Goal: Submit feedback/report problem

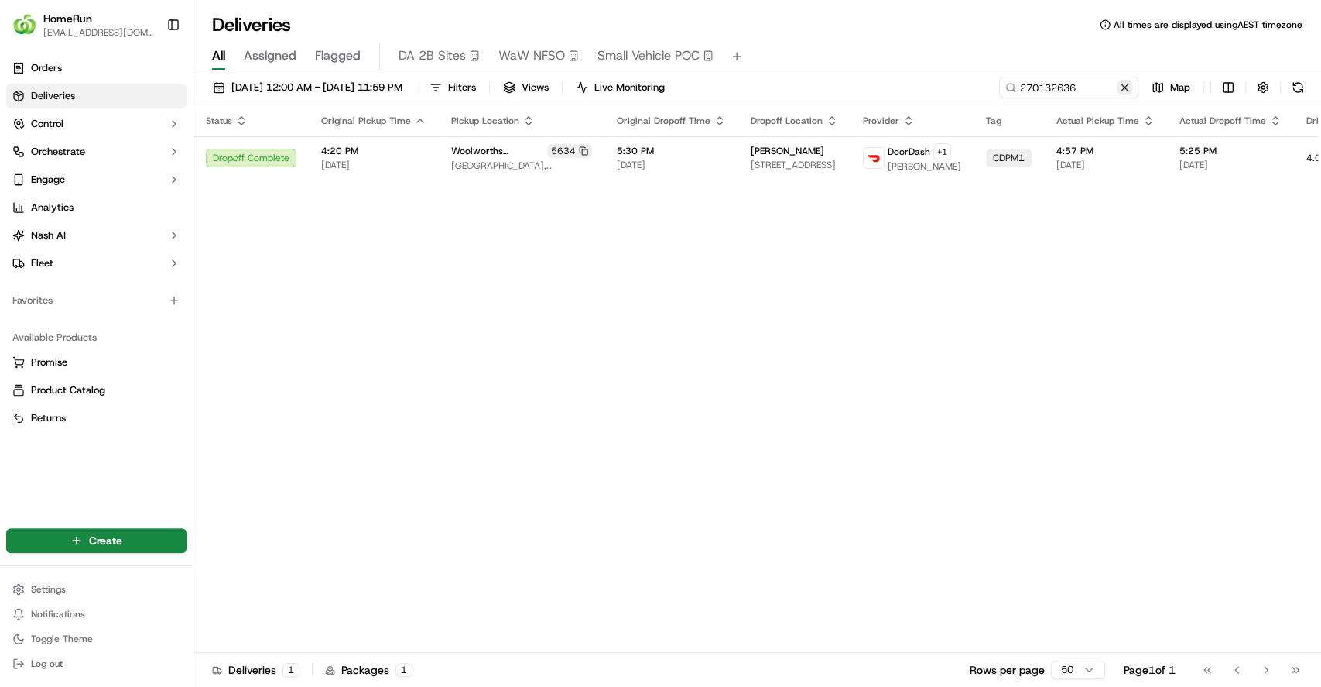
click at [1129, 87] on button at bounding box center [1124, 87] width 15 height 15
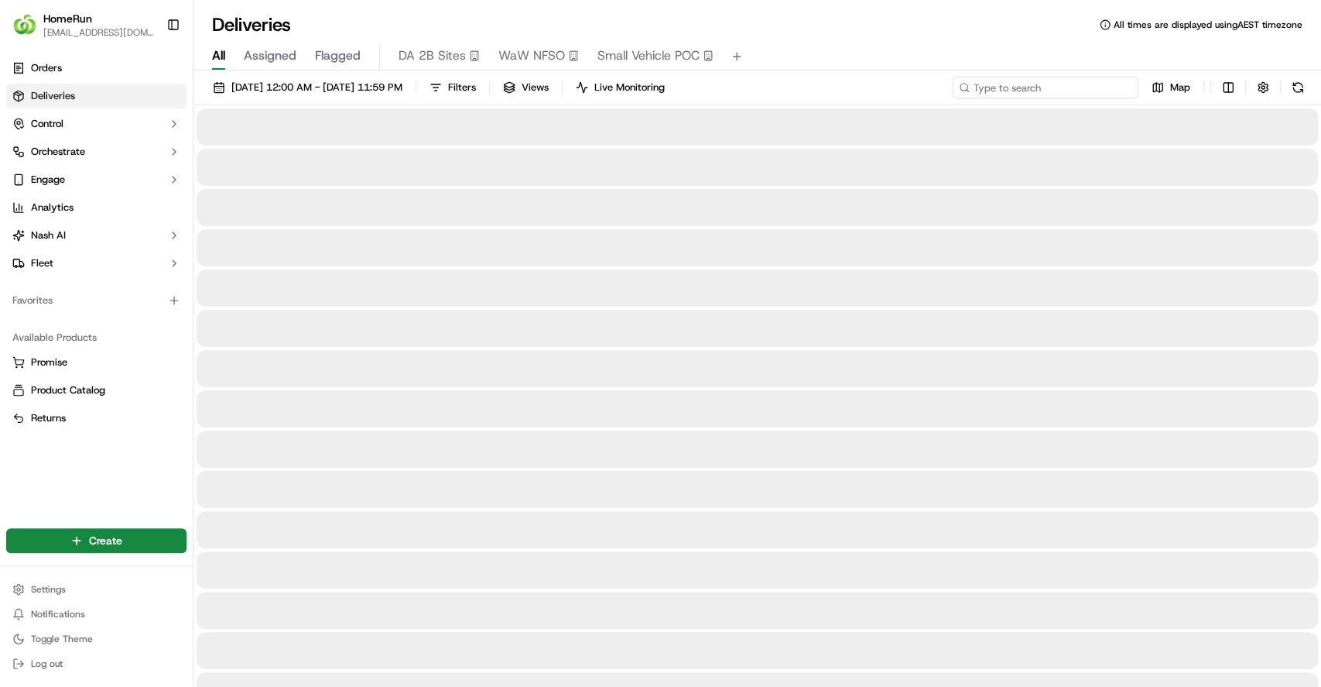
click at [1102, 80] on input at bounding box center [1046, 88] width 186 height 22
paste input "270100621"
type input "270100621"
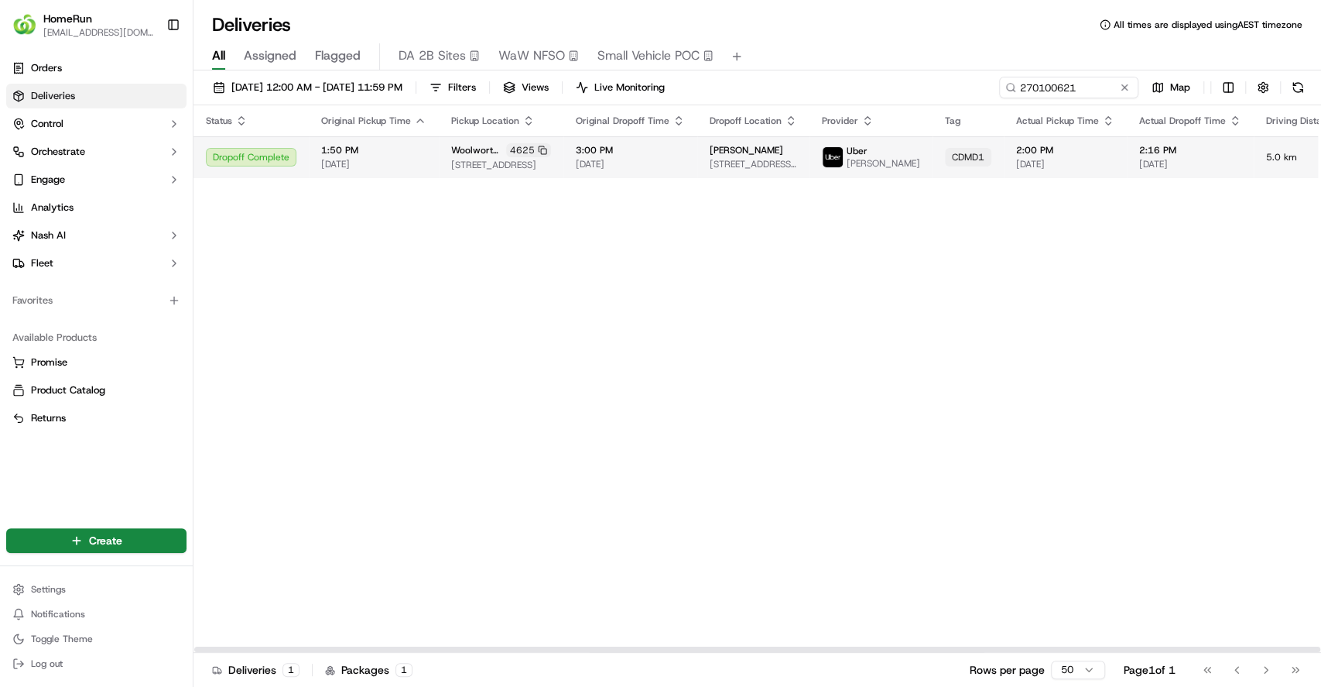
click at [505, 145] on td "Woolworths Ellenbrook North 4625 80 Maffina Parade, Ellenbrook, WA 6069, AU" at bounding box center [501, 157] width 125 height 42
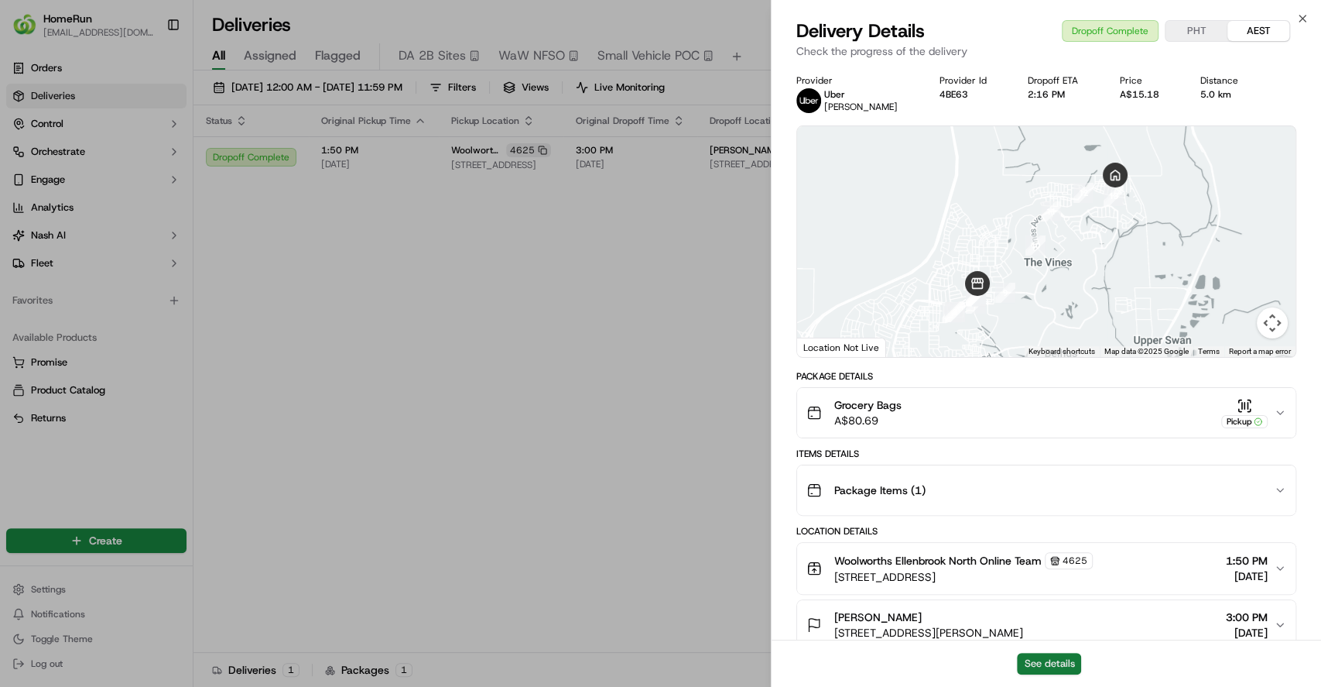
click at [1047, 661] on button "See details" at bounding box center [1049, 663] width 64 height 22
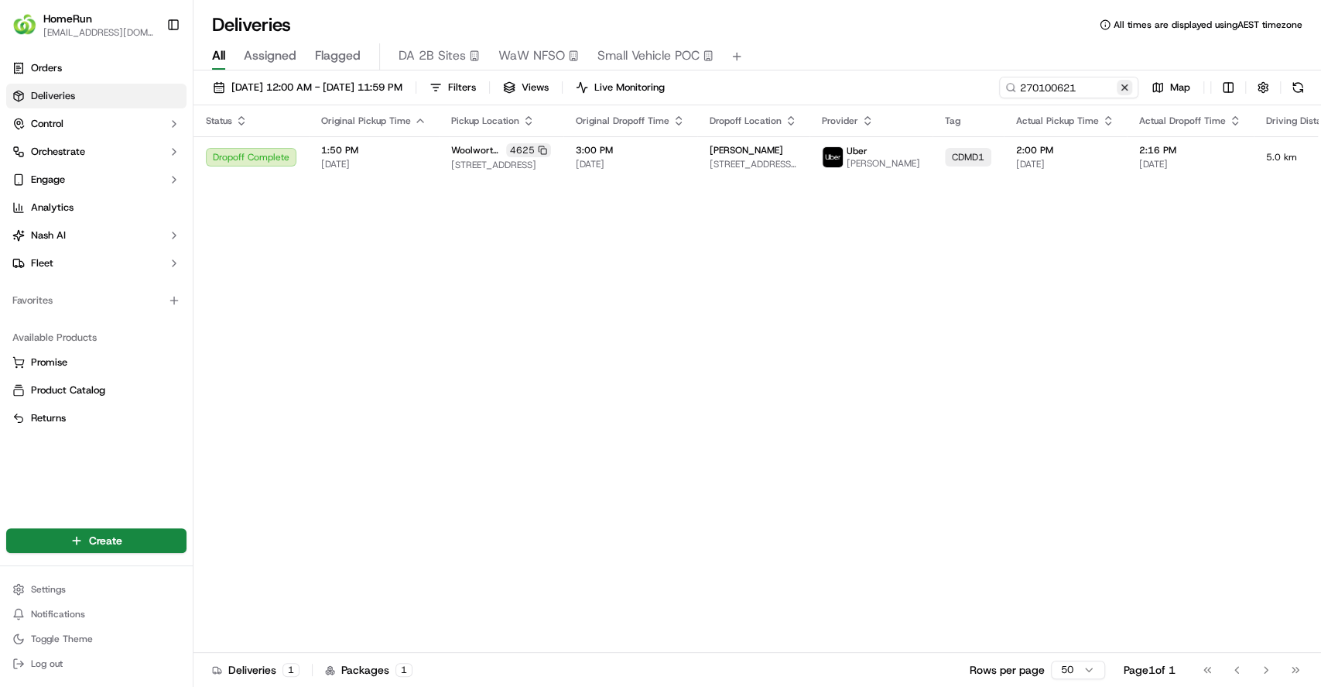
click at [1125, 86] on button at bounding box center [1124, 87] width 15 height 15
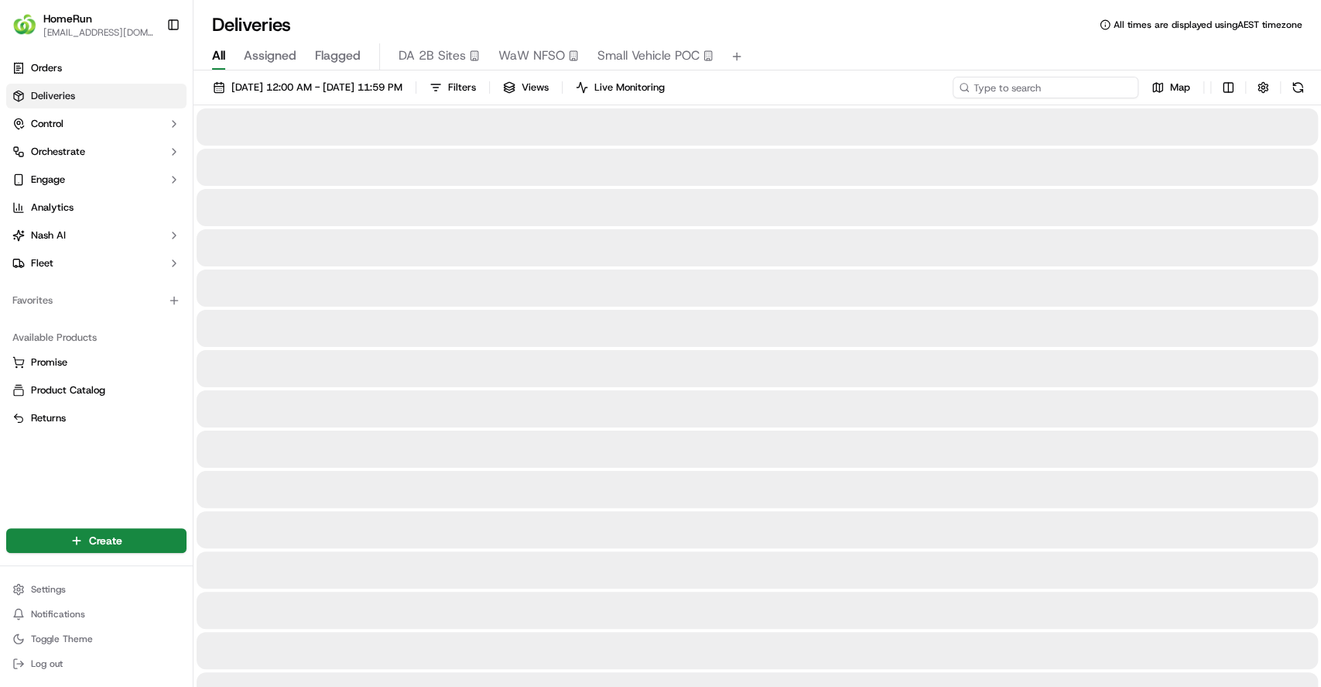
click at [1090, 91] on input at bounding box center [1046, 88] width 186 height 22
paste input "270127611"
type input "270127611"
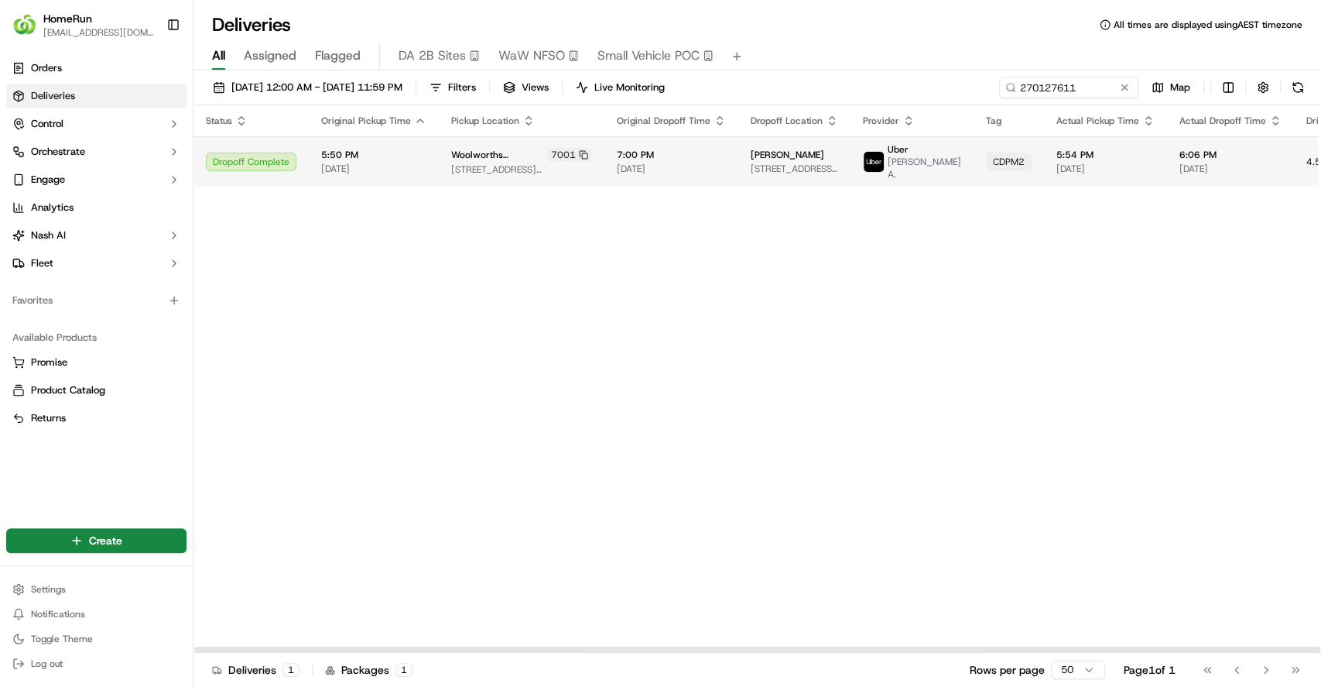
click at [738, 185] on td "Kate Heynes 3 Correa Pl, Tolmans Hill, TAS 7007, AU" at bounding box center [794, 161] width 112 height 50
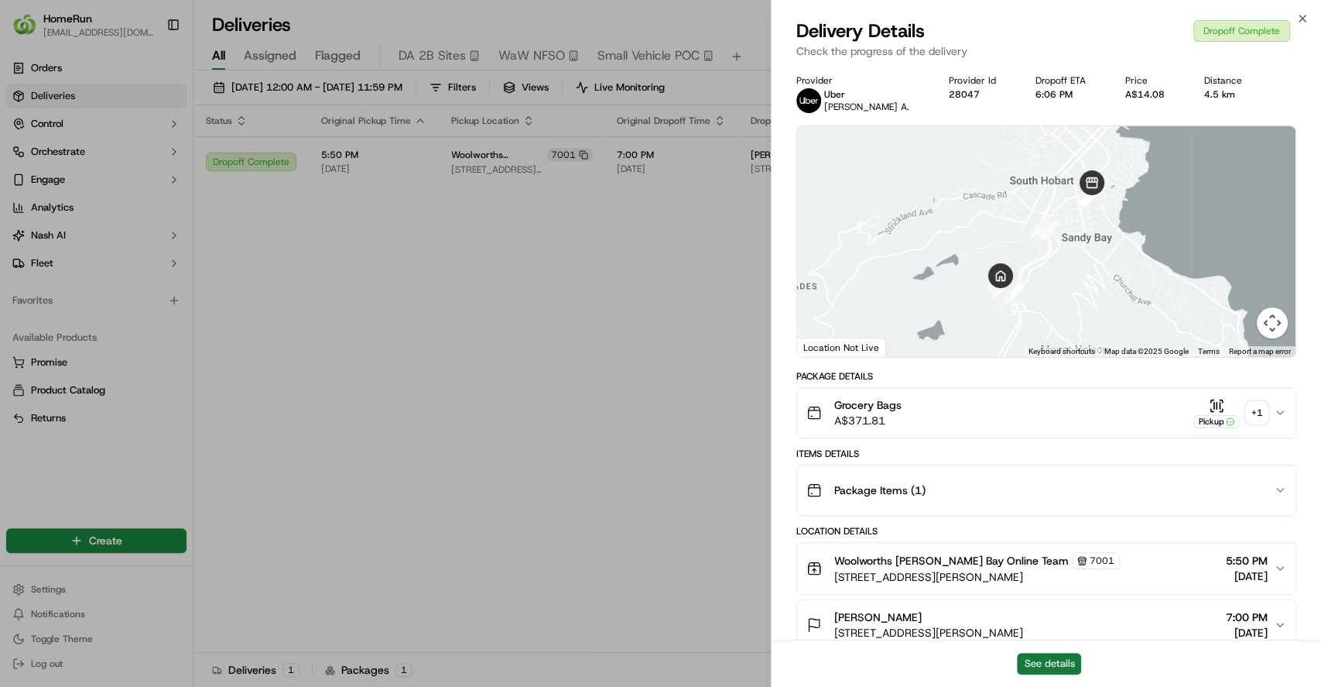
click at [1037, 652] on button "See details" at bounding box center [1049, 663] width 64 height 22
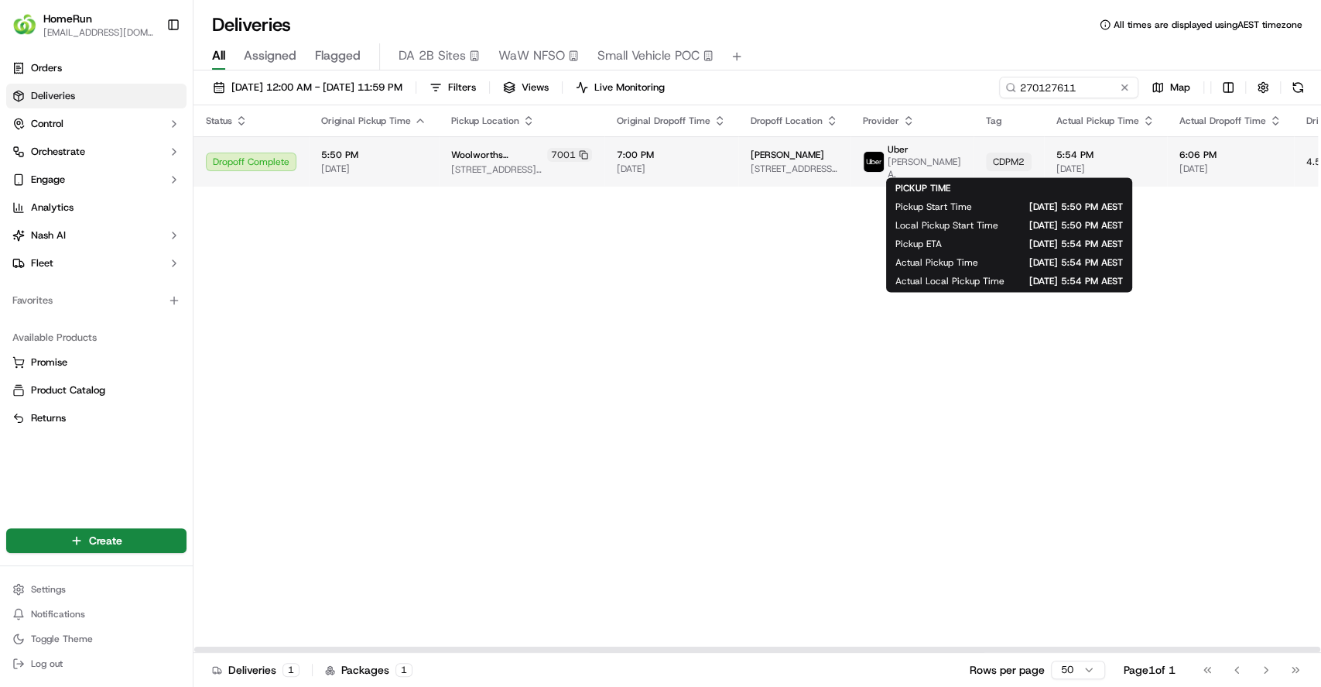
click at [1056, 163] on span "[DATE]" at bounding box center [1105, 169] width 98 height 12
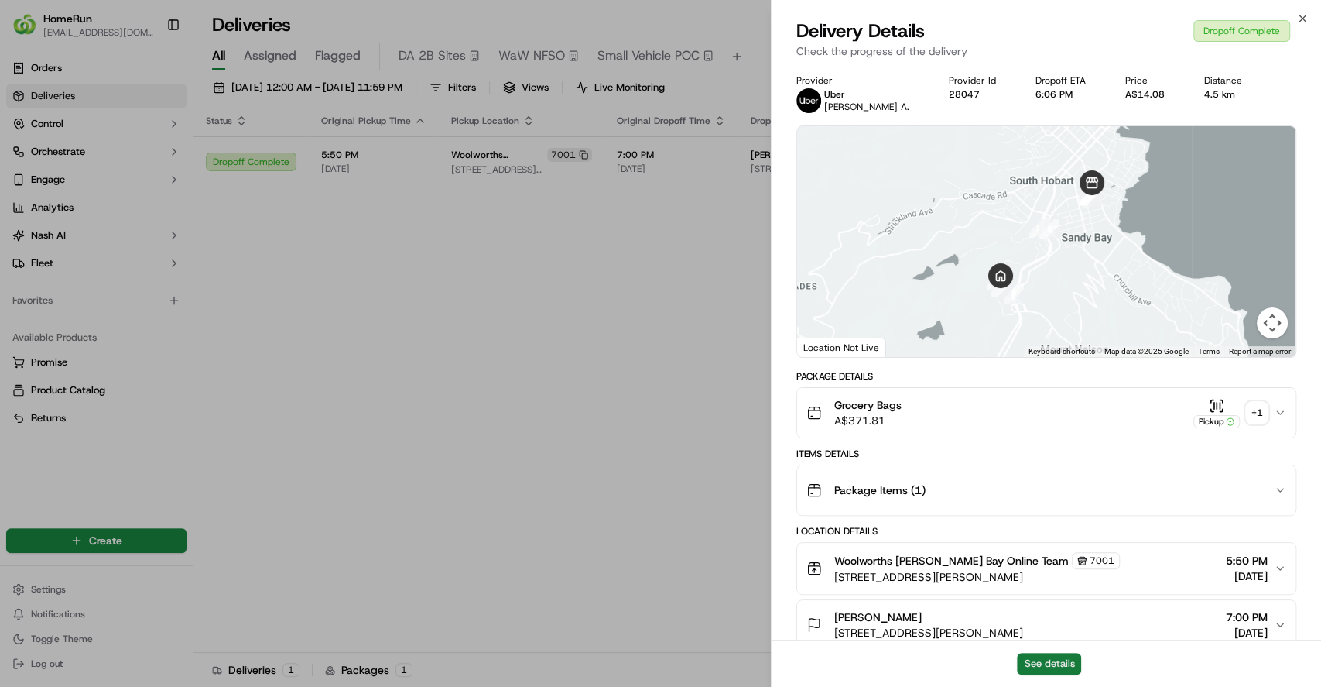
click at [1060, 661] on button "See details" at bounding box center [1049, 663] width 64 height 22
drag, startPoint x: 714, startPoint y: 302, endPoint x: 984, endPoint y: 167, distance: 301.8
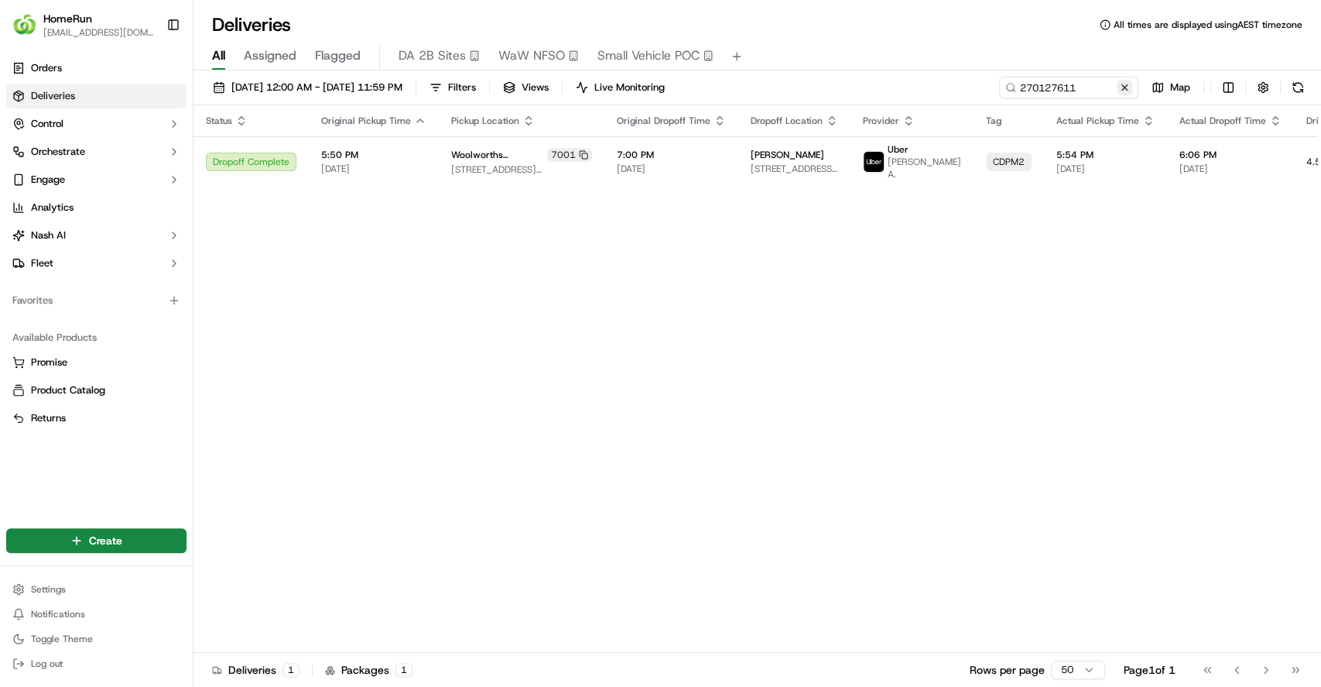
click at [1121, 86] on button at bounding box center [1124, 87] width 15 height 15
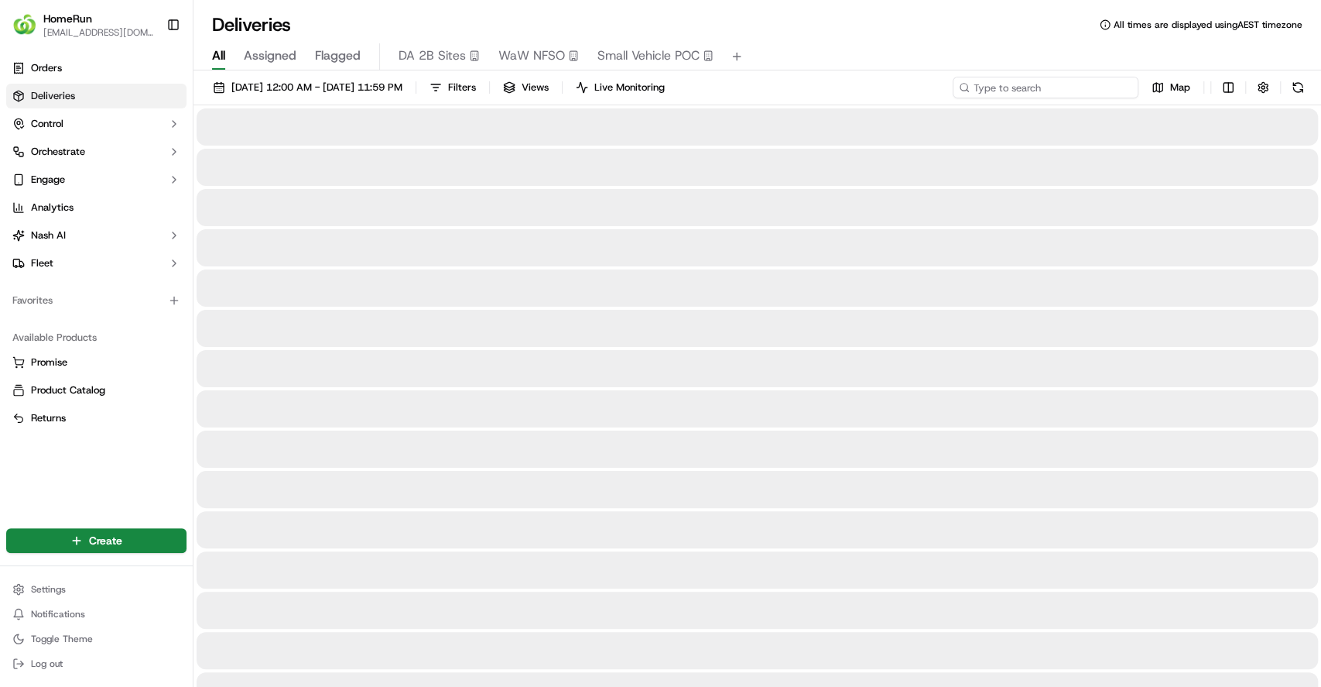
click at [1093, 86] on input at bounding box center [1046, 88] width 186 height 22
paste input "270090368"
type input "270090368"
drag, startPoint x: 737, startPoint y: 469, endPoint x: 706, endPoint y: 407, distance: 69.2
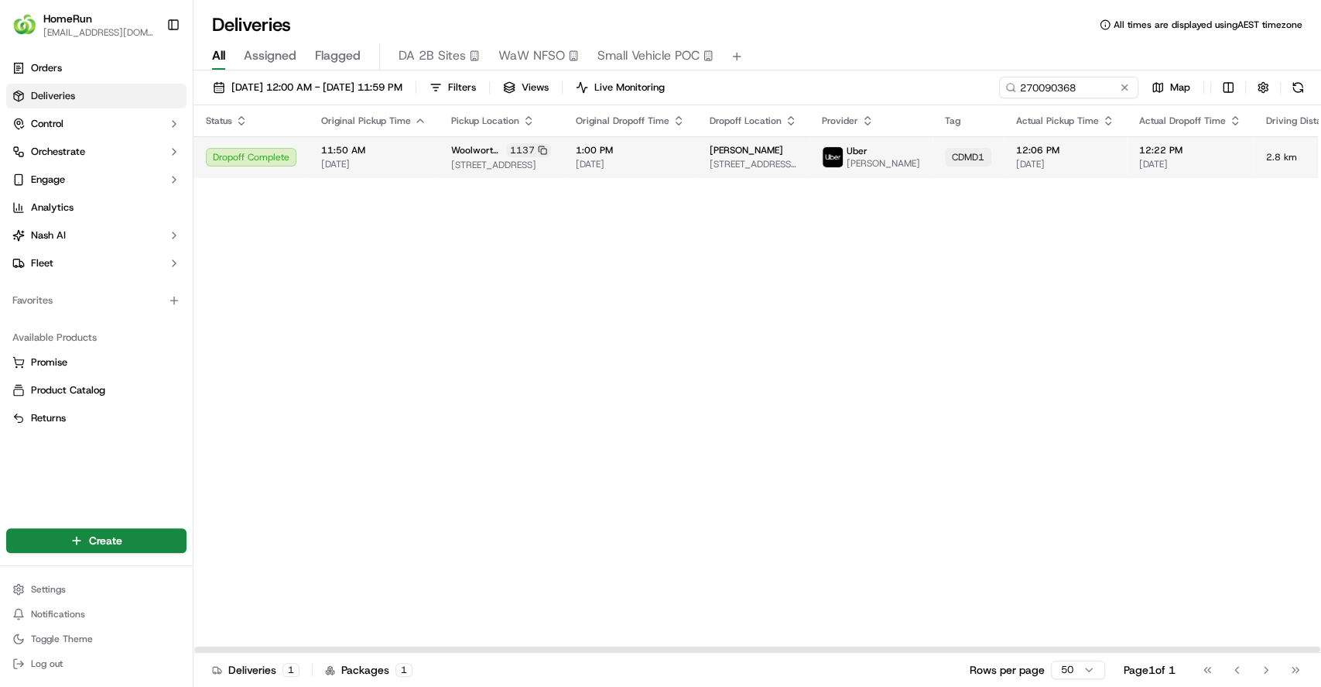
click at [1049, 160] on div "12:06 PM 19/09/2025" at bounding box center [1065, 157] width 98 height 26
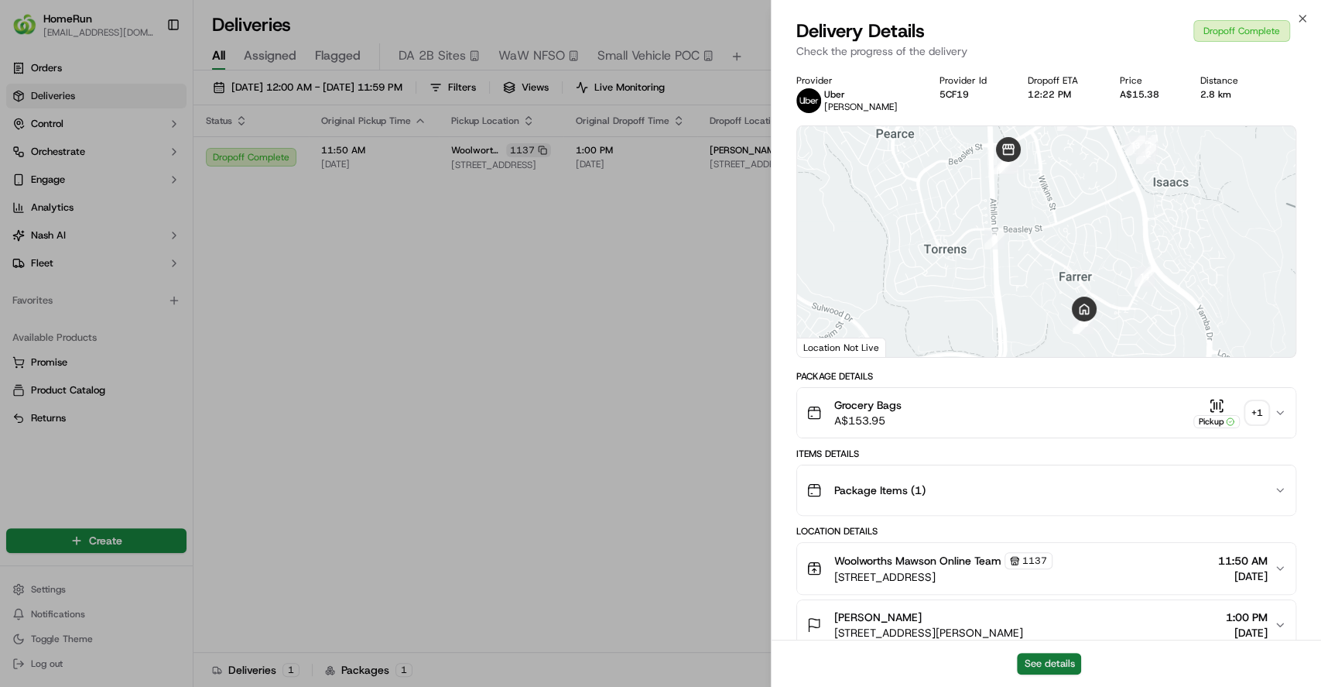
click at [1064, 656] on button "See details" at bounding box center [1049, 663] width 64 height 22
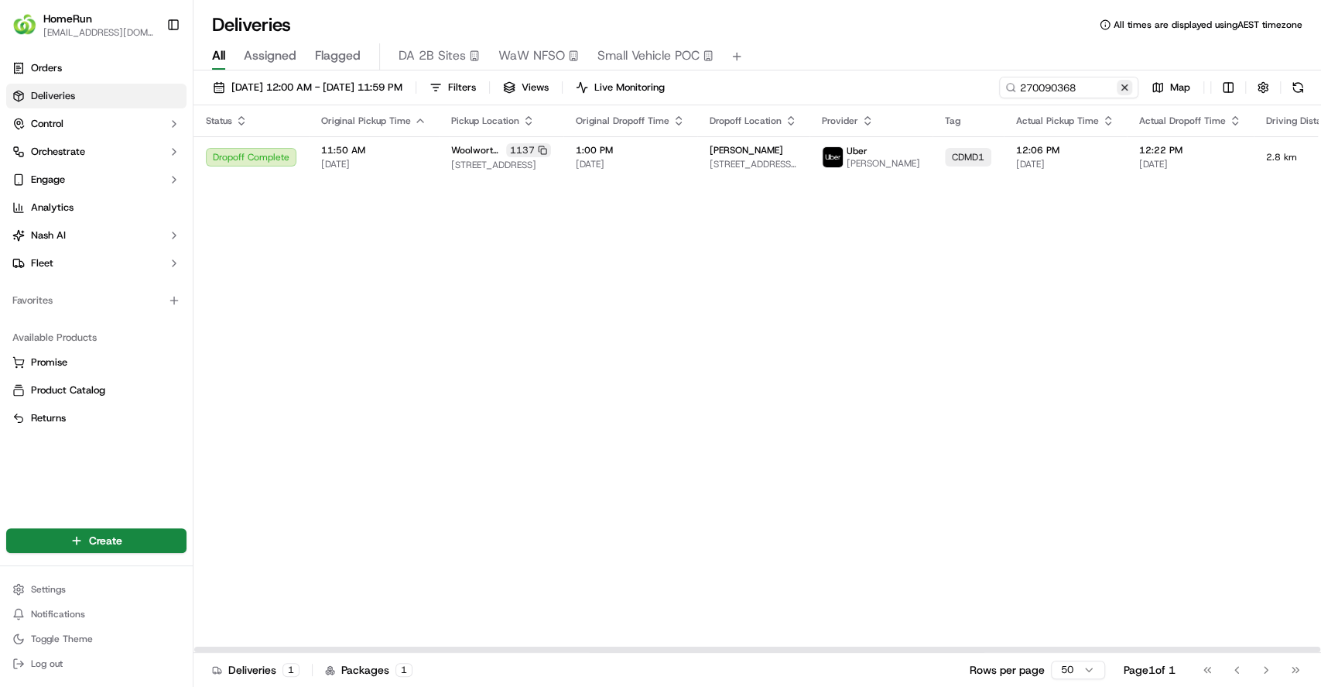
click at [1132, 88] on button at bounding box center [1124, 87] width 15 height 15
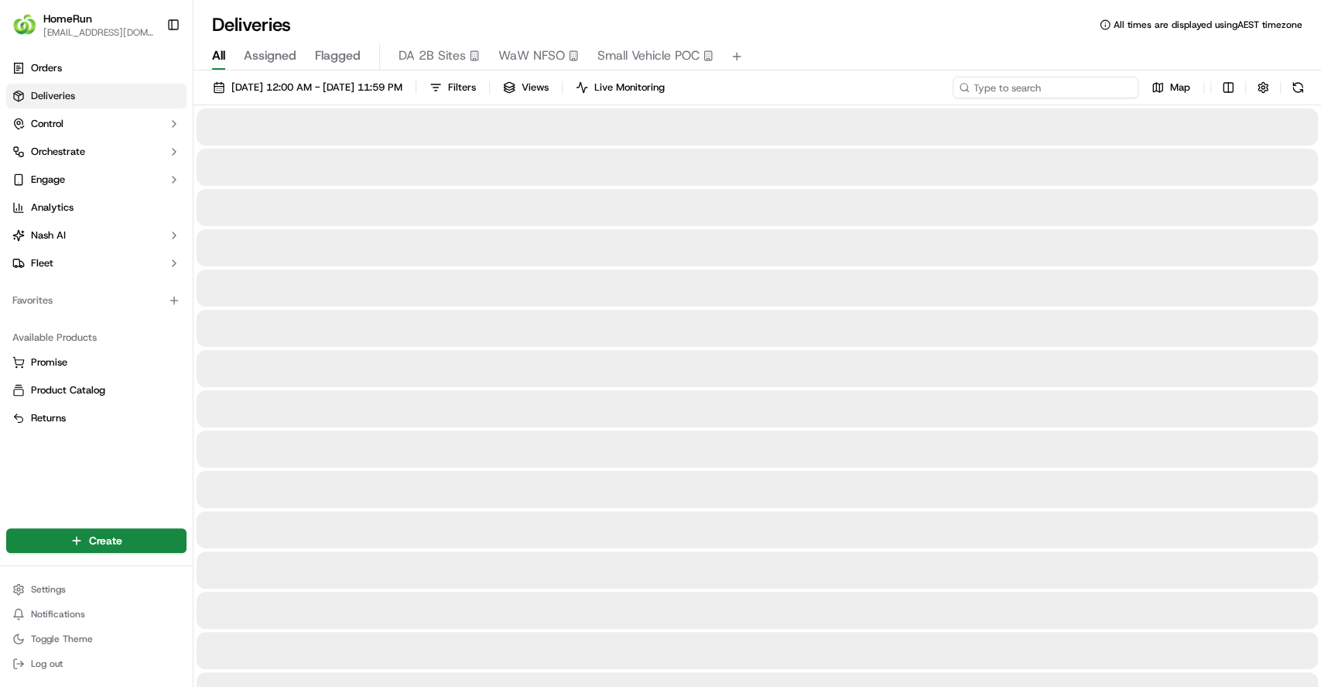
click at [1067, 93] on input at bounding box center [1046, 88] width 186 height 22
paste input "269901559"
type input "269901559"
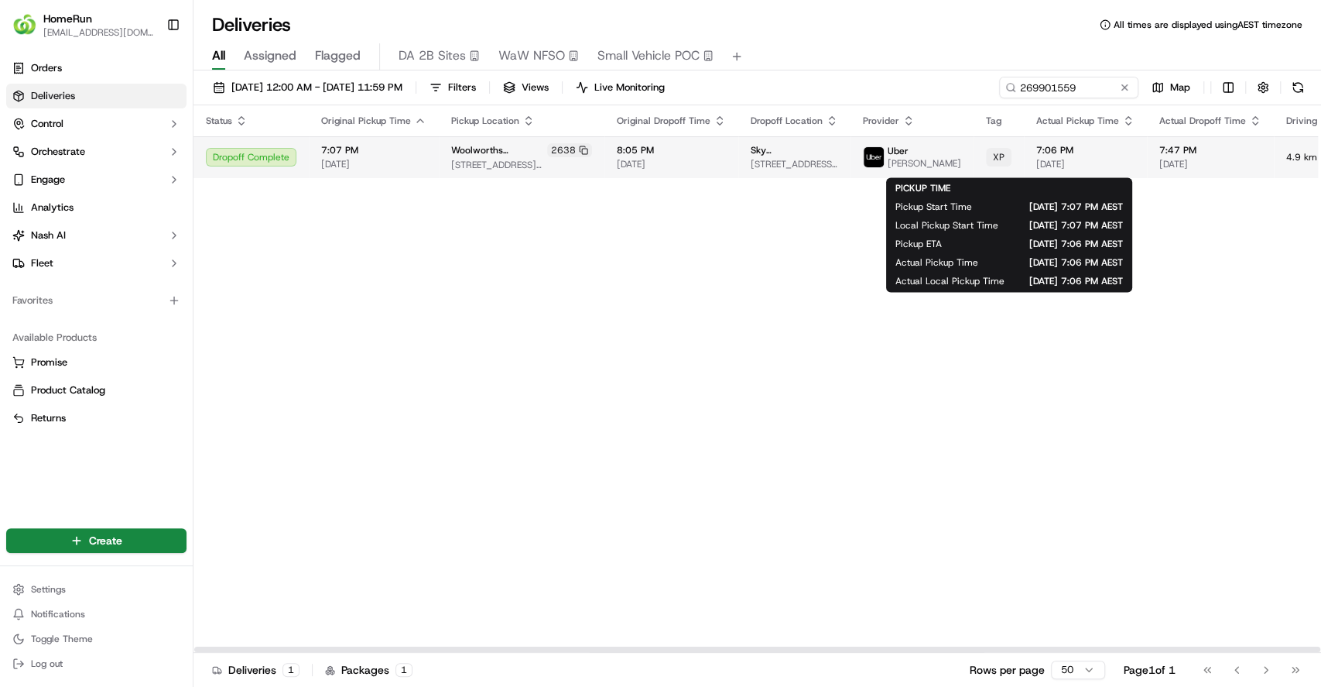
click at [1056, 148] on span "7:06 PM" at bounding box center [1085, 150] width 98 height 12
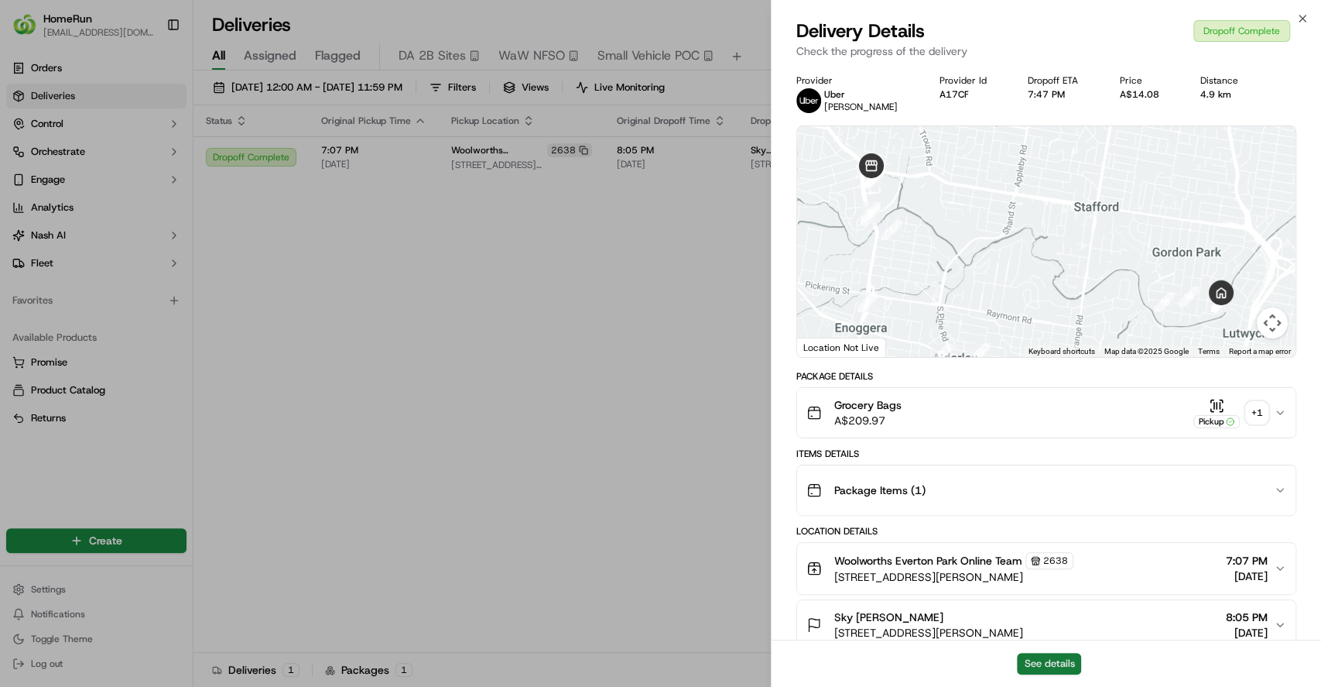
click at [1060, 663] on button "See details" at bounding box center [1049, 663] width 64 height 22
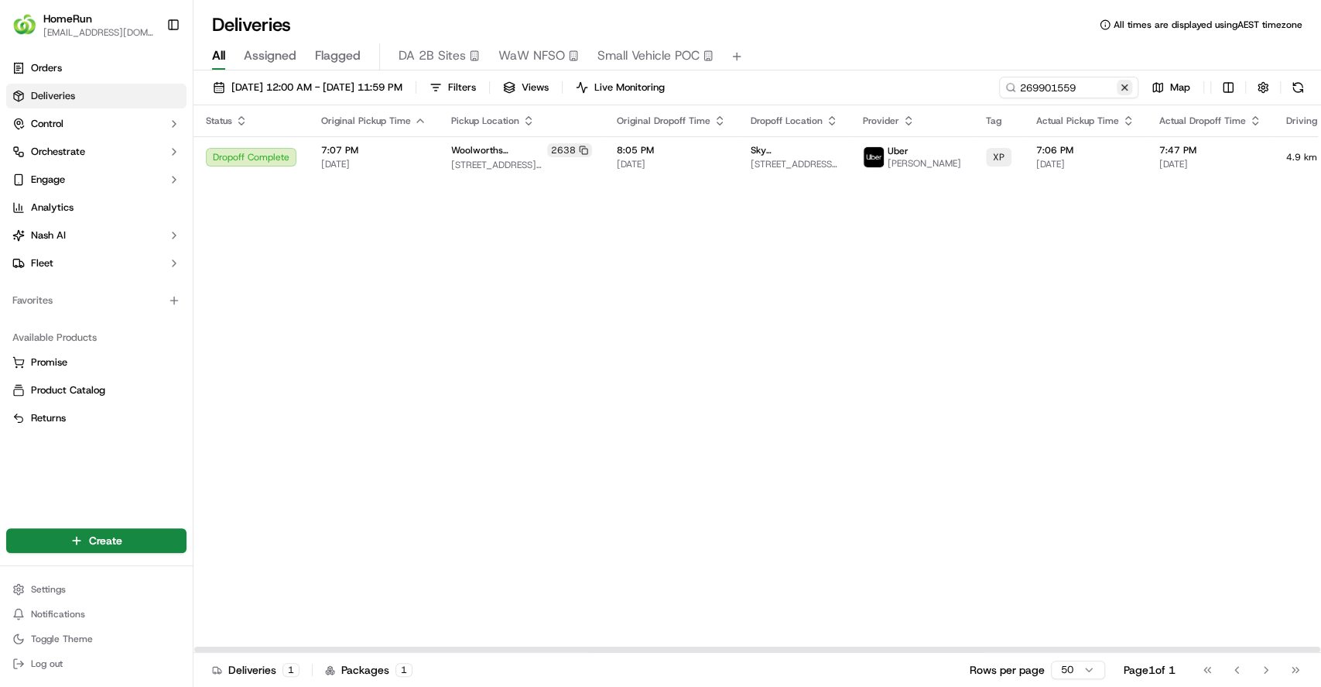
click at [1122, 83] on button at bounding box center [1124, 87] width 15 height 15
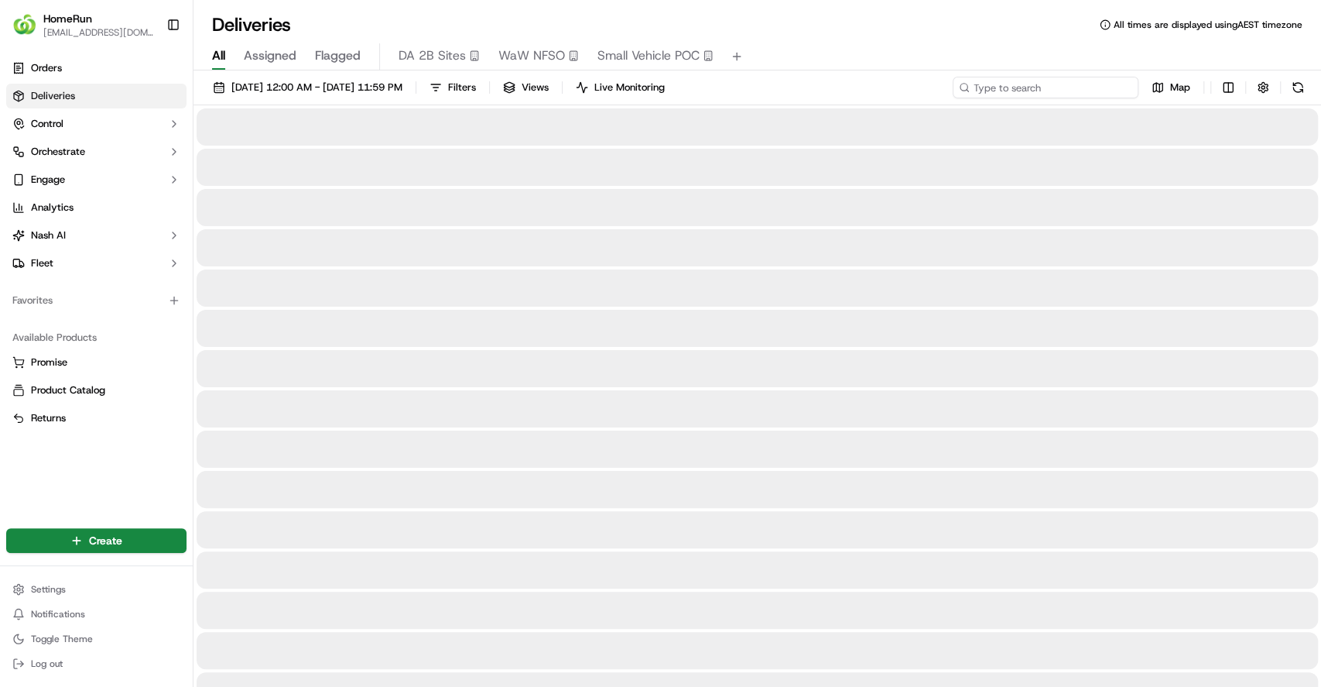
click at [1103, 86] on input at bounding box center [1046, 88] width 186 height 22
paste input "270108823"
type input "270108823"
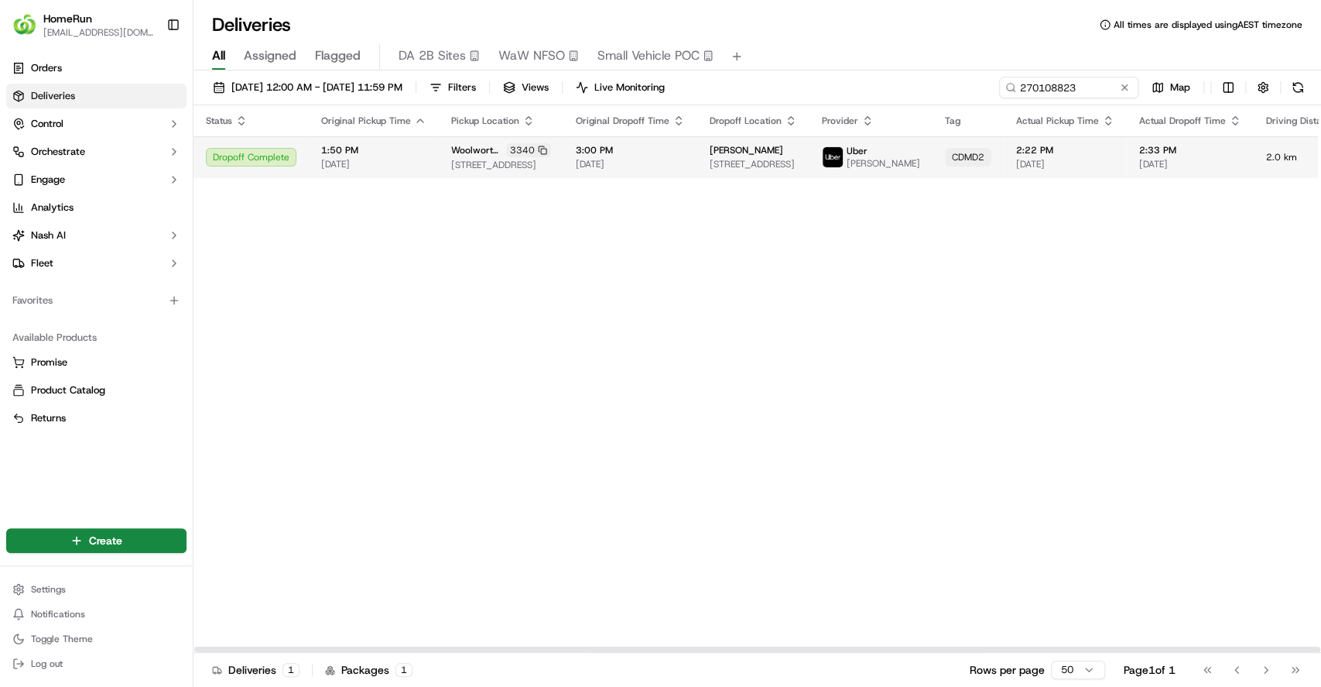
click at [661, 155] on span "3:00 PM" at bounding box center [630, 150] width 109 height 12
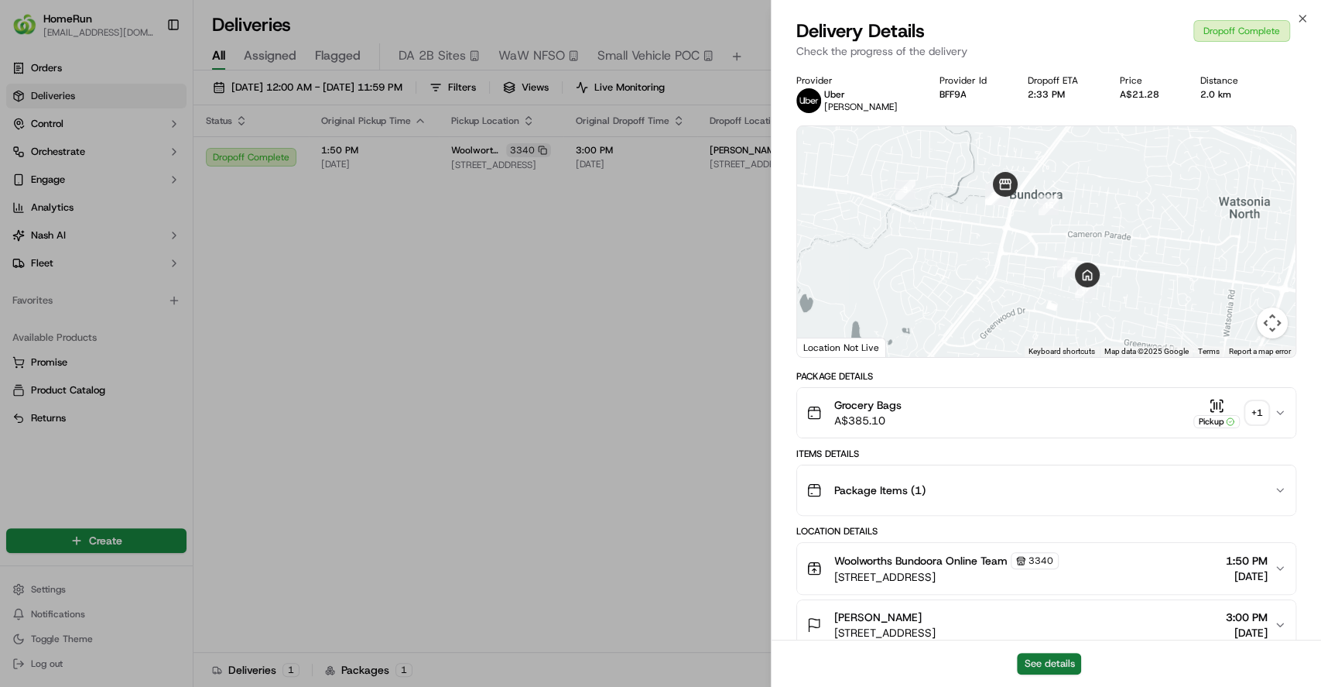
click at [1051, 666] on button "See details" at bounding box center [1049, 663] width 64 height 22
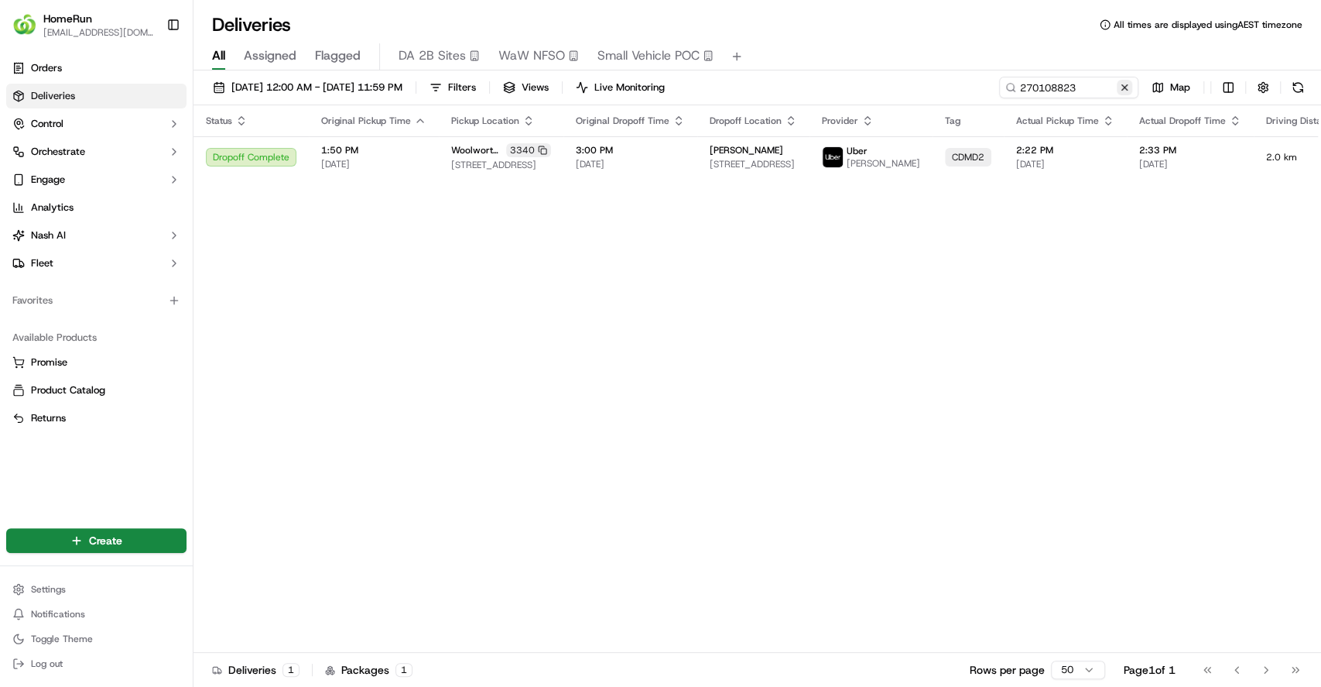
click at [1125, 87] on button at bounding box center [1124, 87] width 15 height 15
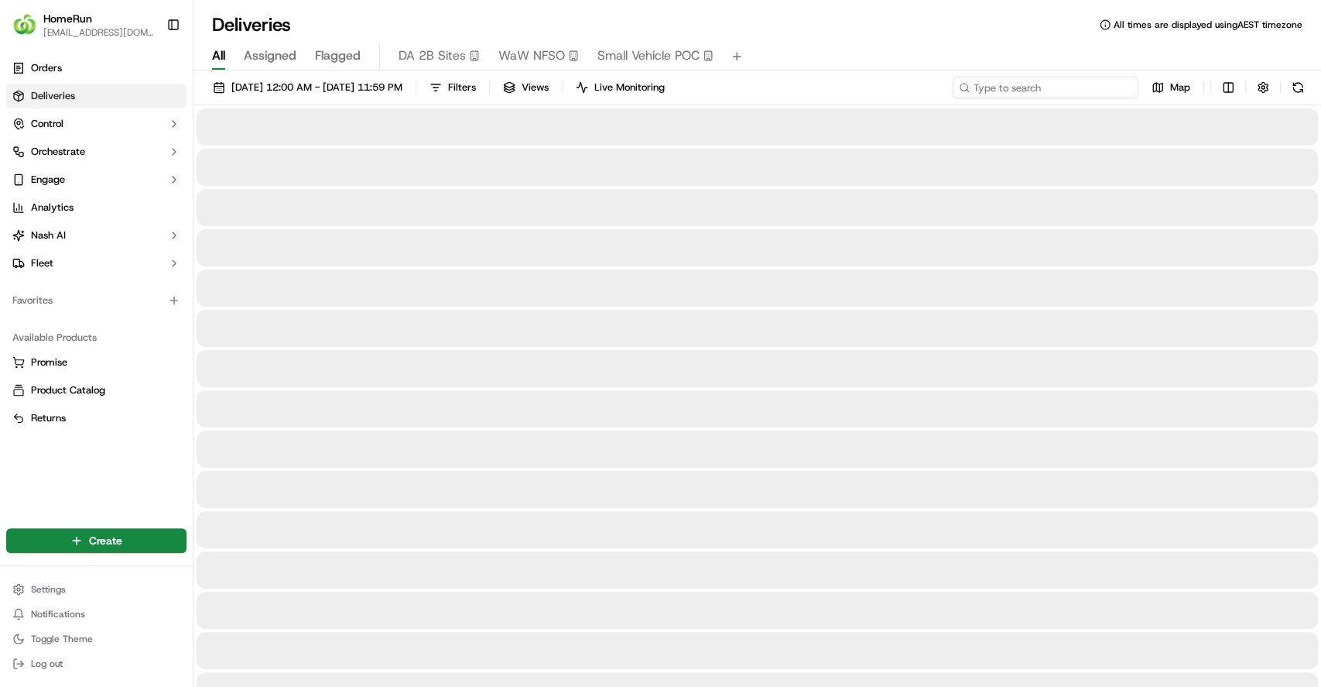
click at [1077, 84] on input at bounding box center [1046, 88] width 186 height 22
paste input "270170725"
type input "270170725"
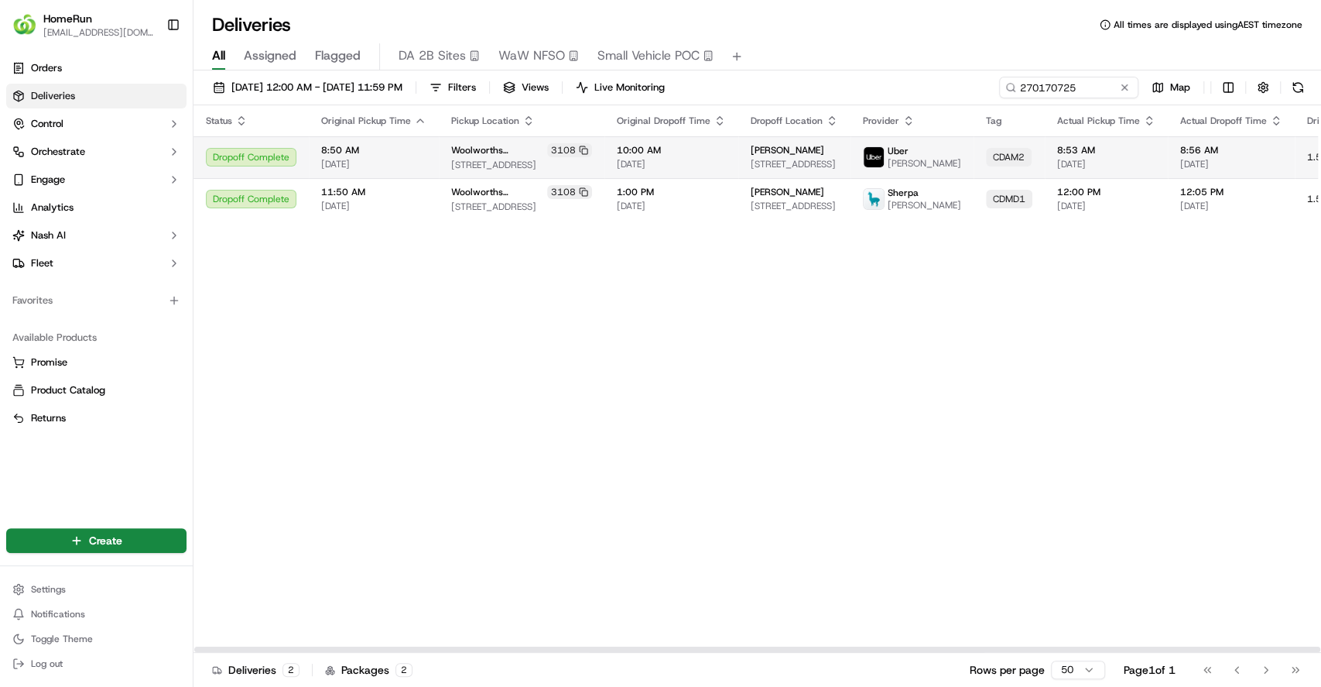
click at [680, 173] on td "10:00 AM 20/09/2025" at bounding box center [671, 157] width 134 height 42
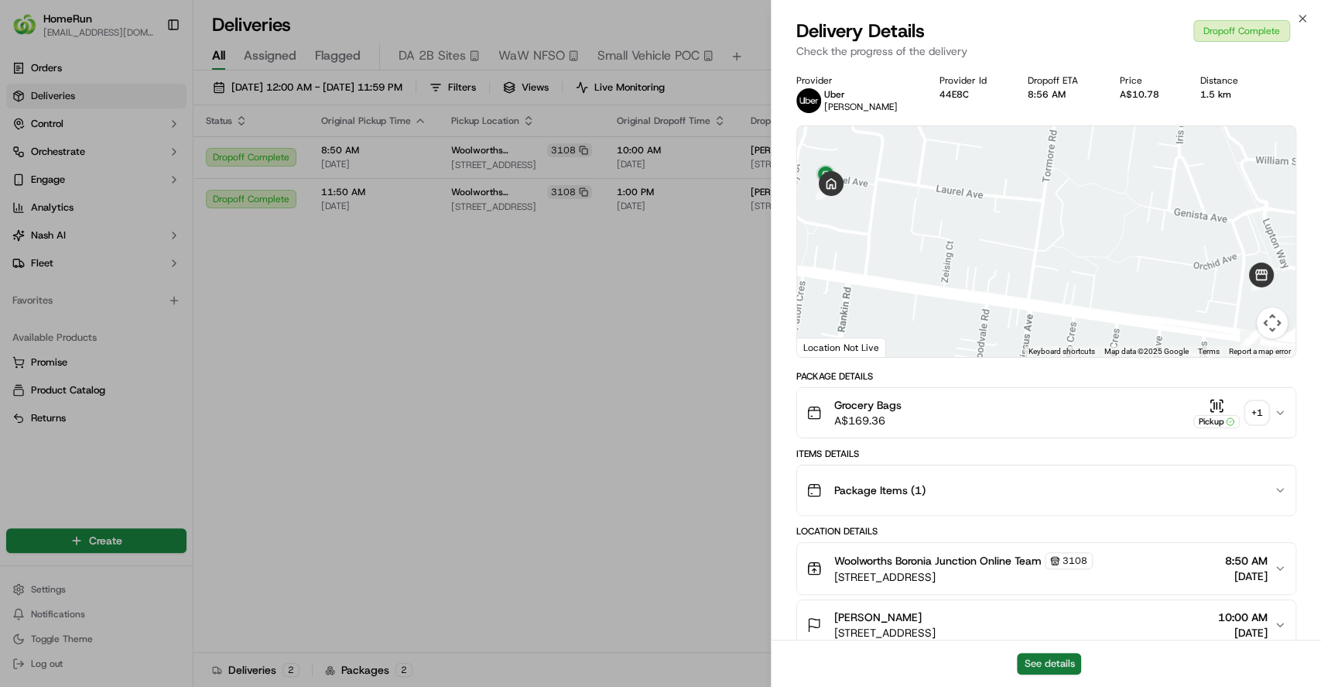
click at [1055, 658] on button "See details" at bounding box center [1049, 663] width 64 height 22
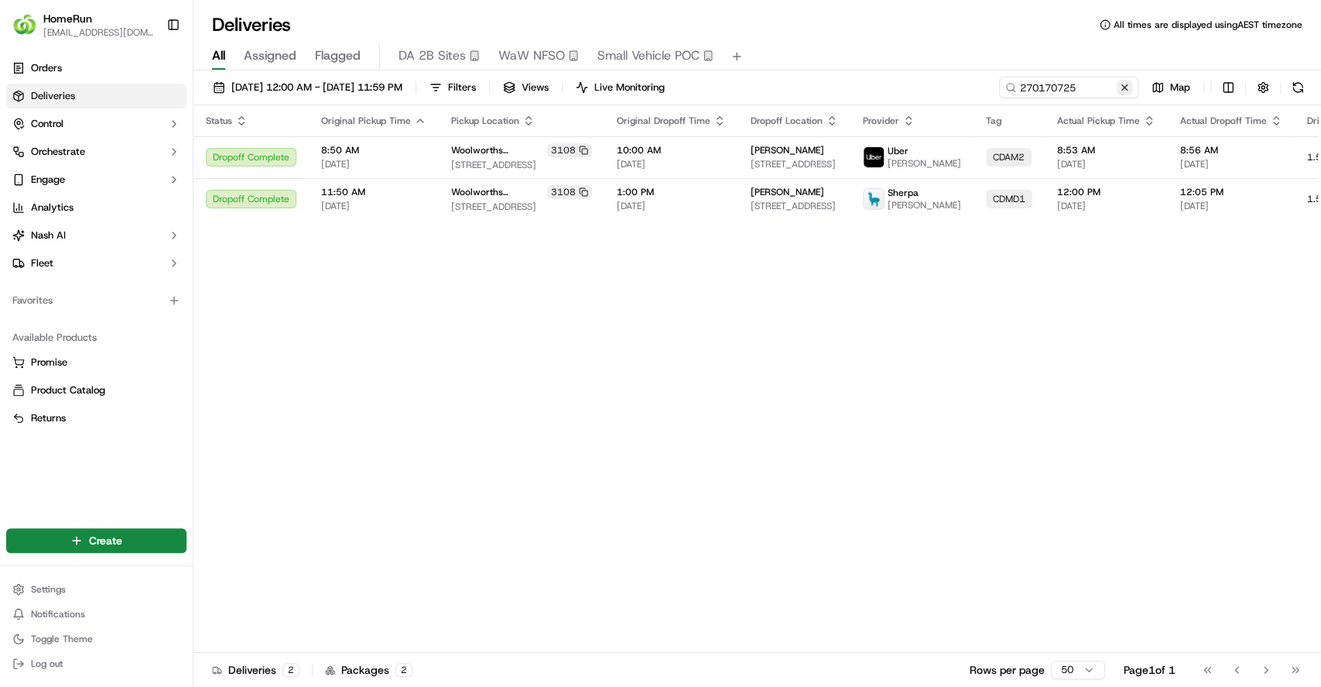
click at [1127, 91] on button at bounding box center [1124, 87] width 15 height 15
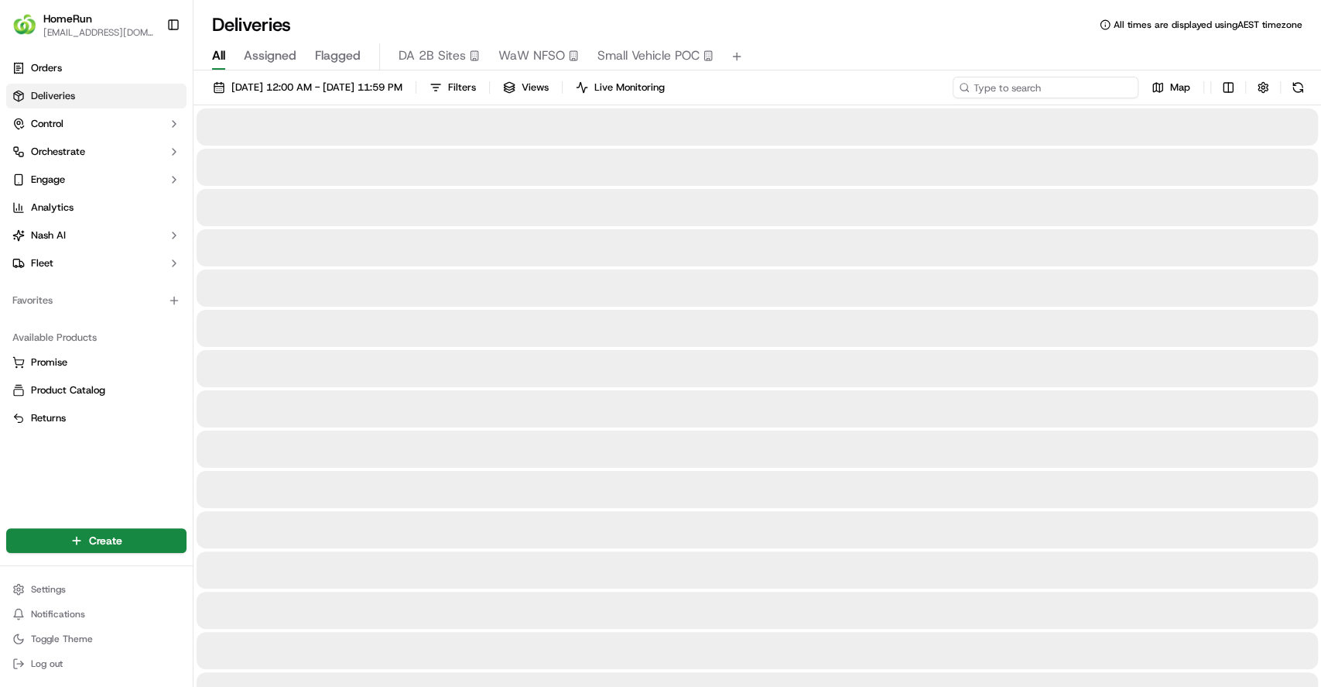
click at [1068, 91] on input at bounding box center [1046, 88] width 186 height 22
paste input "270140422"
type input "270140422"
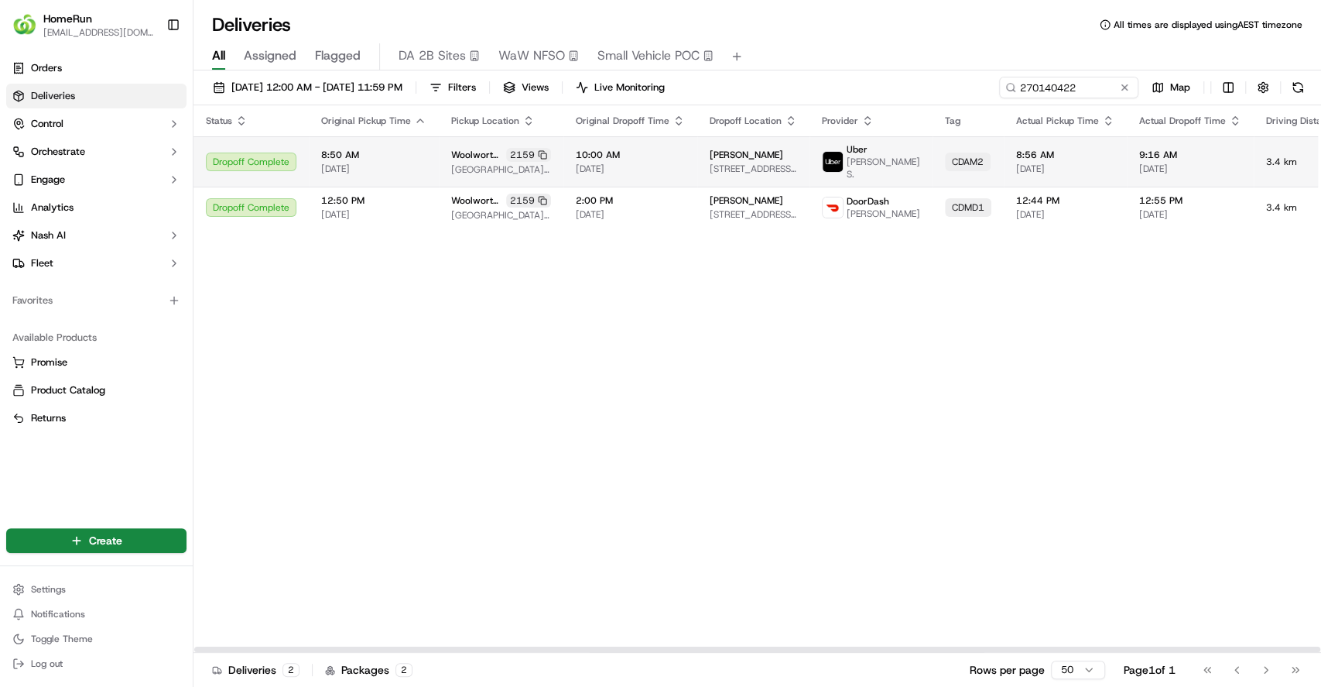
click at [710, 153] on span "judith wyatt" at bounding box center [747, 155] width 74 height 12
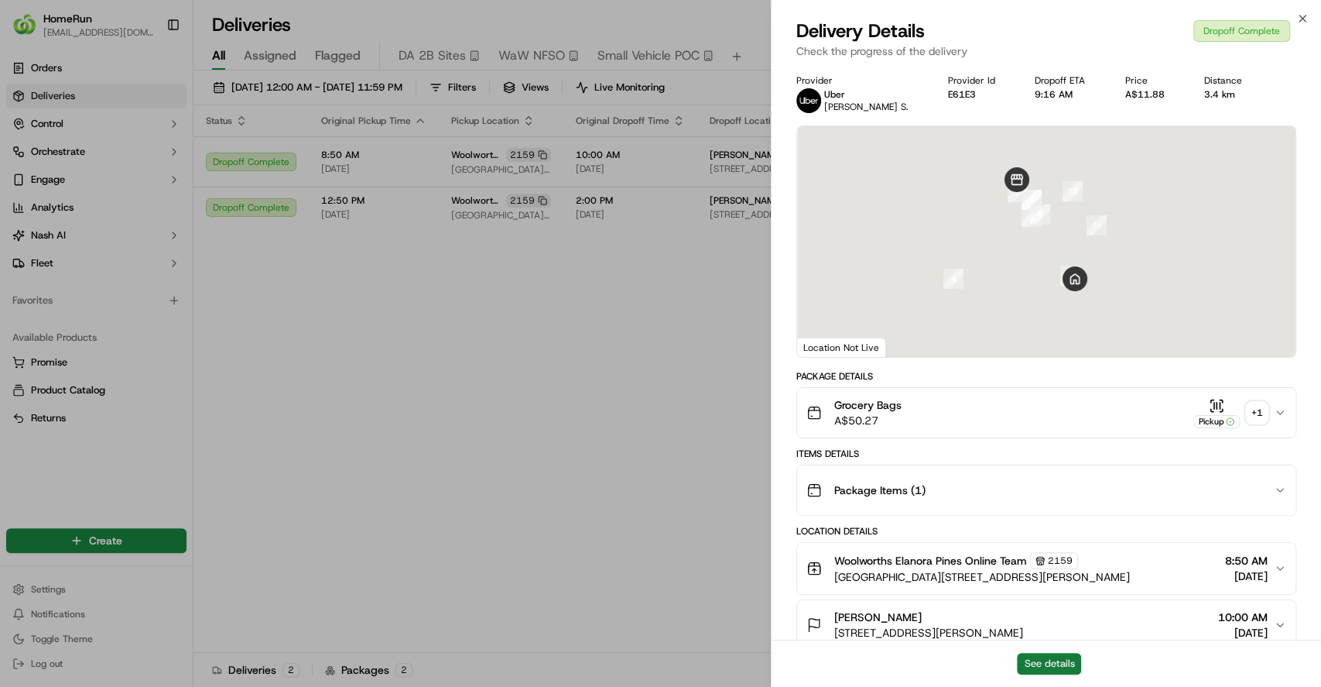
click at [1039, 667] on button "See details" at bounding box center [1049, 663] width 64 height 22
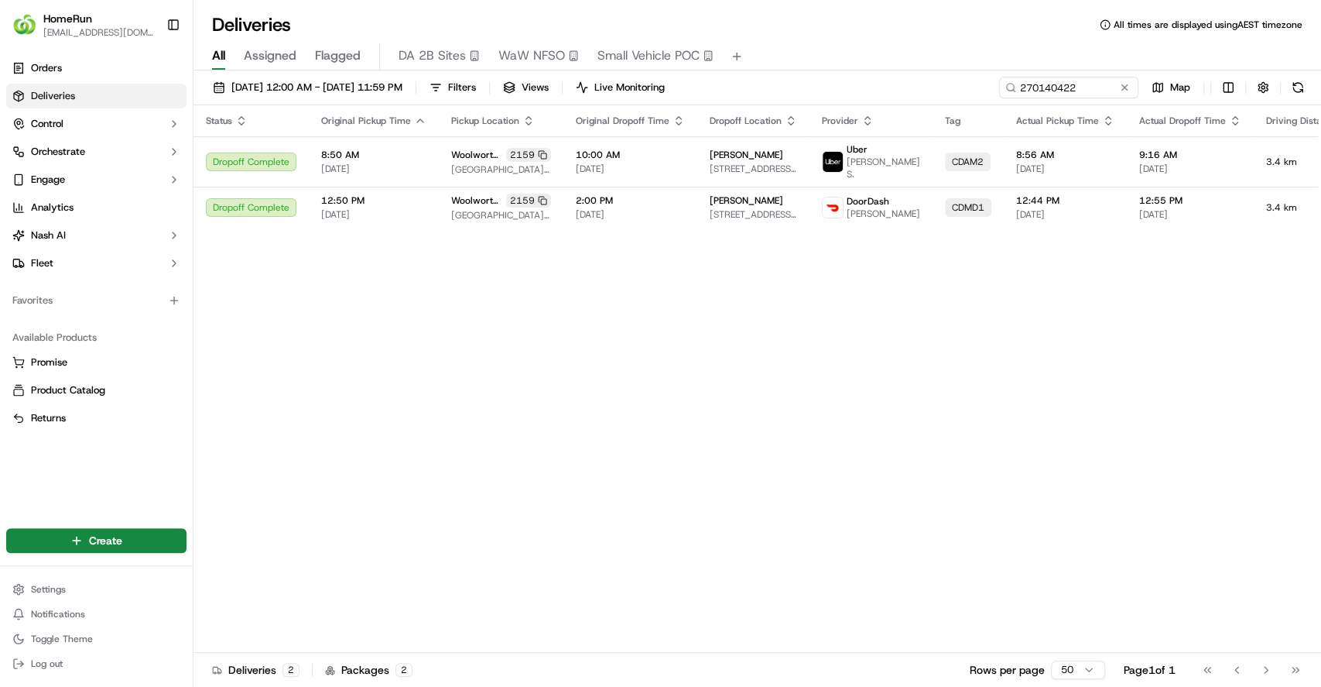
drag, startPoint x: 644, startPoint y: 400, endPoint x: 865, endPoint y: 244, distance: 271.0
click at [1121, 80] on button at bounding box center [1124, 87] width 15 height 15
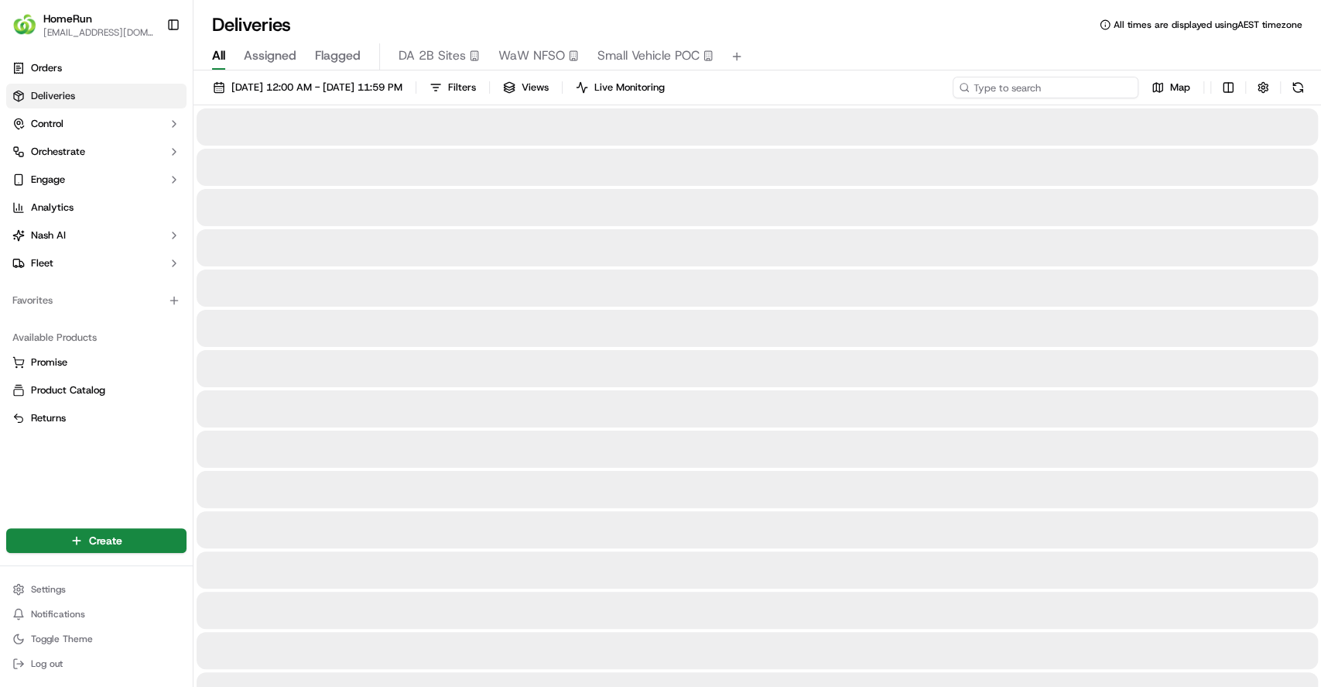
click at [1076, 82] on input at bounding box center [1046, 88] width 186 height 22
paste input "270075101"
type input "270075101"
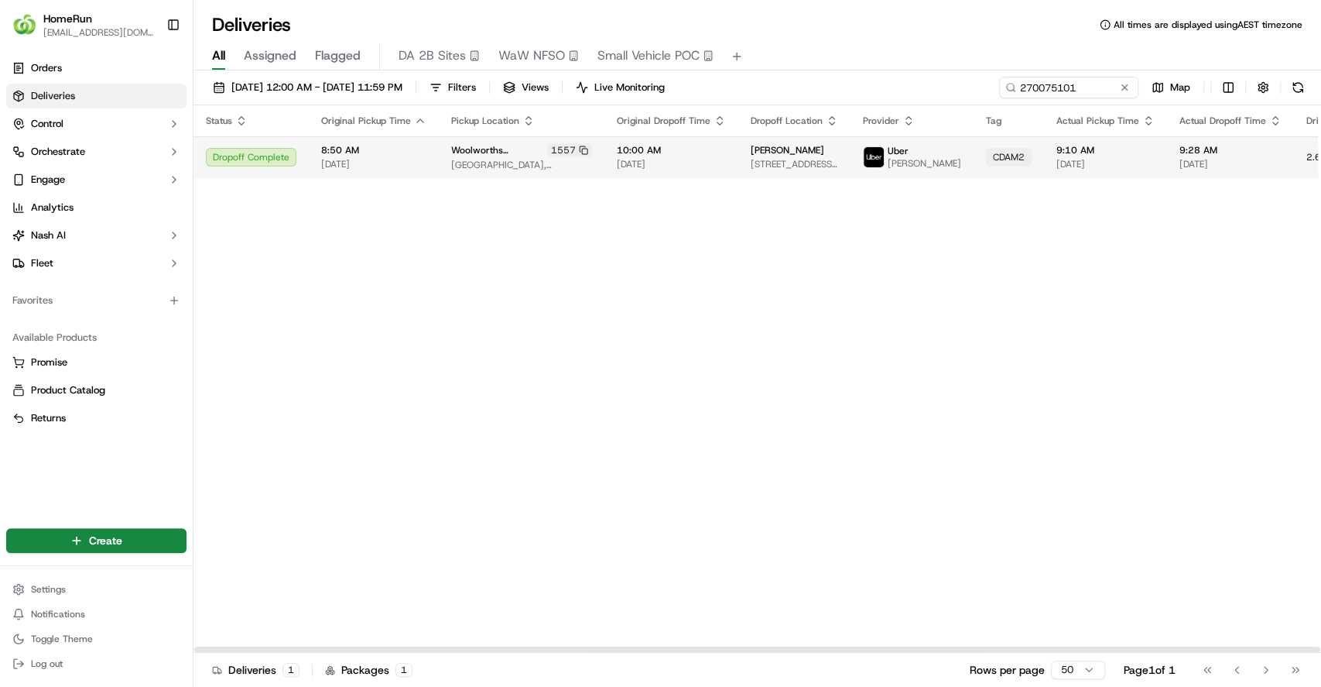
click at [1044, 175] on td "9:10 AM 20/09/2025" at bounding box center [1105, 157] width 123 height 42
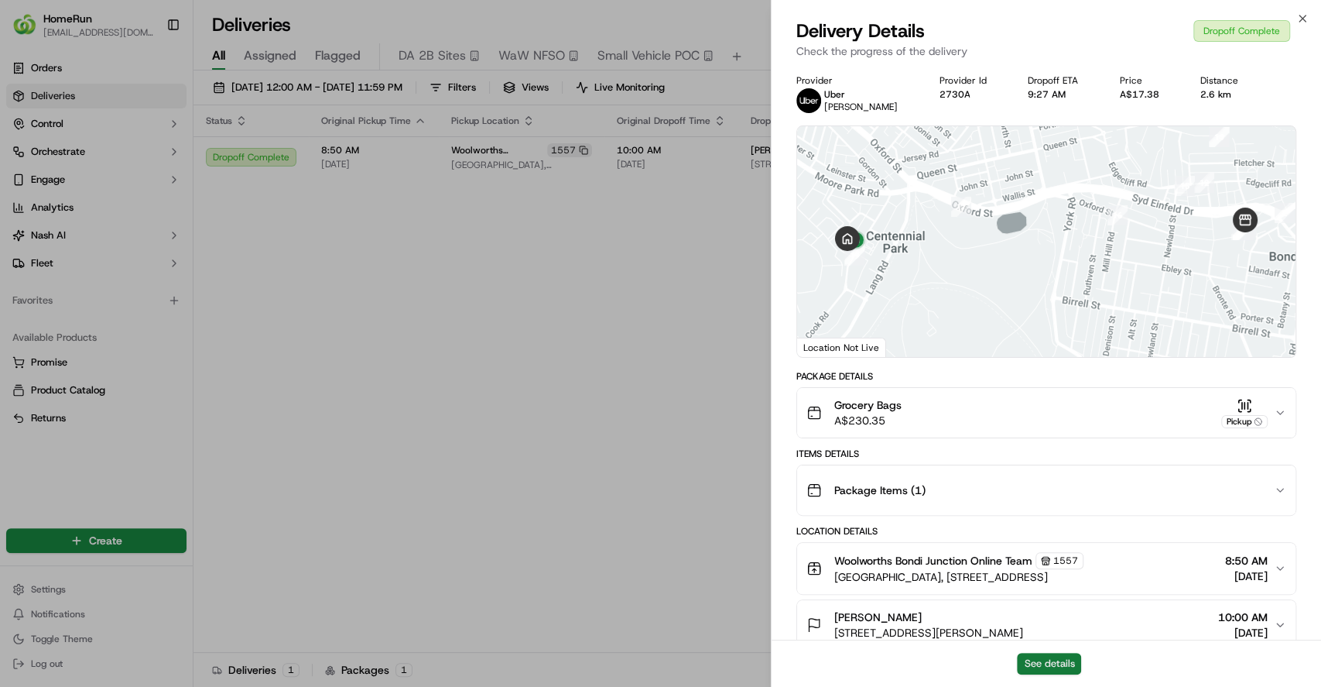
click at [1054, 660] on button "See details" at bounding box center [1049, 663] width 64 height 22
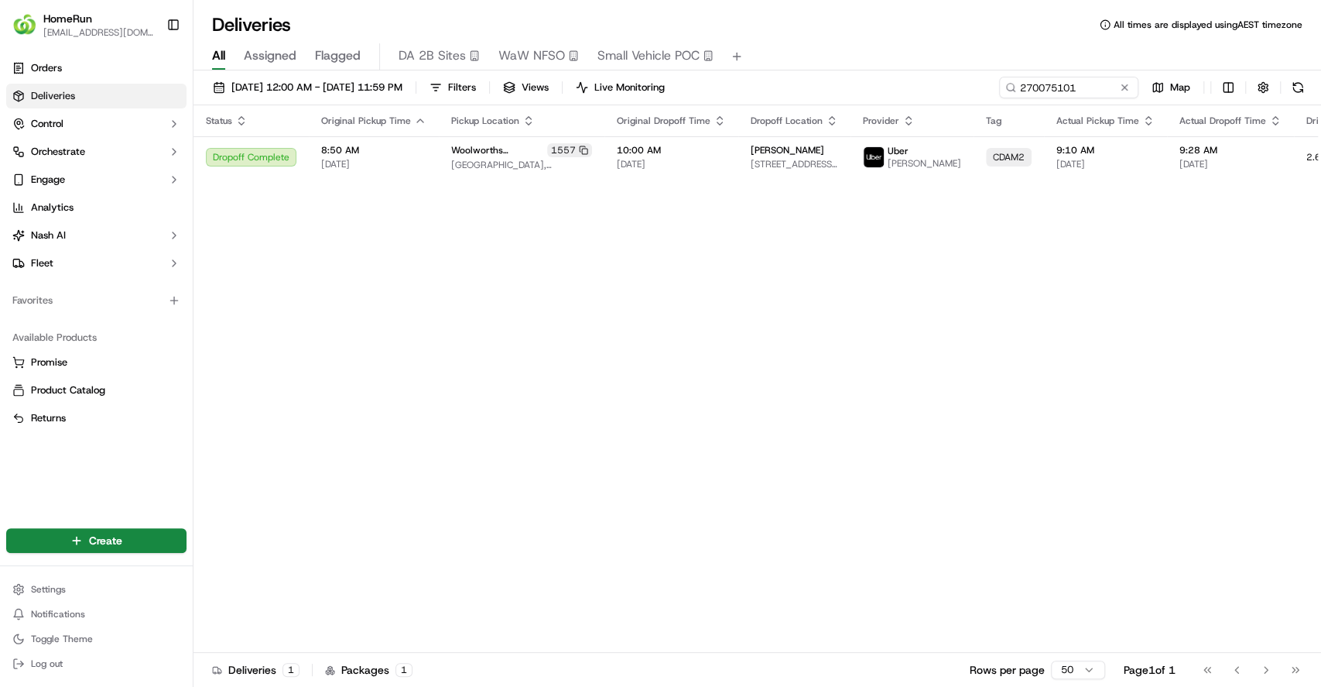
drag, startPoint x: 650, startPoint y: 315, endPoint x: 1029, endPoint y: 106, distance: 433.0
click at [1117, 84] on button at bounding box center [1124, 87] width 15 height 15
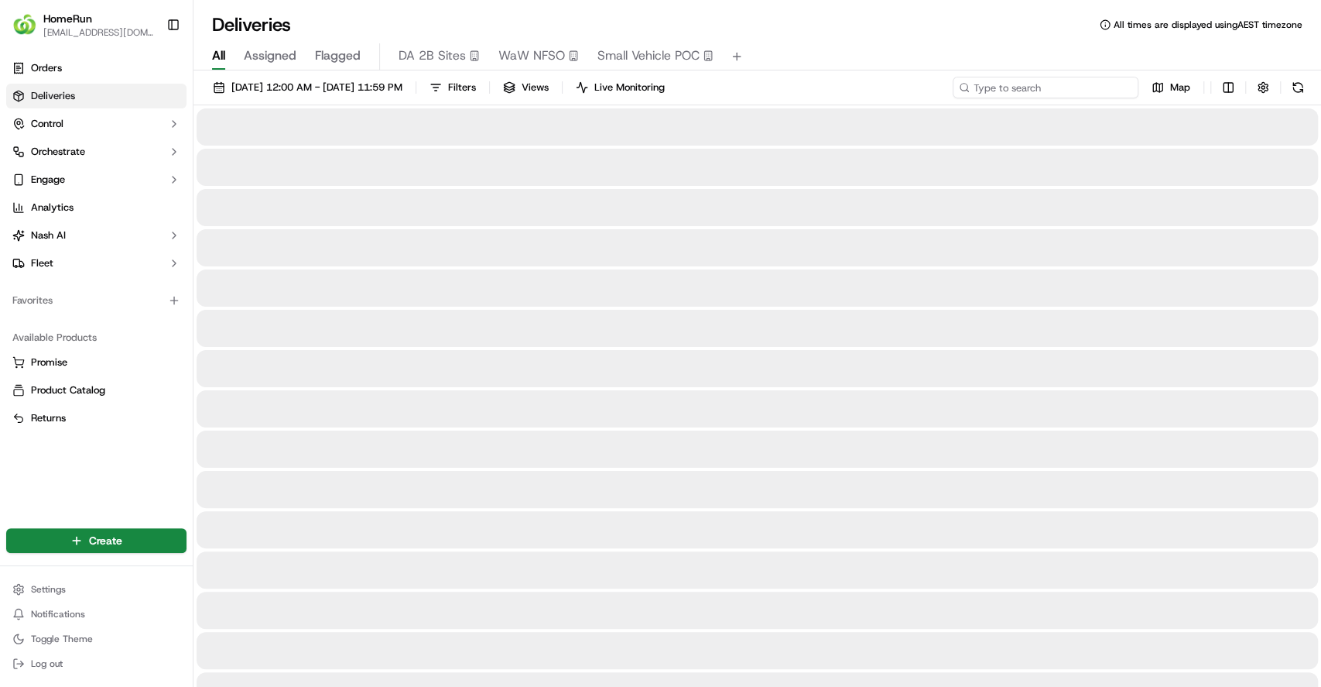
click at [1084, 90] on input at bounding box center [1046, 88] width 186 height 22
paste input "270112095"
type input "270112095"
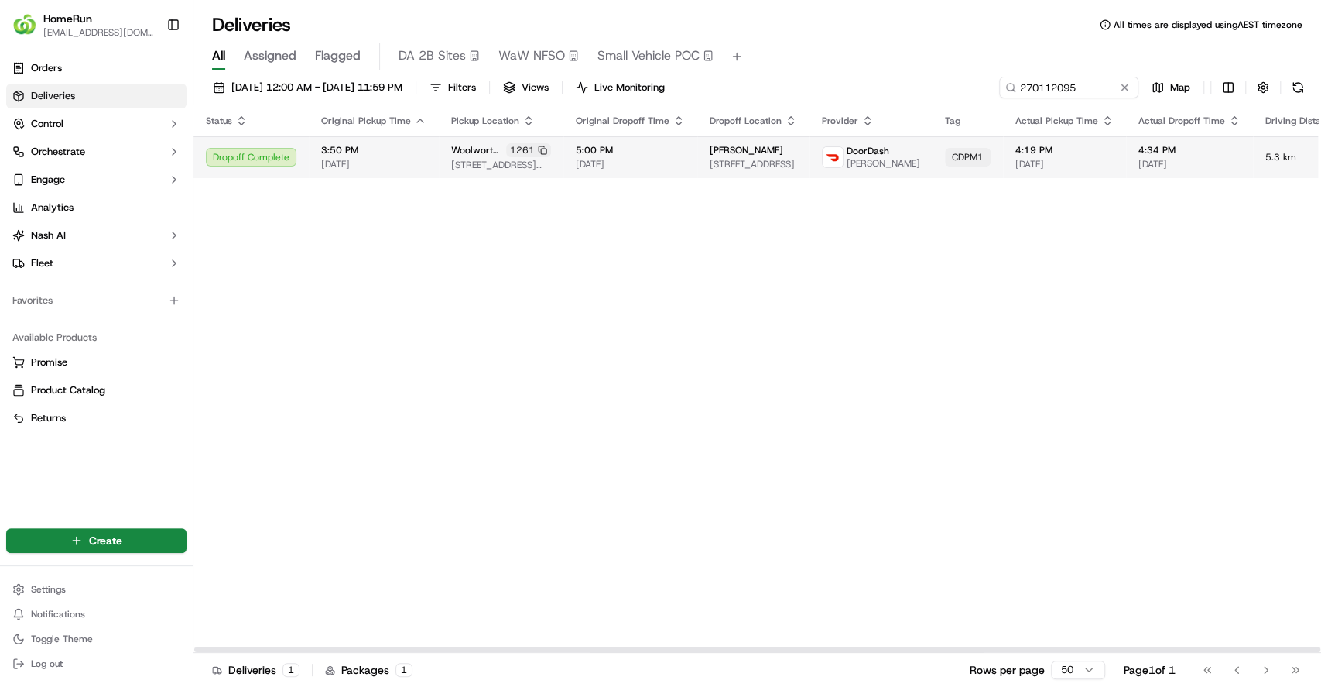
click at [861, 169] on span "Harchand S." at bounding box center [884, 163] width 74 height 12
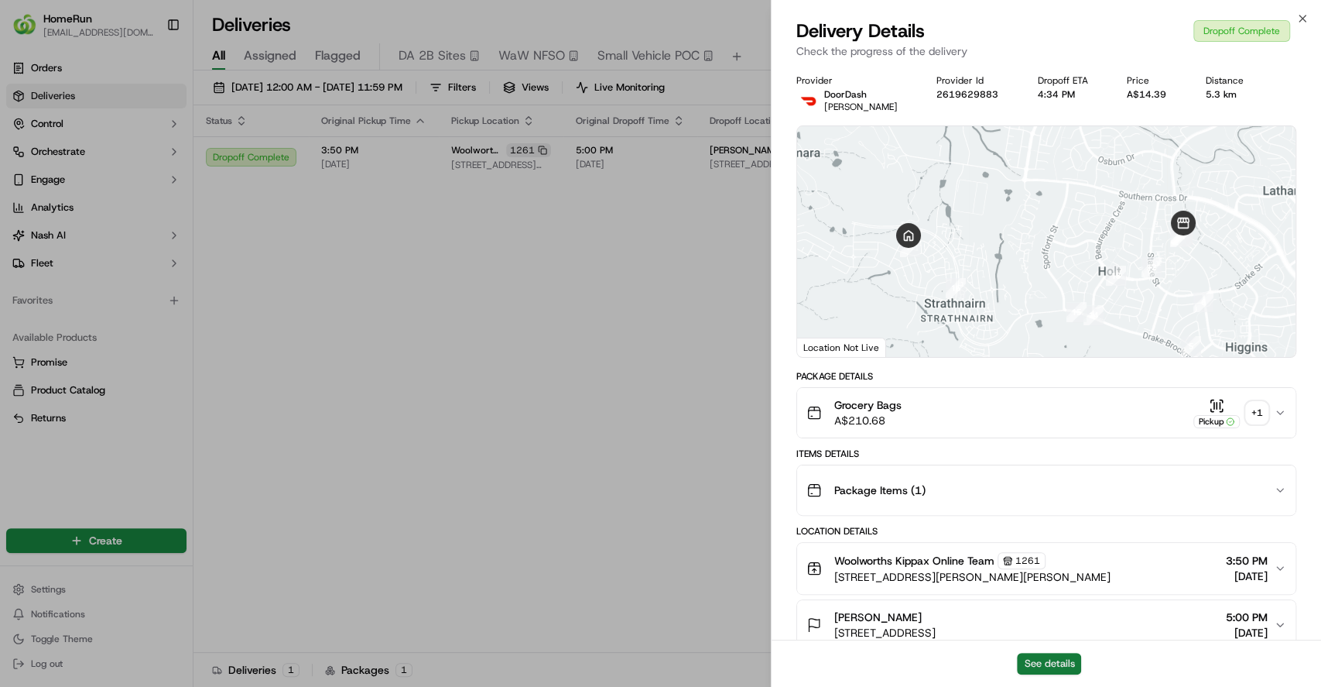
click at [1040, 666] on button "See details" at bounding box center [1049, 663] width 64 height 22
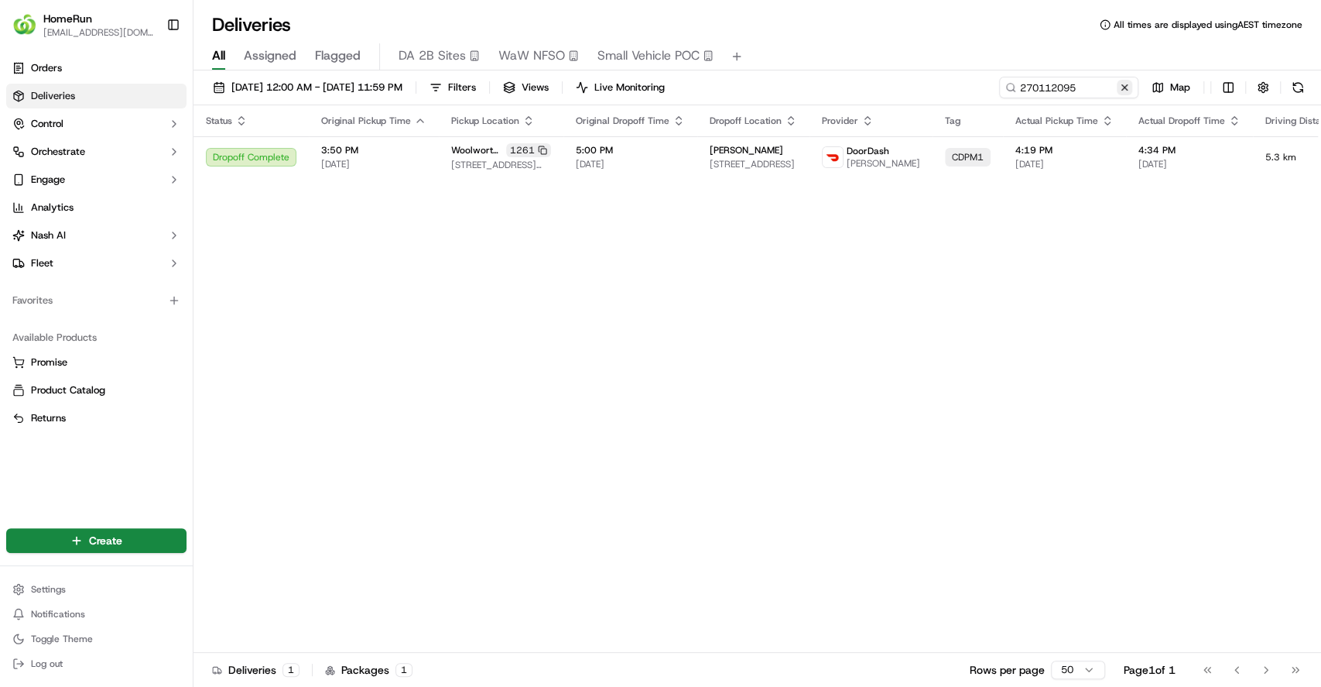
click at [1125, 84] on button at bounding box center [1124, 87] width 15 height 15
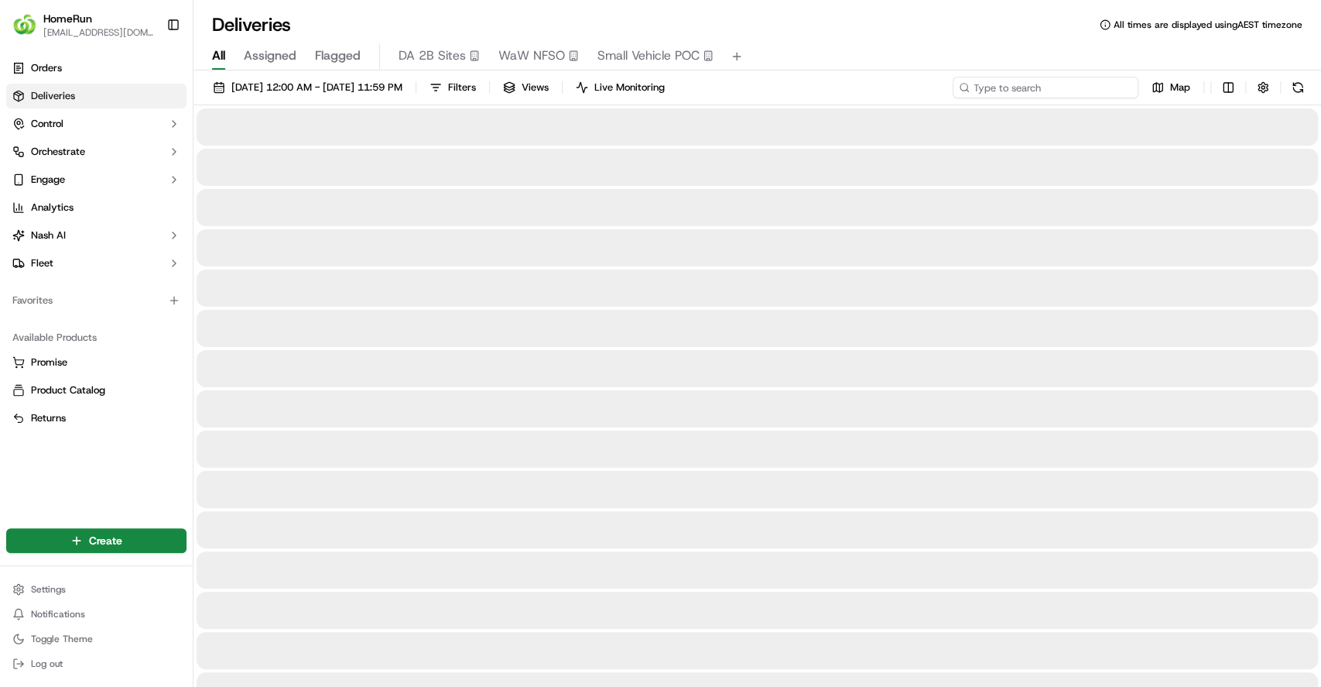
click at [1091, 88] on input at bounding box center [1046, 88] width 186 height 22
paste input "270195391"
type input "270195391"
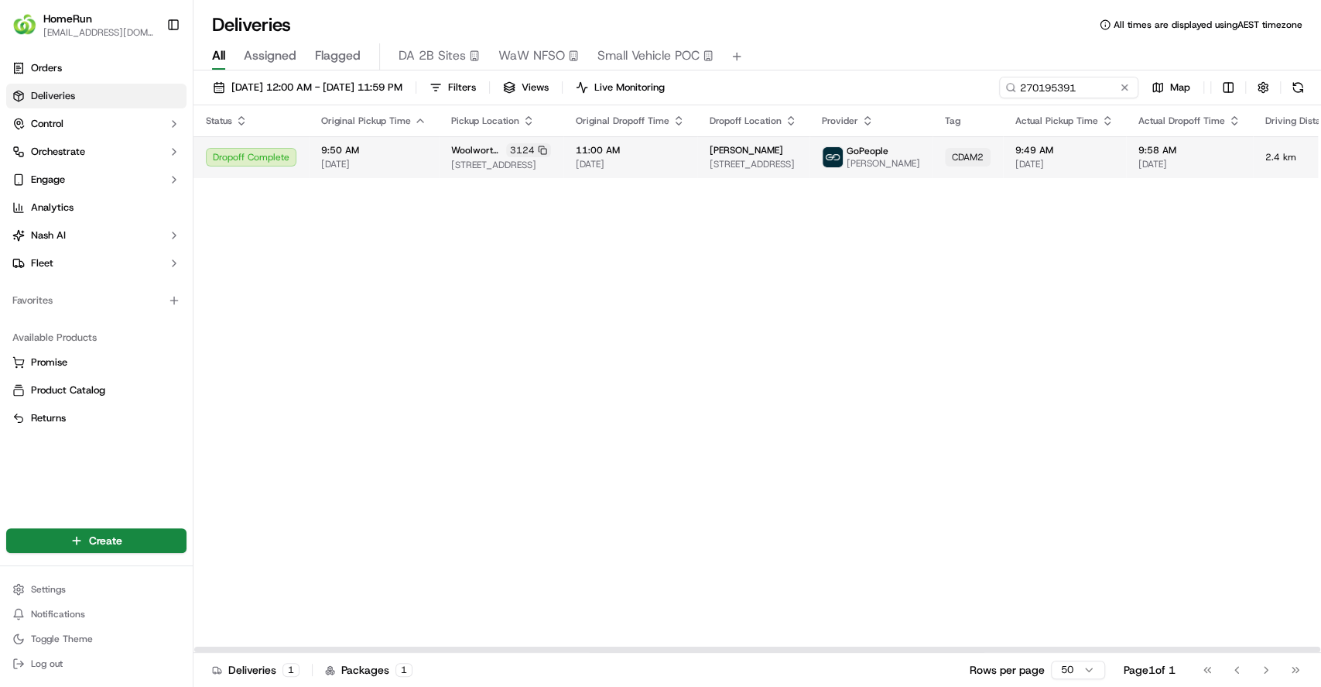
click at [1033, 169] on span "[DATE]" at bounding box center [1064, 164] width 98 height 12
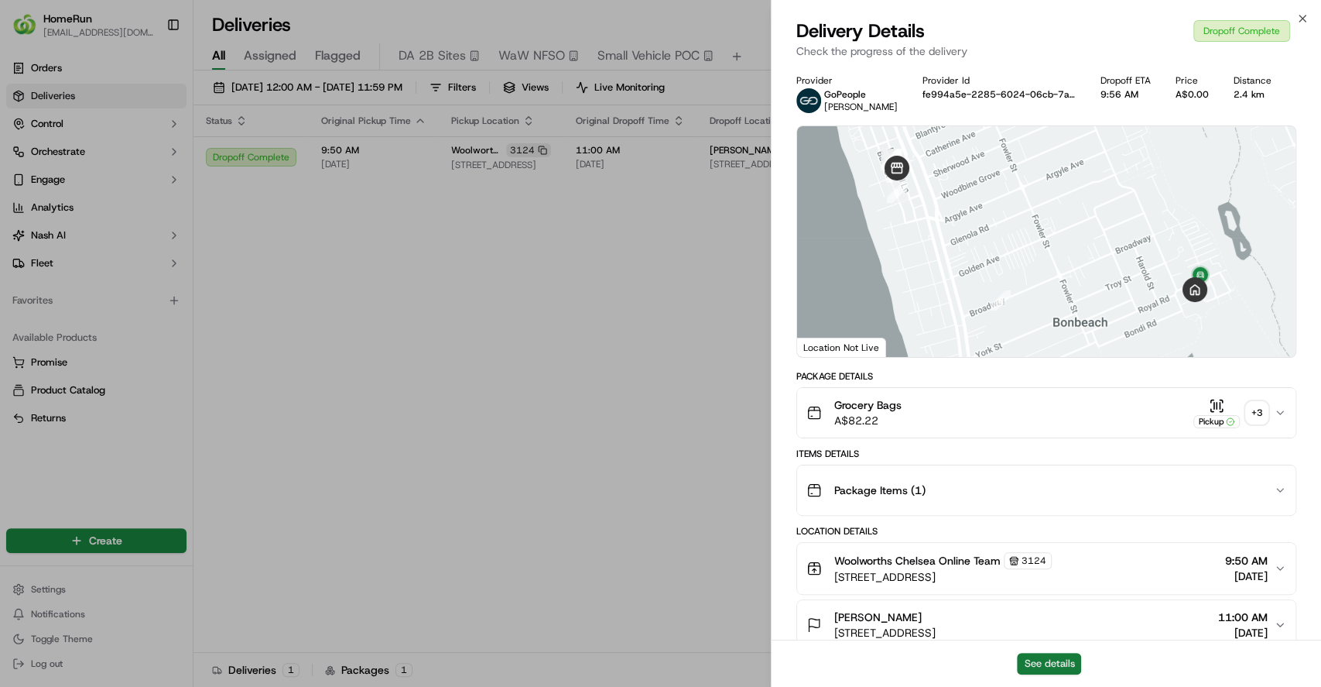
click at [1028, 656] on button "See details" at bounding box center [1049, 663] width 64 height 22
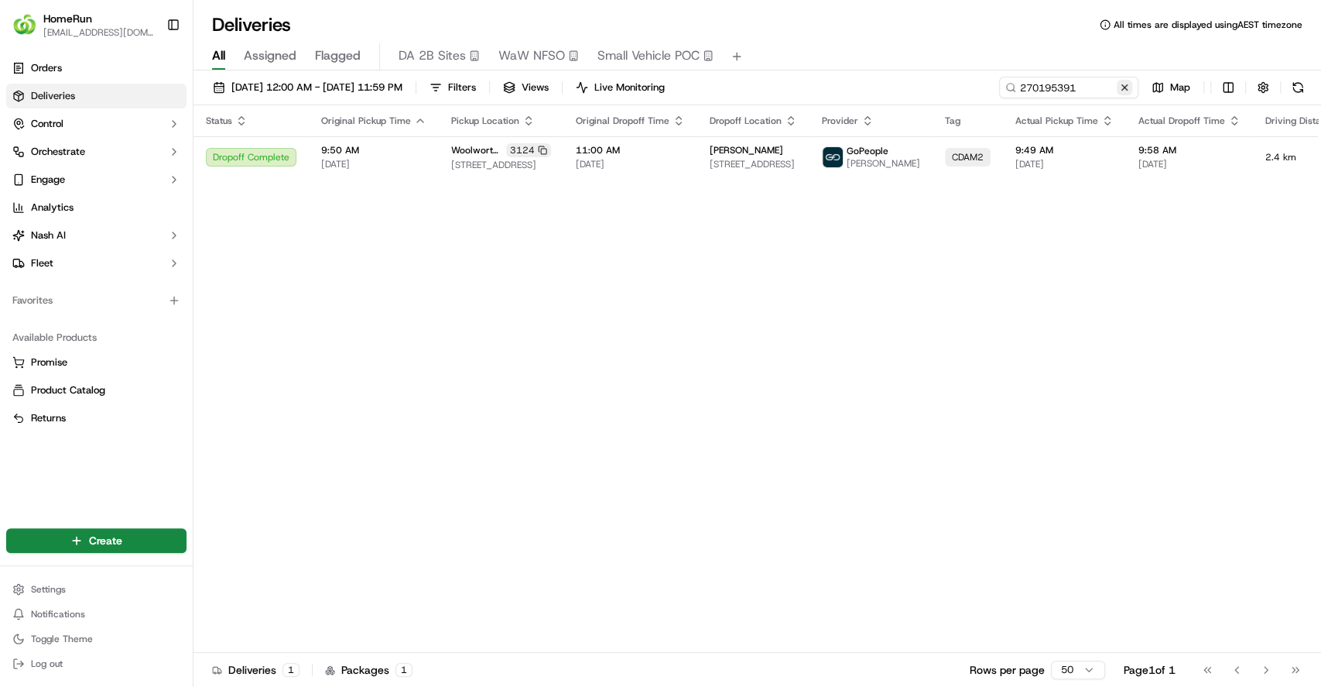
click at [1118, 84] on button at bounding box center [1124, 87] width 15 height 15
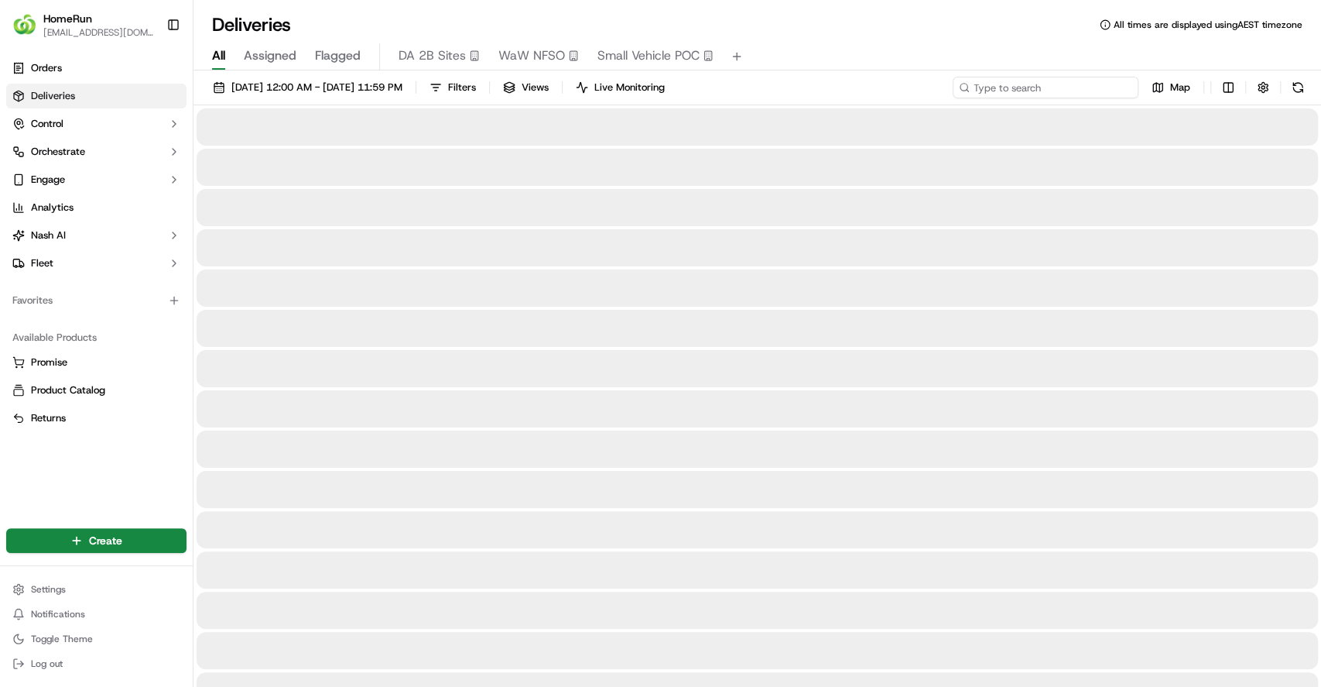
click at [1091, 87] on input at bounding box center [1046, 88] width 186 height 22
paste input "193485723"
type input "193485723"
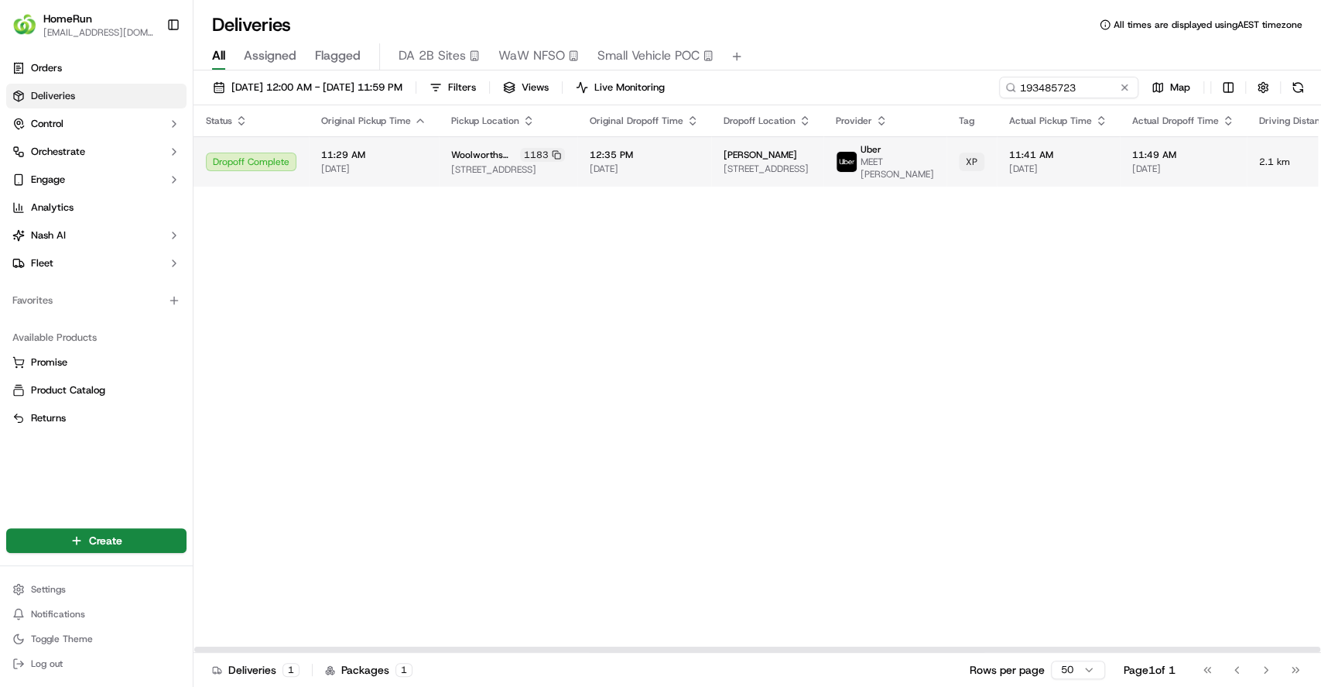
click at [734, 165] on span "6 Mark St, Merrylands, NSW 2160, AU" at bounding box center [767, 169] width 87 height 12
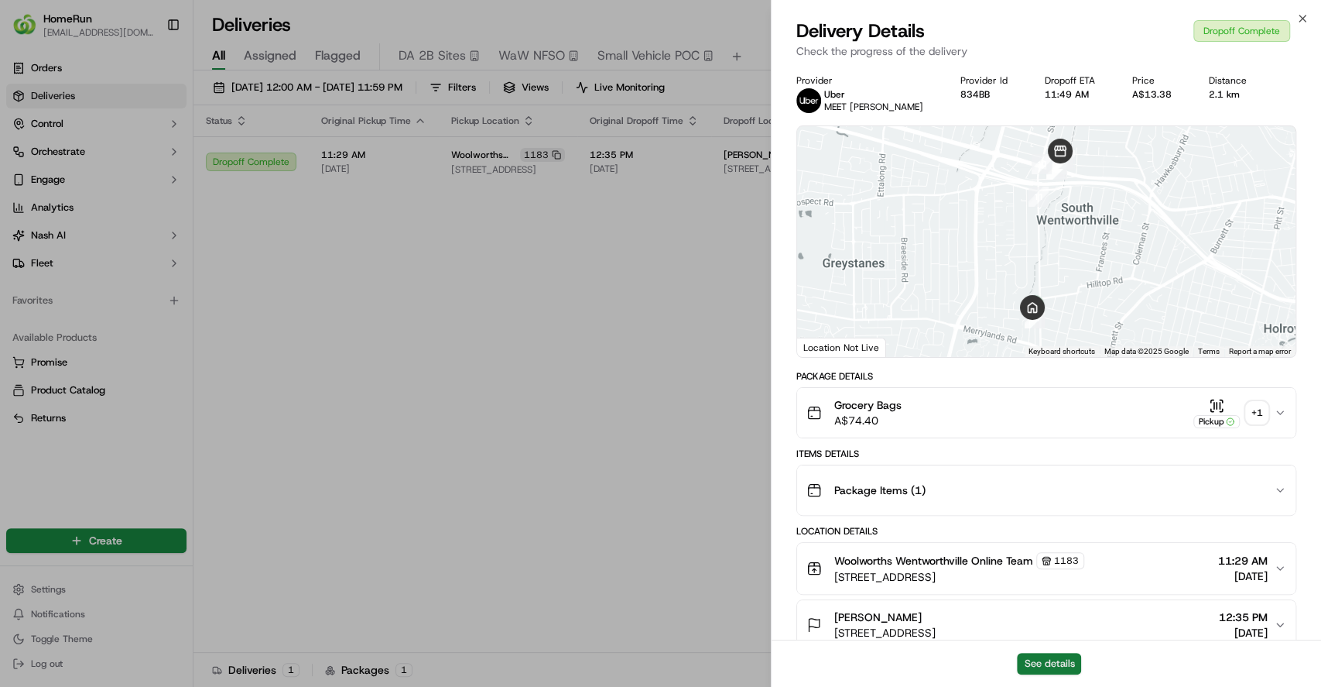
click at [1046, 659] on button "See details" at bounding box center [1049, 663] width 64 height 22
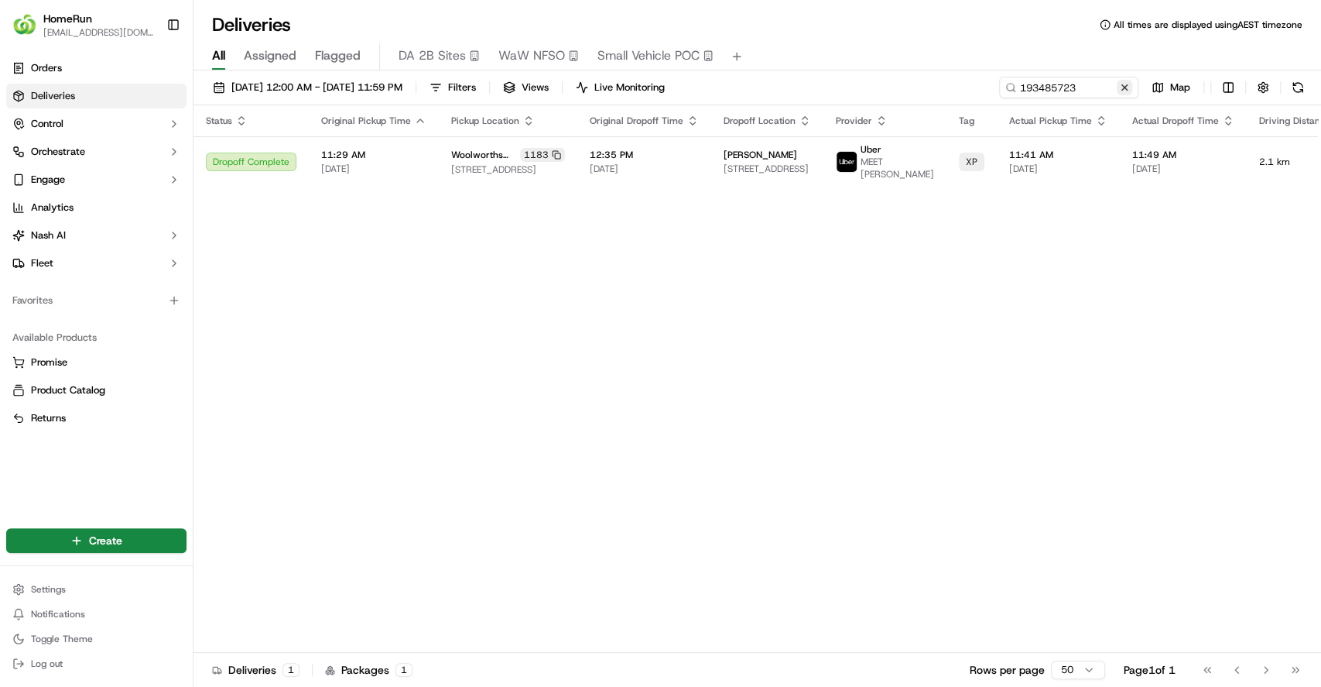
click at [1120, 88] on button at bounding box center [1124, 87] width 15 height 15
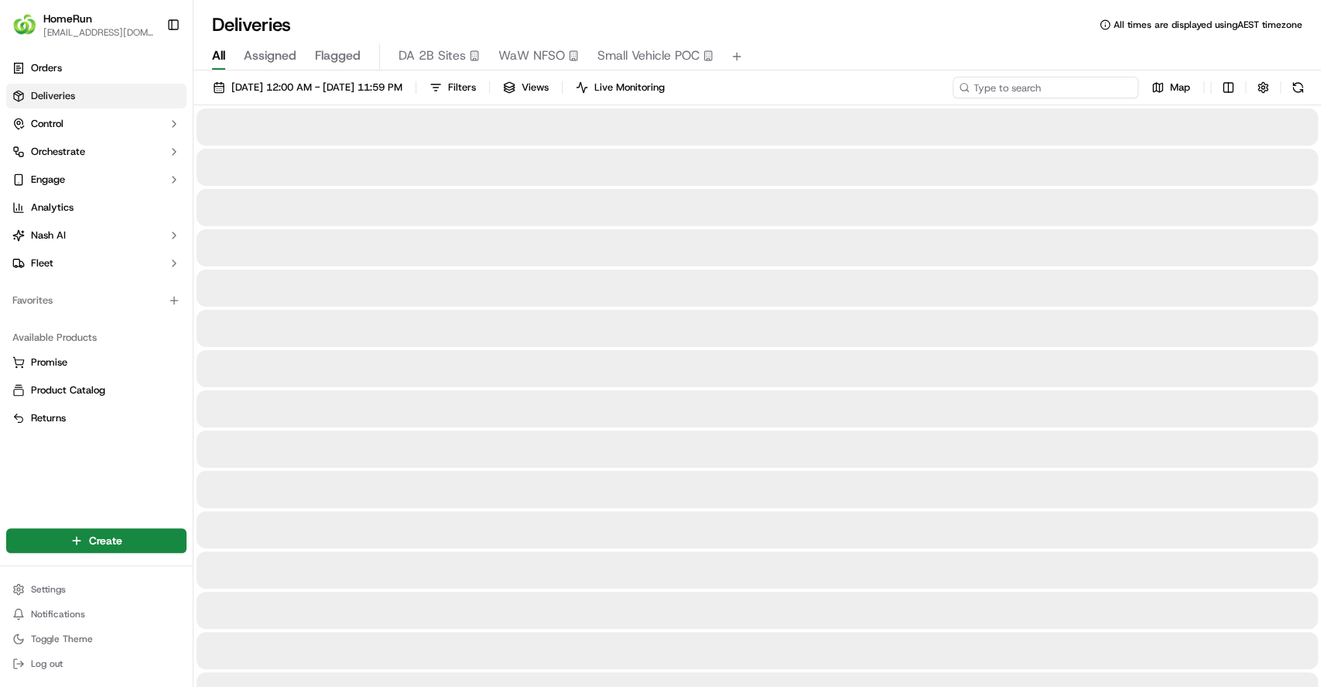
drag, startPoint x: 1077, startPoint y: 84, endPoint x: 1049, endPoint y: 91, distance: 29.5
click at [1077, 84] on input at bounding box center [1046, 88] width 186 height 22
paste input "270194863"
type input "270194863"
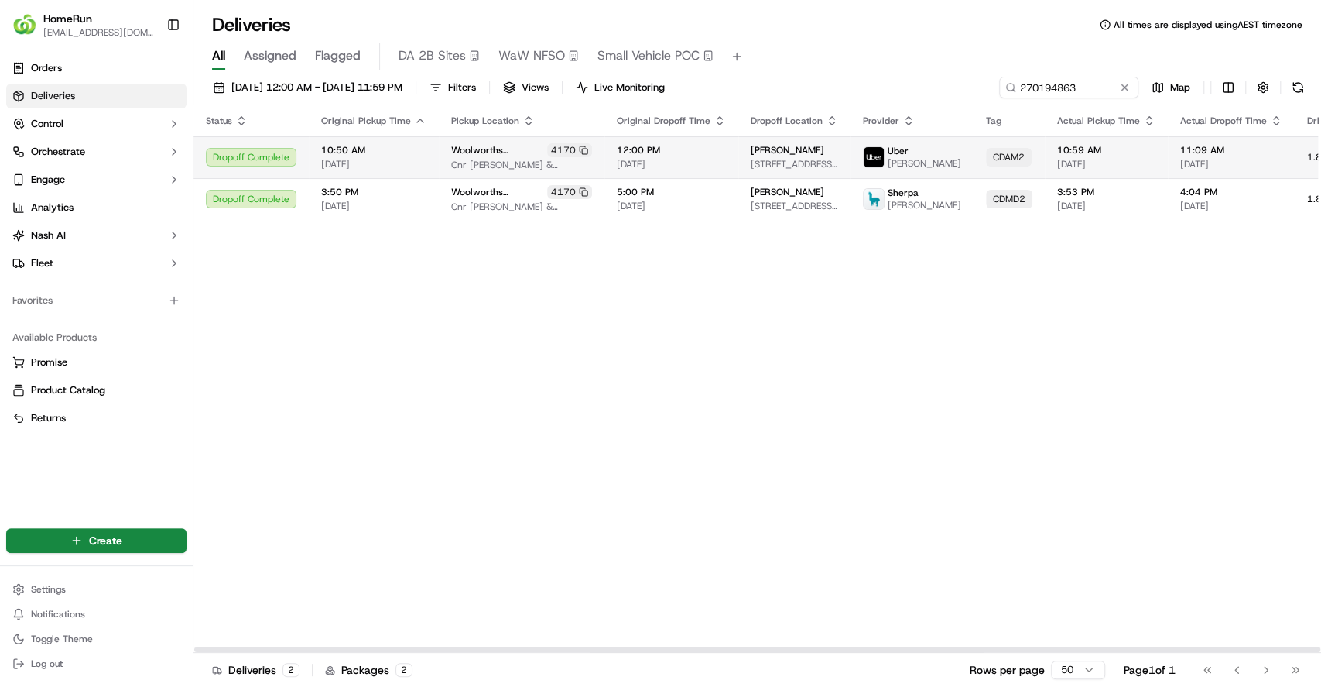
click at [738, 164] on td "Liam Plant 3 Egrove Lane, Piara Waters, WA 6112, AU" at bounding box center [794, 157] width 112 height 42
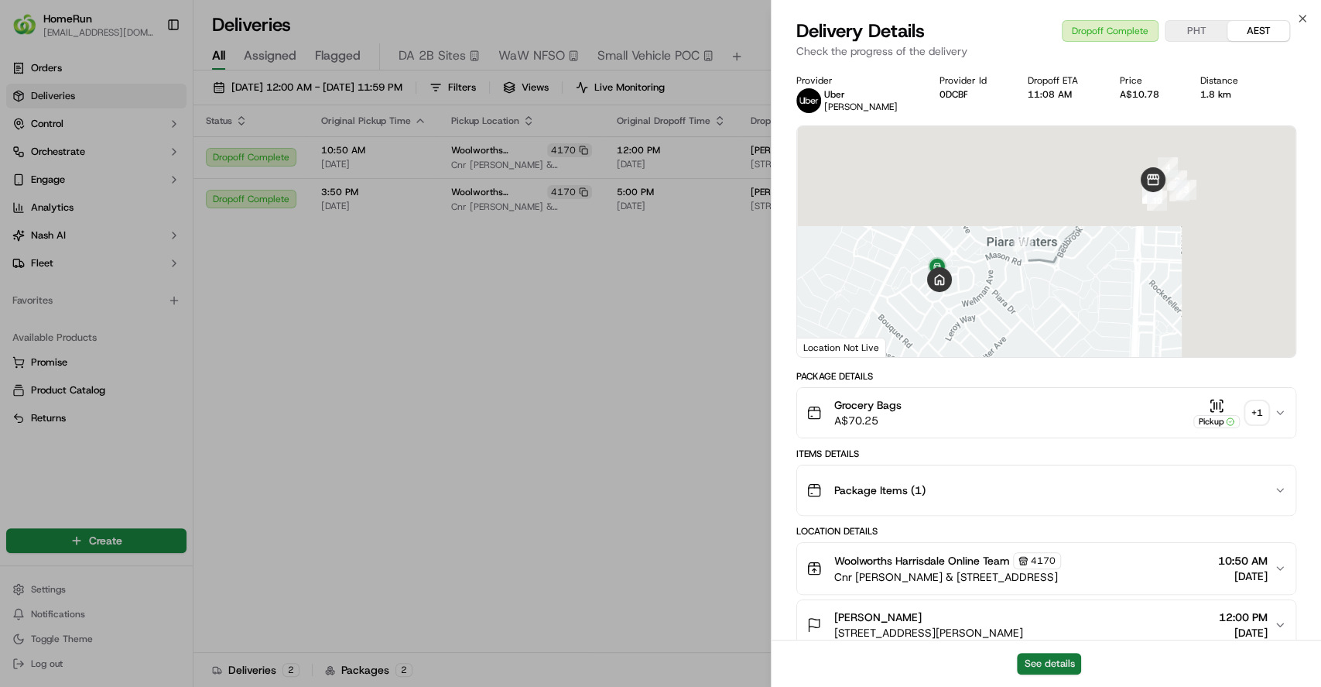
click at [1036, 662] on button "See details" at bounding box center [1049, 663] width 64 height 22
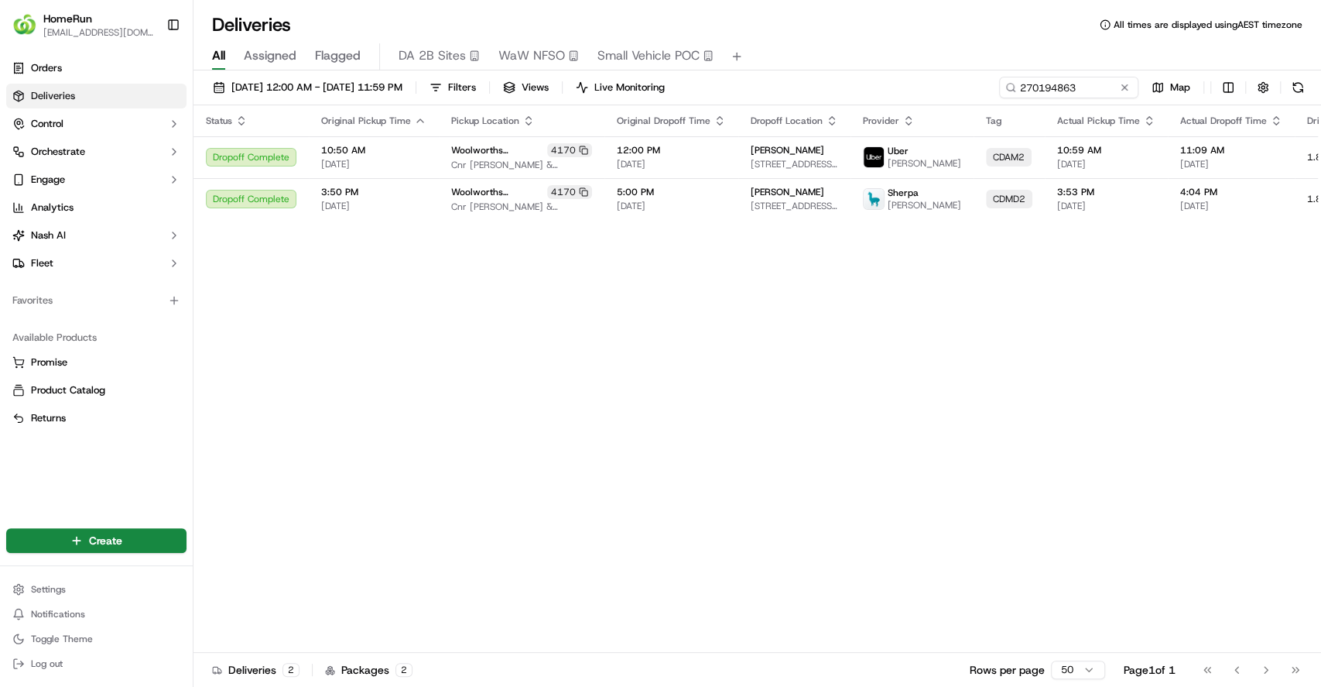
drag, startPoint x: 624, startPoint y: 341, endPoint x: 717, endPoint y: 290, distance: 106.3
click at [1119, 84] on button at bounding box center [1124, 87] width 15 height 15
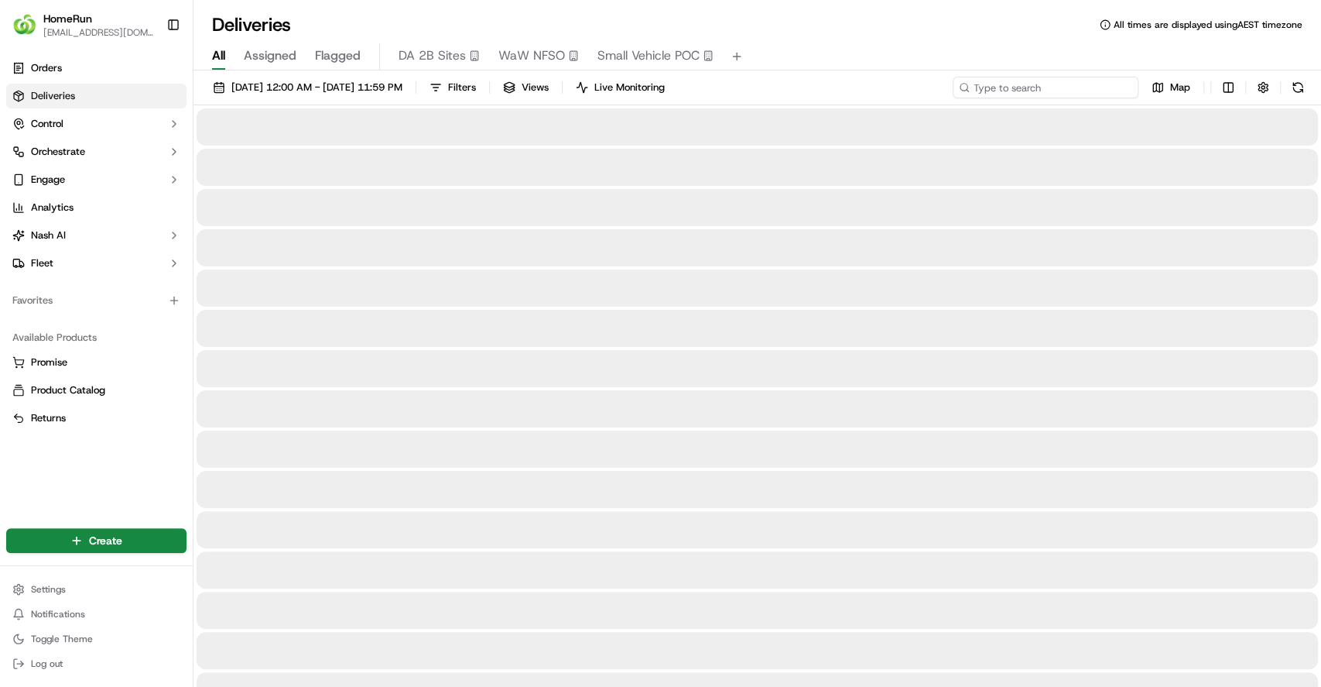
click at [1088, 84] on input at bounding box center [1046, 88] width 186 height 22
paste input "270167786"
type input "270167786"
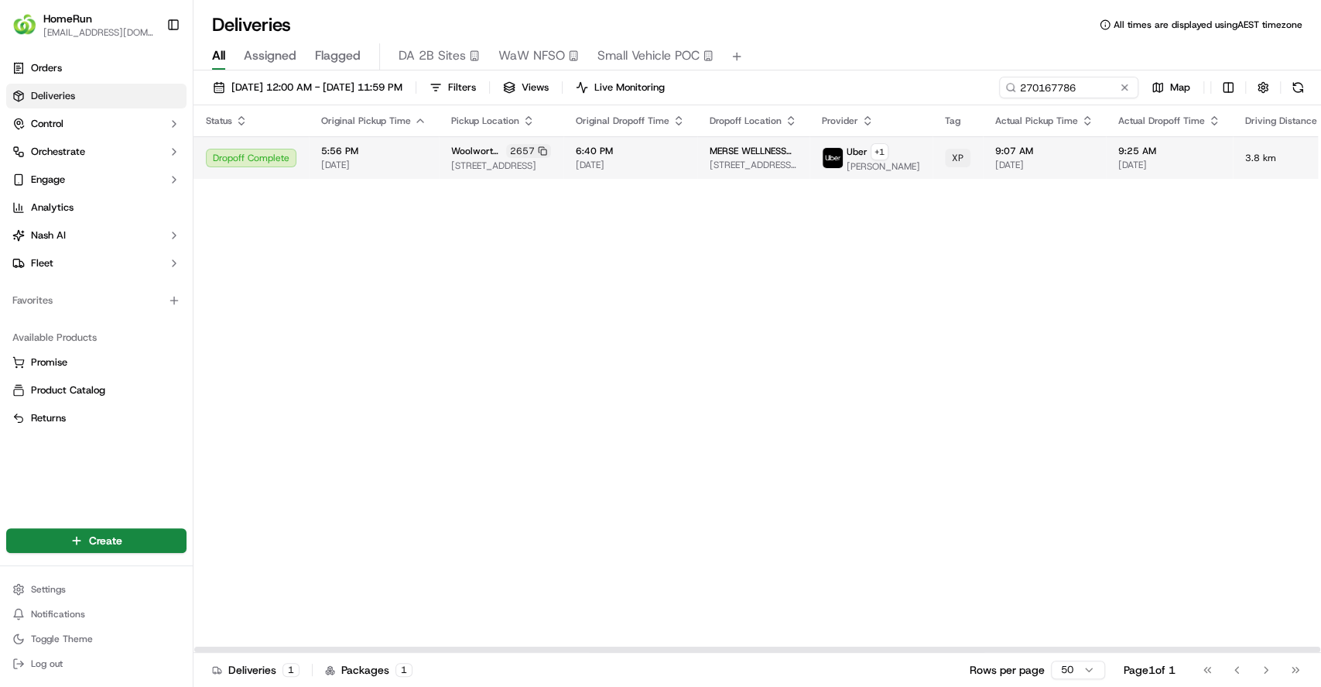
click at [651, 155] on span "6:40 PM" at bounding box center [630, 151] width 109 height 12
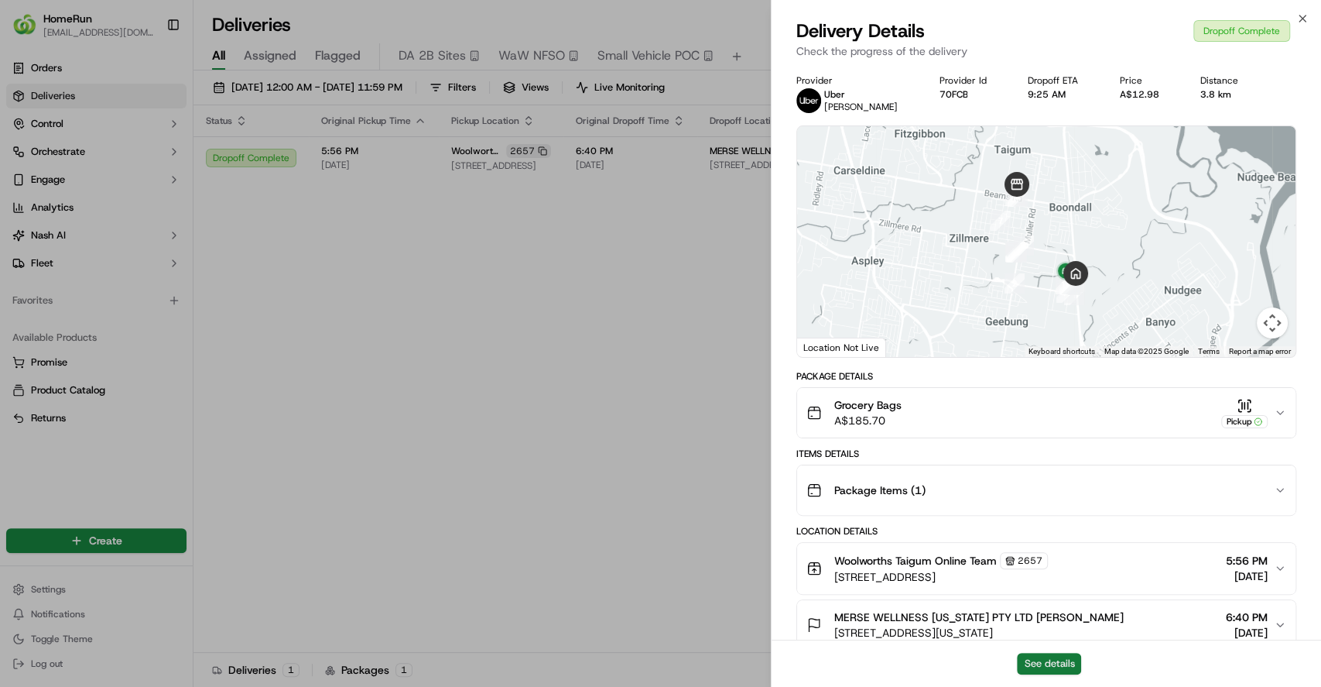
click at [1036, 661] on button "See details" at bounding box center [1049, 663] width 64 height 22
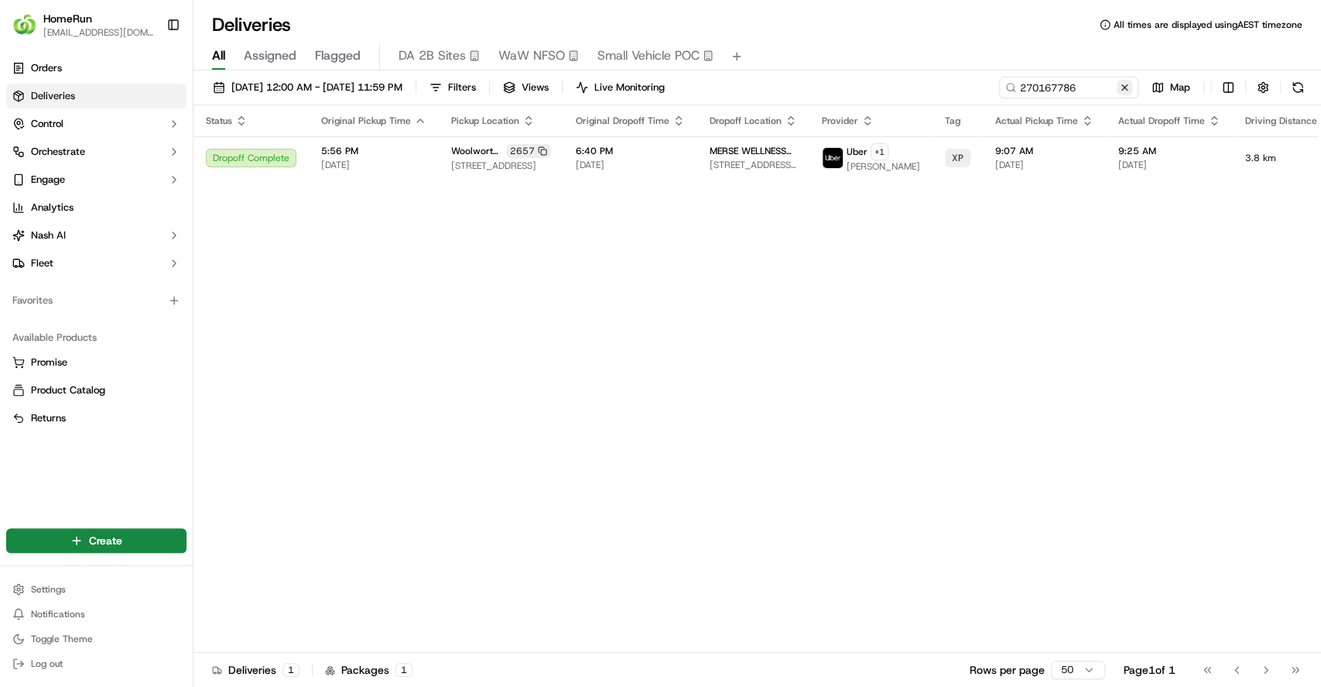
click at [1123, 82] on button at bounding box center [1124, 87] width 15 height 15
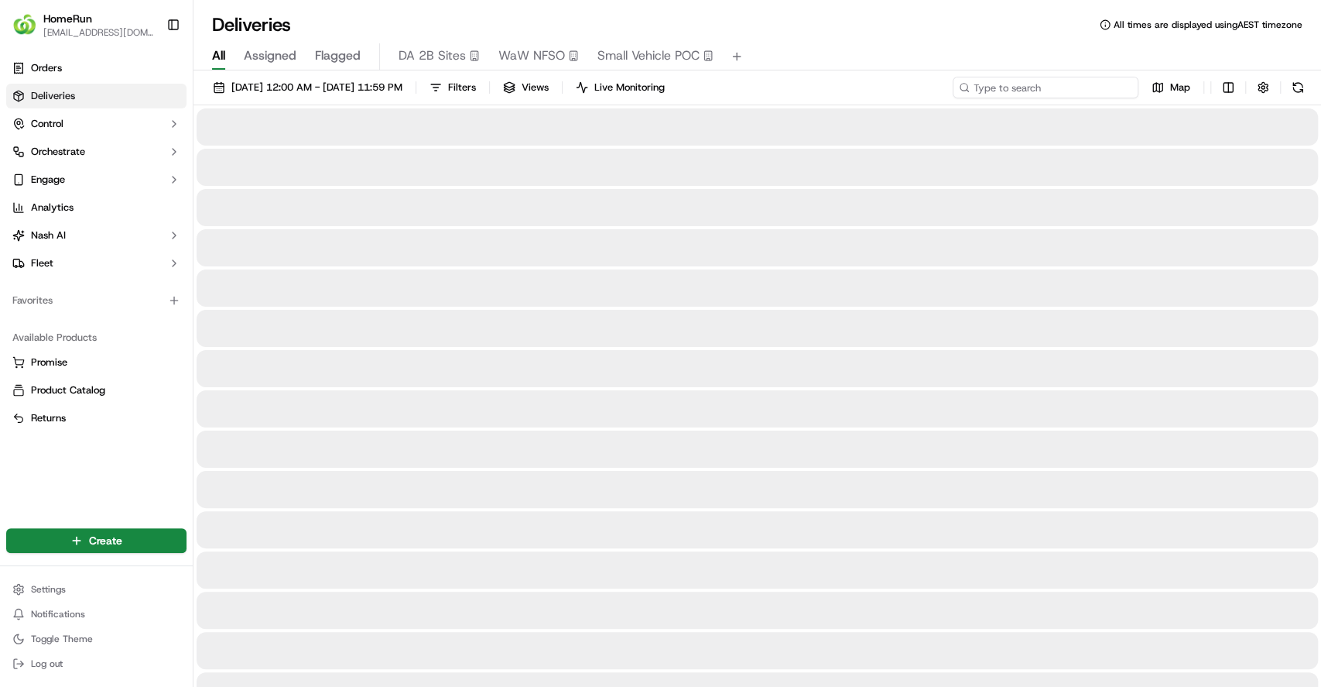
drag, startPoint x: 1084, startPoint y: 86, endPoint x: 1081, endPoint y: 98, distance: 11.8
click at [1081, 96] on input at bounding box center [1046, 88] width 186 height 22
paste input "270102037"
type input "270102037"
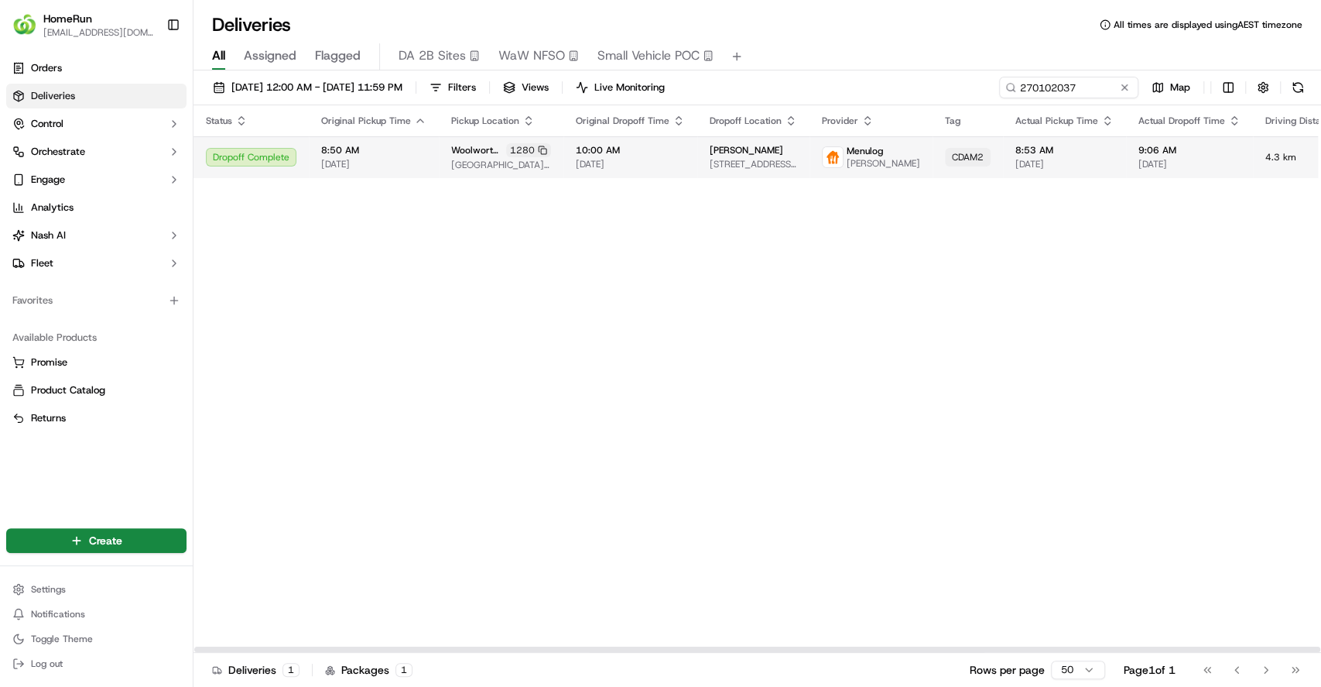
click at [731, 152] on span "[PERSON_NAME]" at bounding box center [747, 150] width 74 height 12
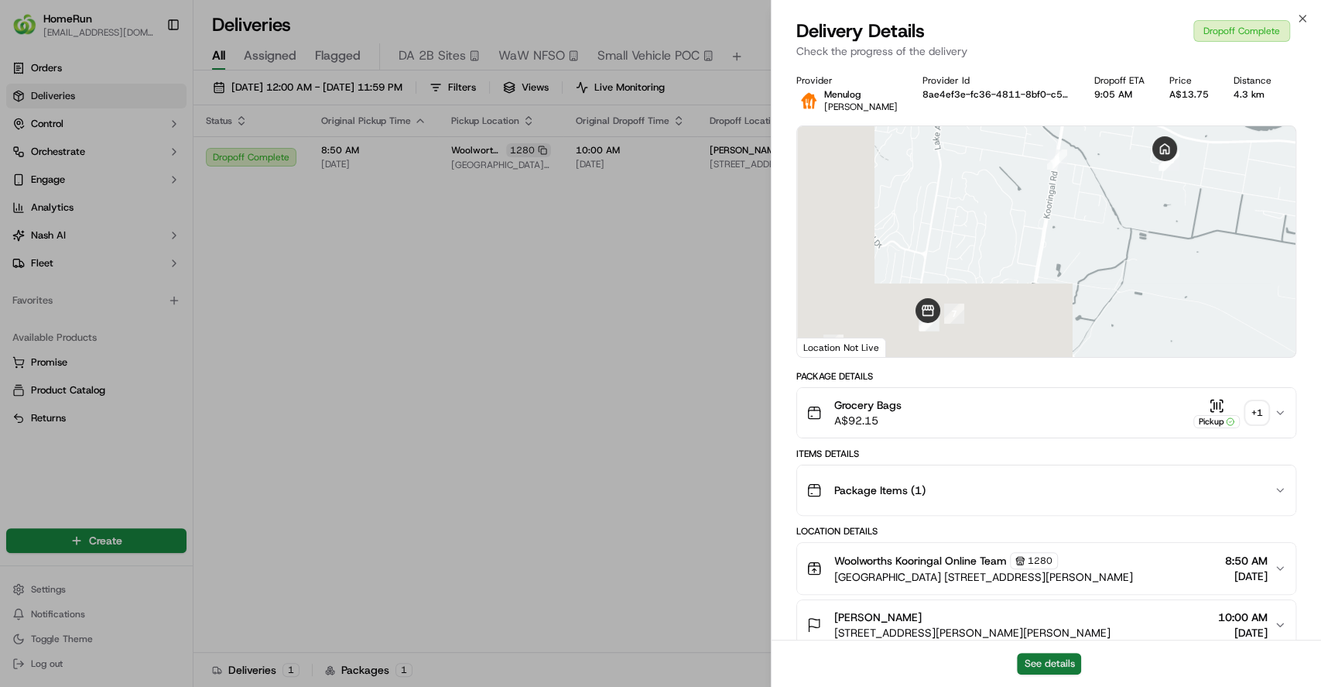
click at [1051, 664] on button "See details" at bounding box center [1049, 663] width 64 height 22
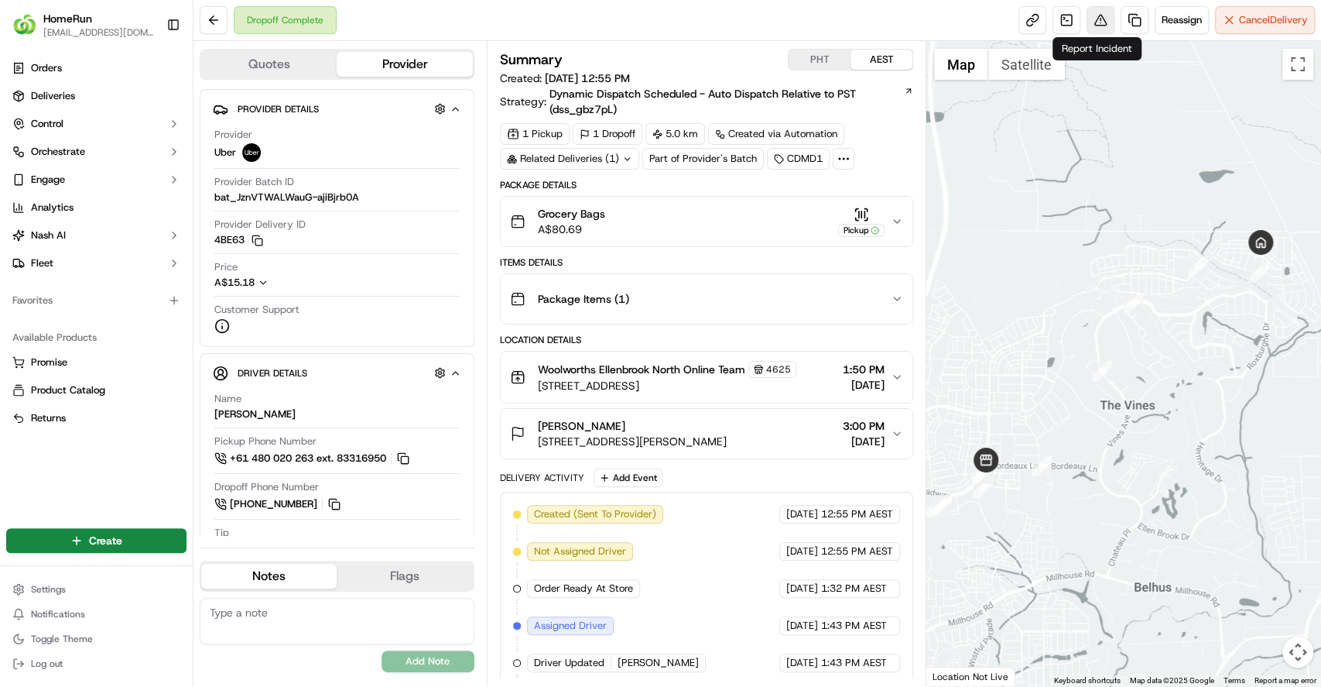
click at [1102, 16] on button at bounding box center [1101, 20] width 28 height 28
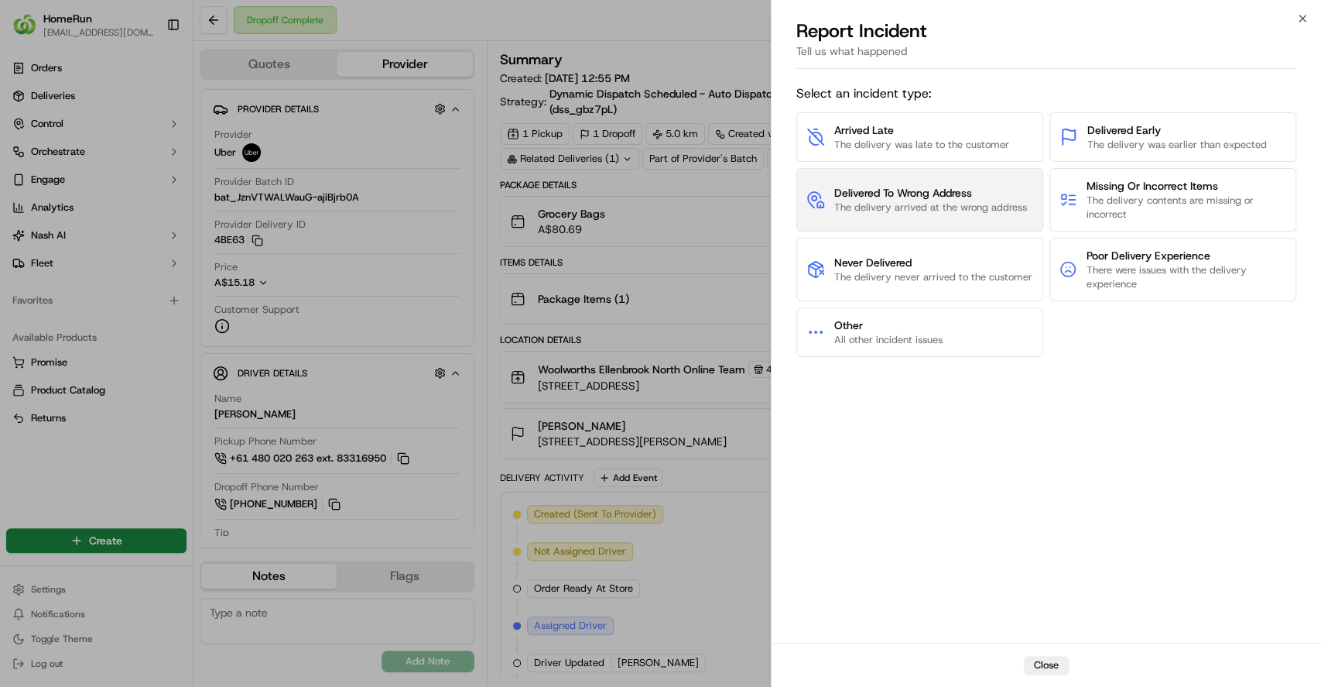
click at [902, 210] on span "The delivery arrived at the wrong address" at bounding box center [930, 207] width 193 height 14
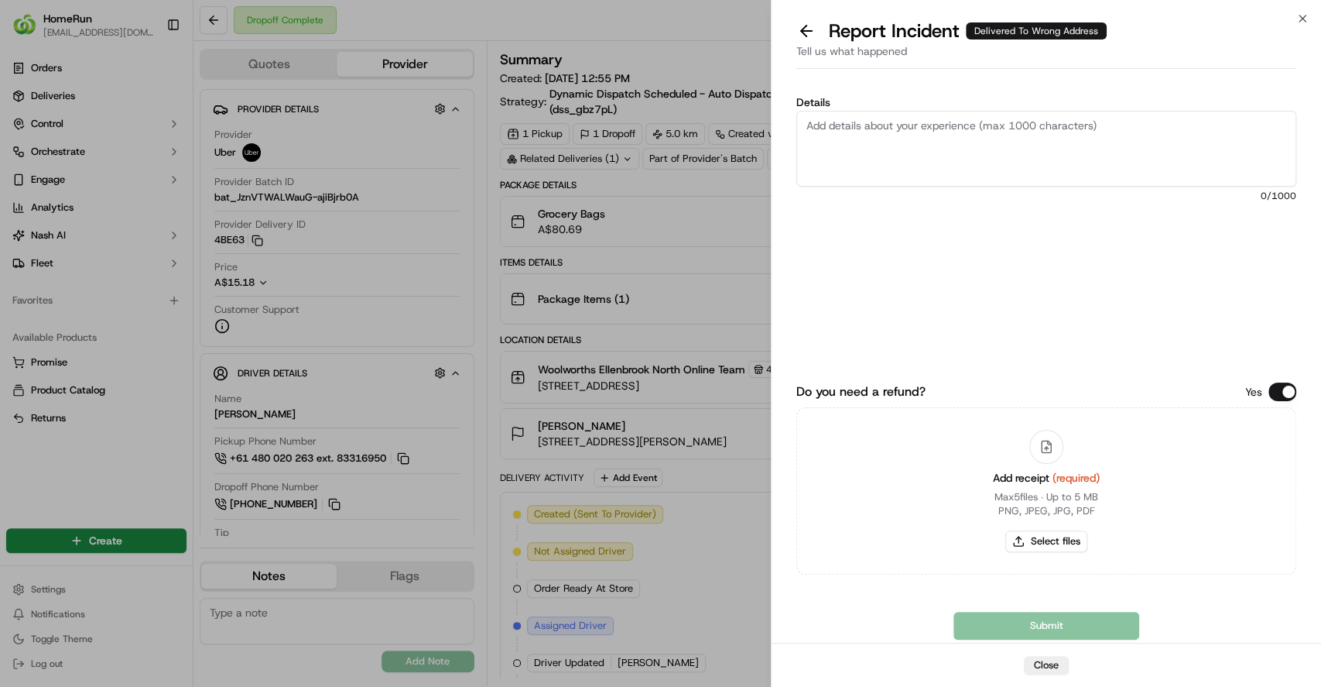
click at [909, 153] on textarea "Details" at bounding box center [1046, 149] width 500 height 76
type textarea "Delivered to incorrect address - No POD and customer has great refund history"
click at [1045, 550] on button "Select files" at bounding box center [1046, 541] width 82 height 22
type input "C:\fakepath\270100621 invoice.pdf"
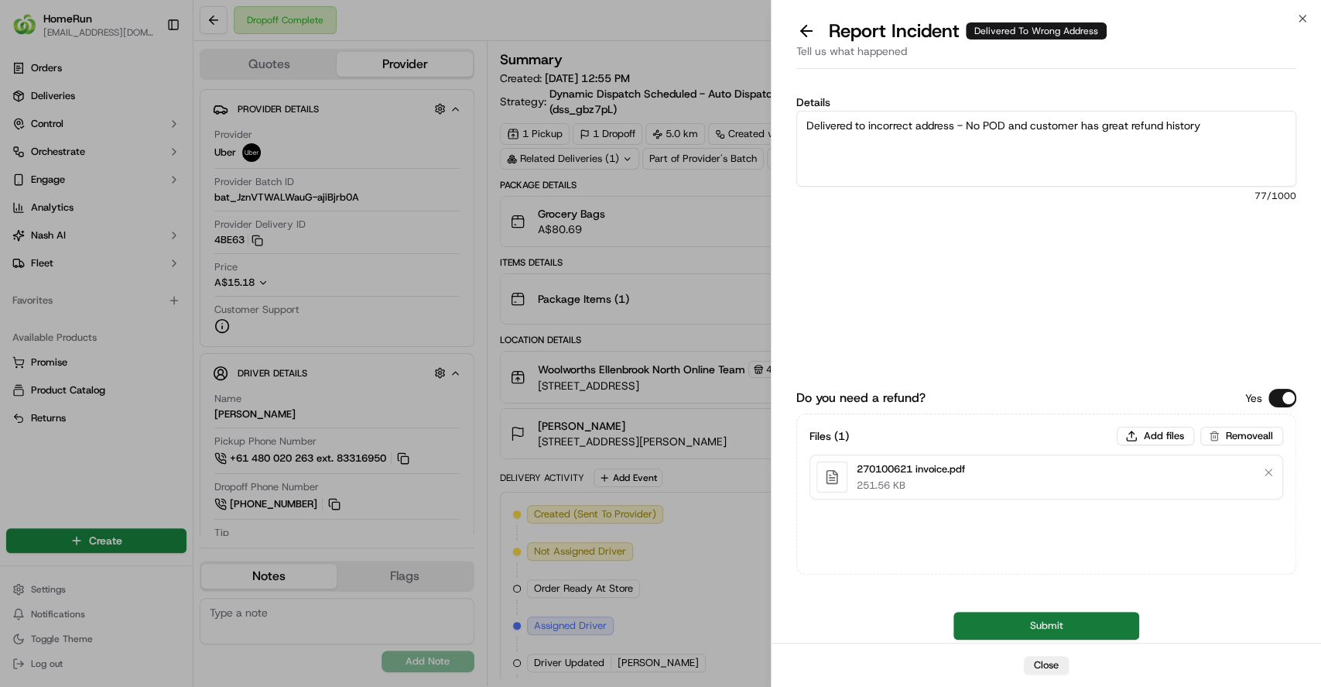
click at [984, 616] on button "Submit" at bounding box center [1047, 625] width 186 height 28
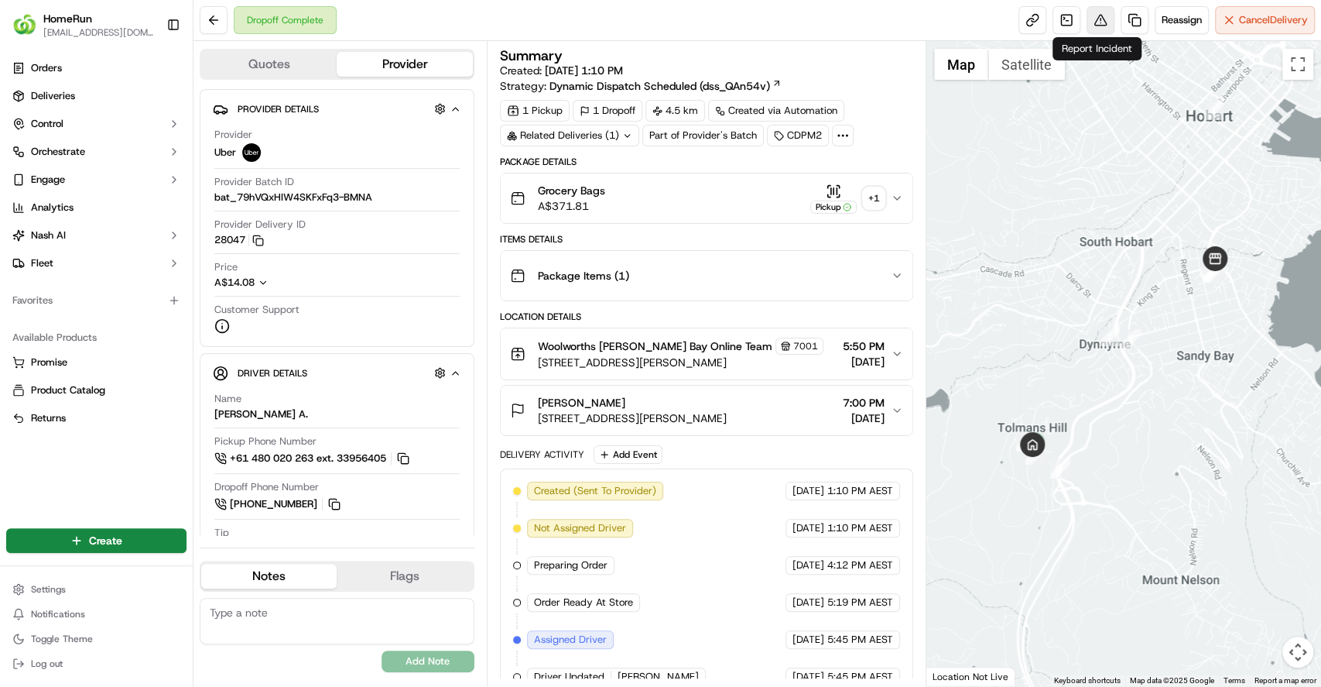
click at [1101, 22] on button at bounding box center [1101, 20] width 28 height 28
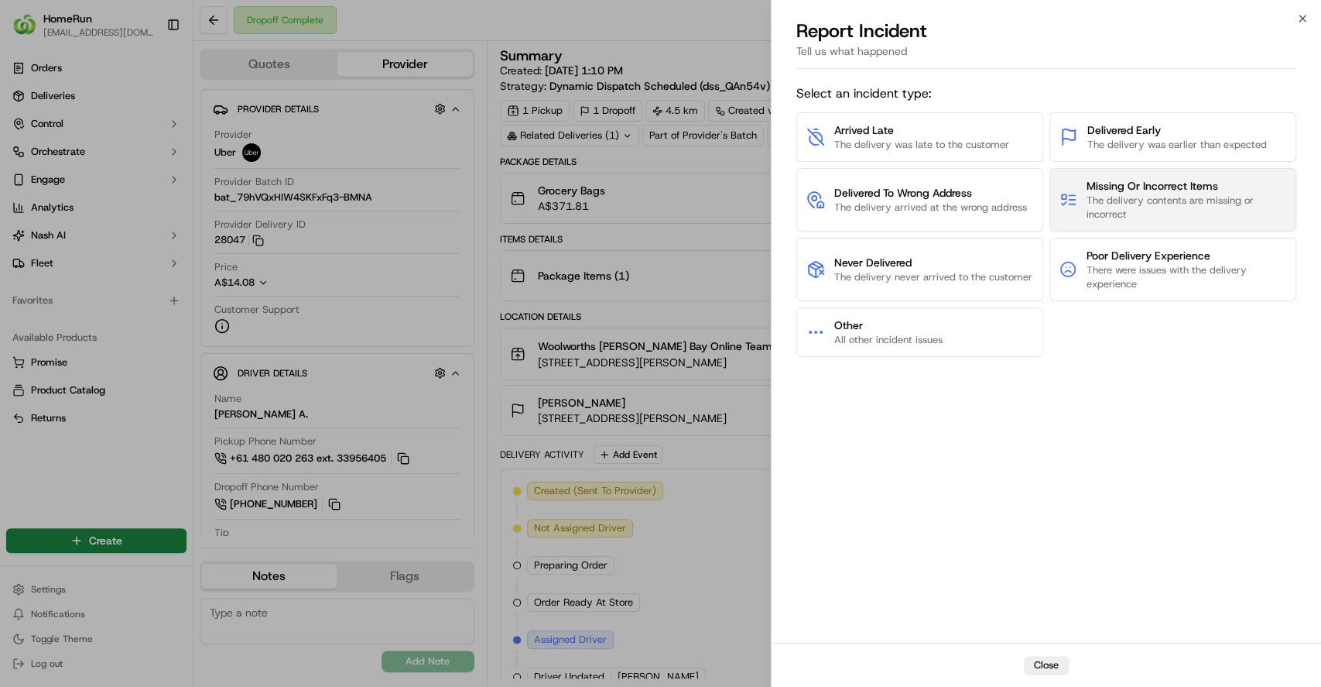
click at [1119, 214] on span "The delivery contents are missing or incorrect" at bounding box center [1187, 207] width 200 height 28
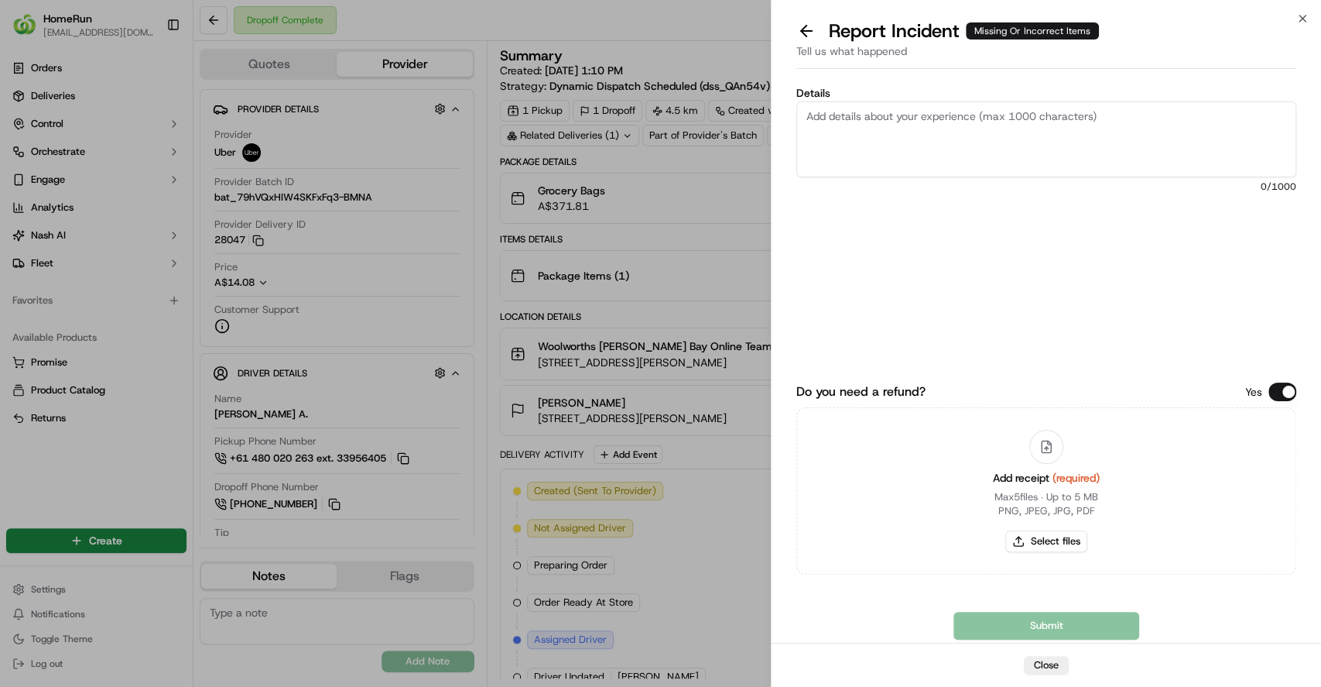
click at [1002, 163] on textarea "Details" at bounding box center [1046, 139] width 500 height 76
type textarea "I"
type textarea "Entire incorrect order delivered"
click at [1066, 536] on button "Select files" at bounding box center [1046, 541] width 82 height 22
type input "C:\fakepath\270127611 invoice.pdf"
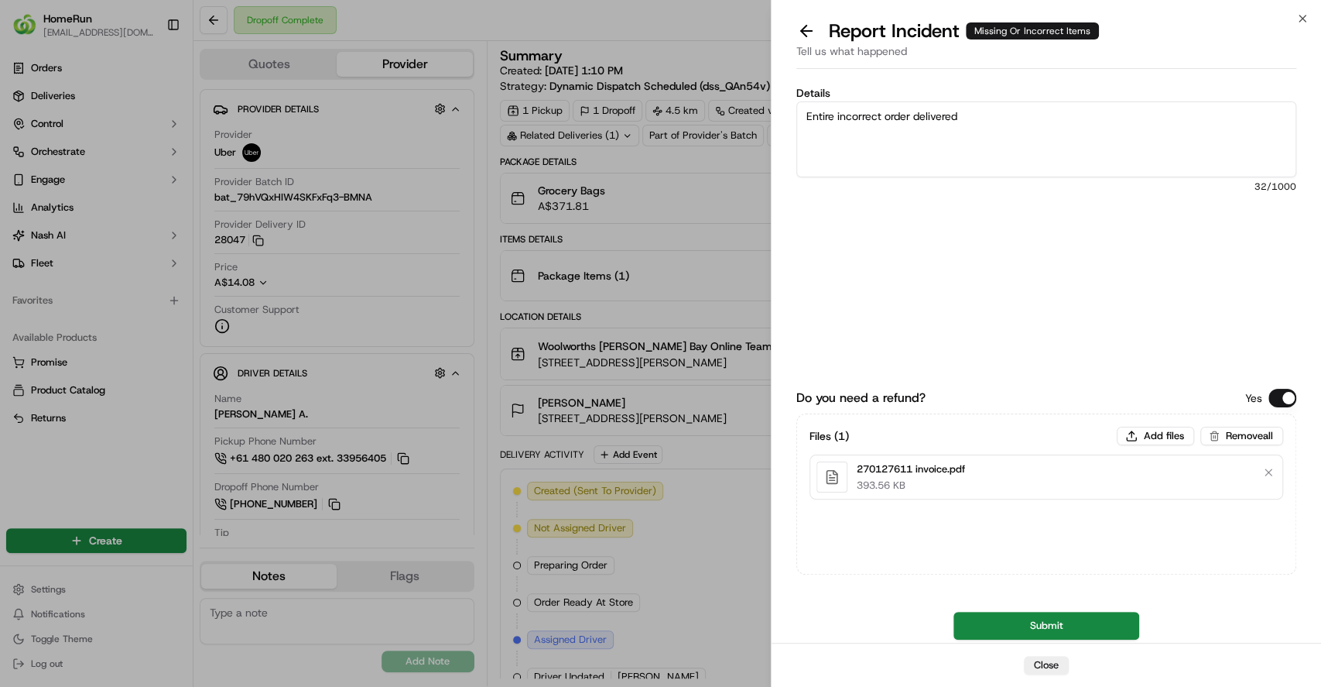
click at [1075, 126] on textarea "Entire incorrect order delivered" at bounding box center [1046, 139] width 500 height 76
type textarea "Entire incorrect order delivered - No POD"
click at [1032, 632] on button "Submit" at bounding box center [1047, 625] width 186 height 28
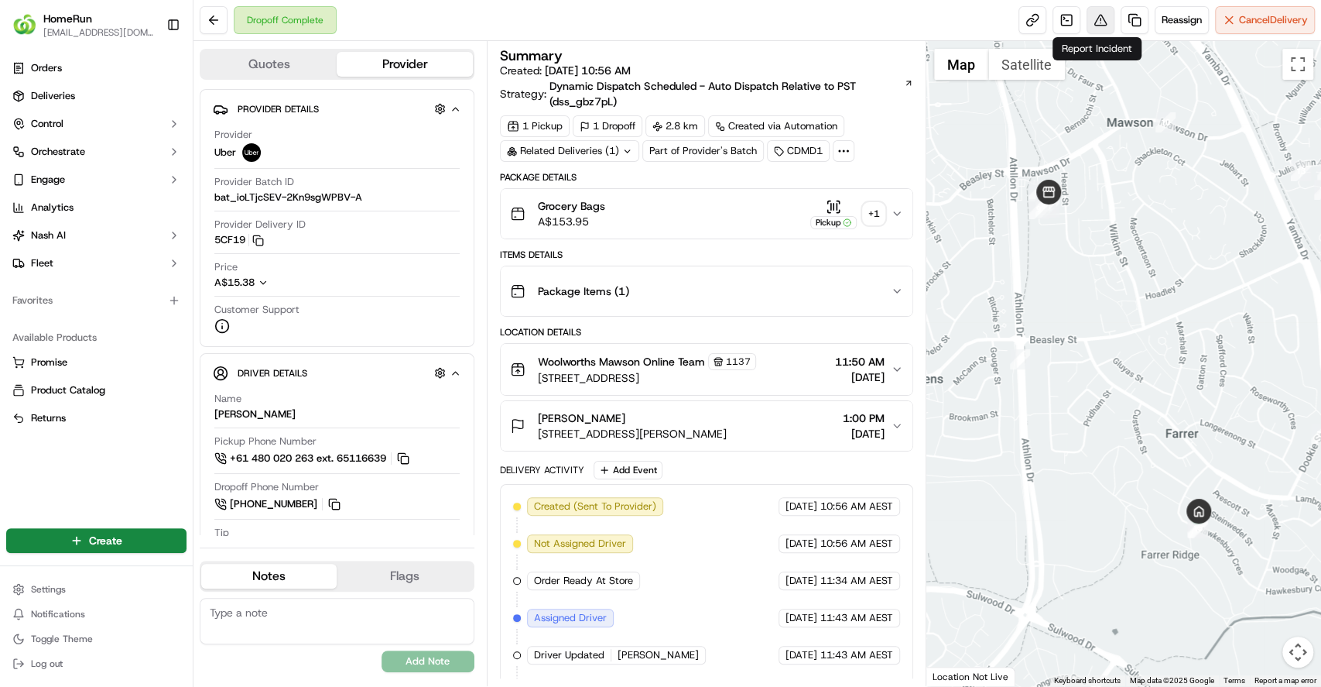
click at [1094, 27] on button at bounding box center [1101, 20] width 28 height 28
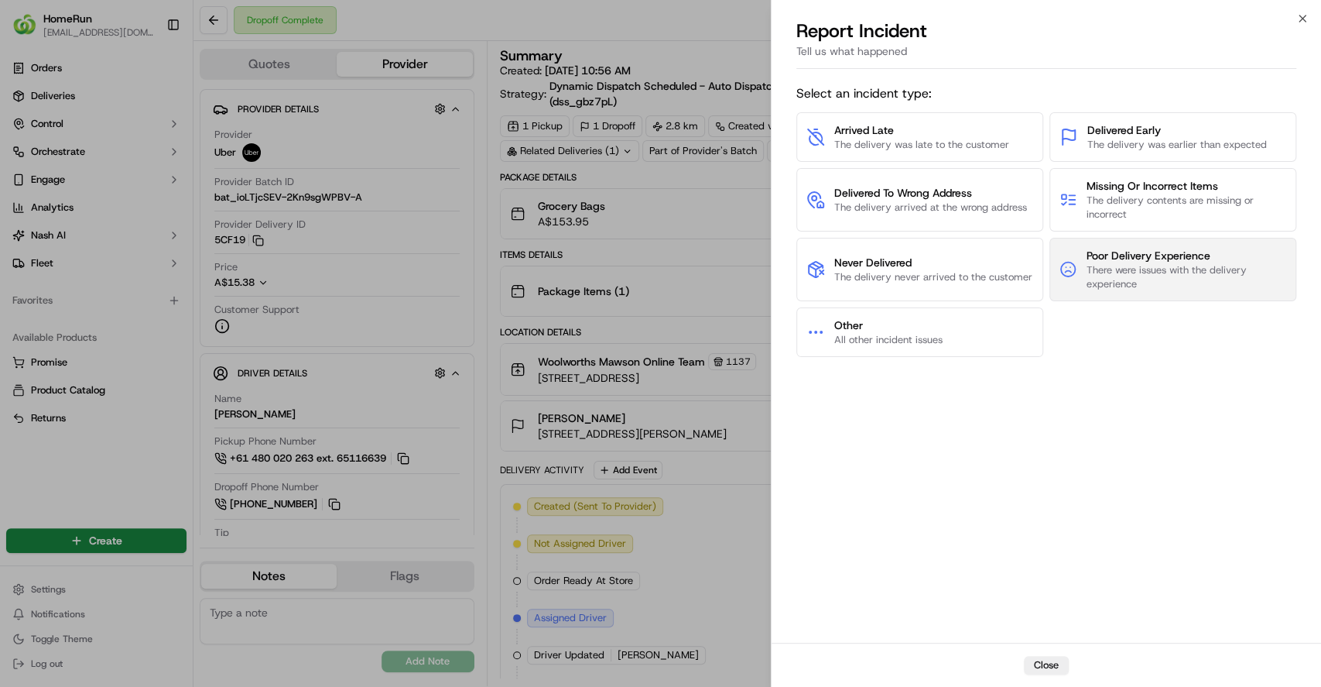
click at [1111, 263] on span "There were issues with the delivery experience" at bounding box center [1186, 277] width 200 height 28
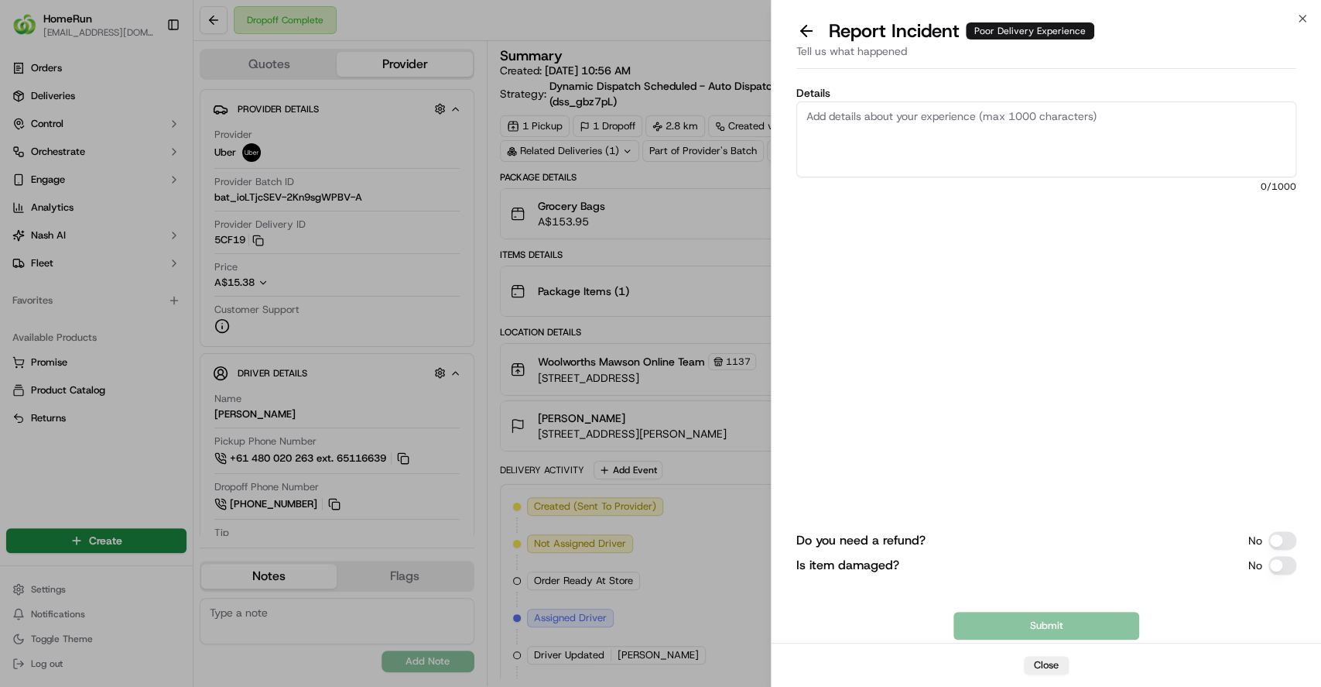
click at [937, 106] on textarea "Details" at bounding box center [1046, 139] width 500 height 76
paste textarea "Dx entered from the backyard door and put all the item in backdoor. cx not happ…"
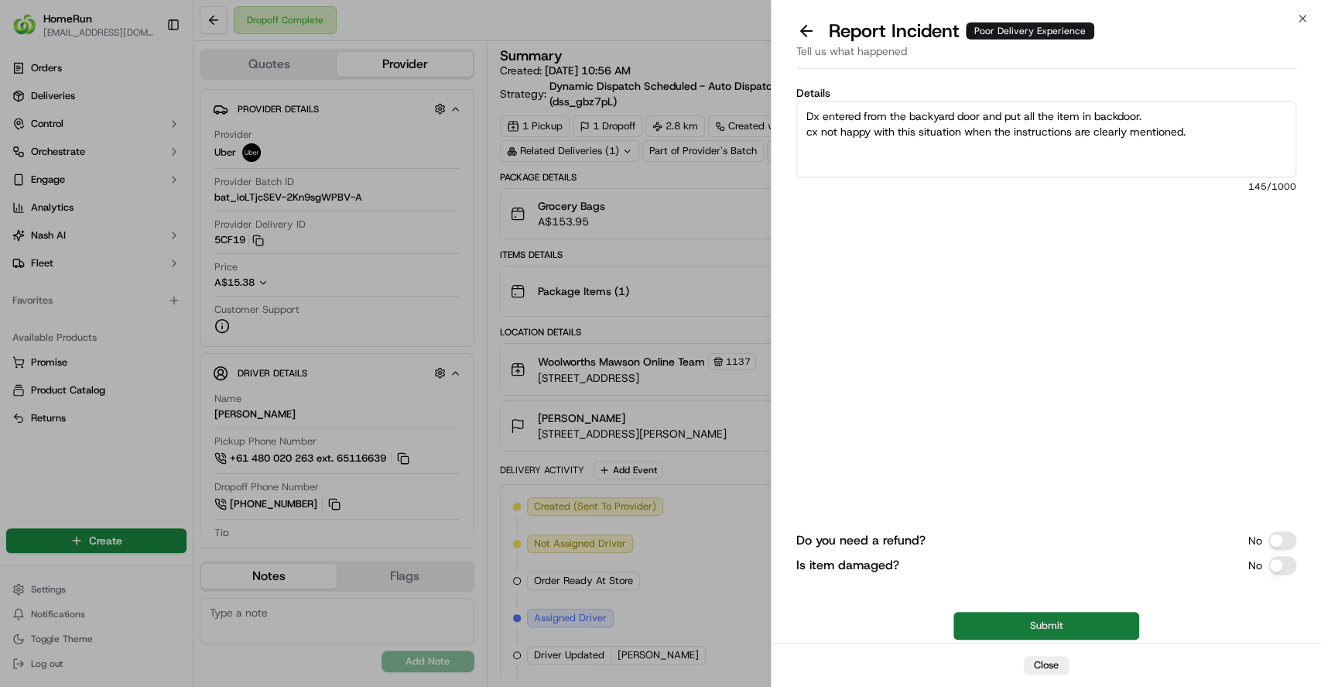
type textarea "Dx entered from the backyard door and put all the item in backdoor. cx not happ…"
click at [1088, 618] on button "Submit" at bounding box center [1047, 625] width 186 height 28
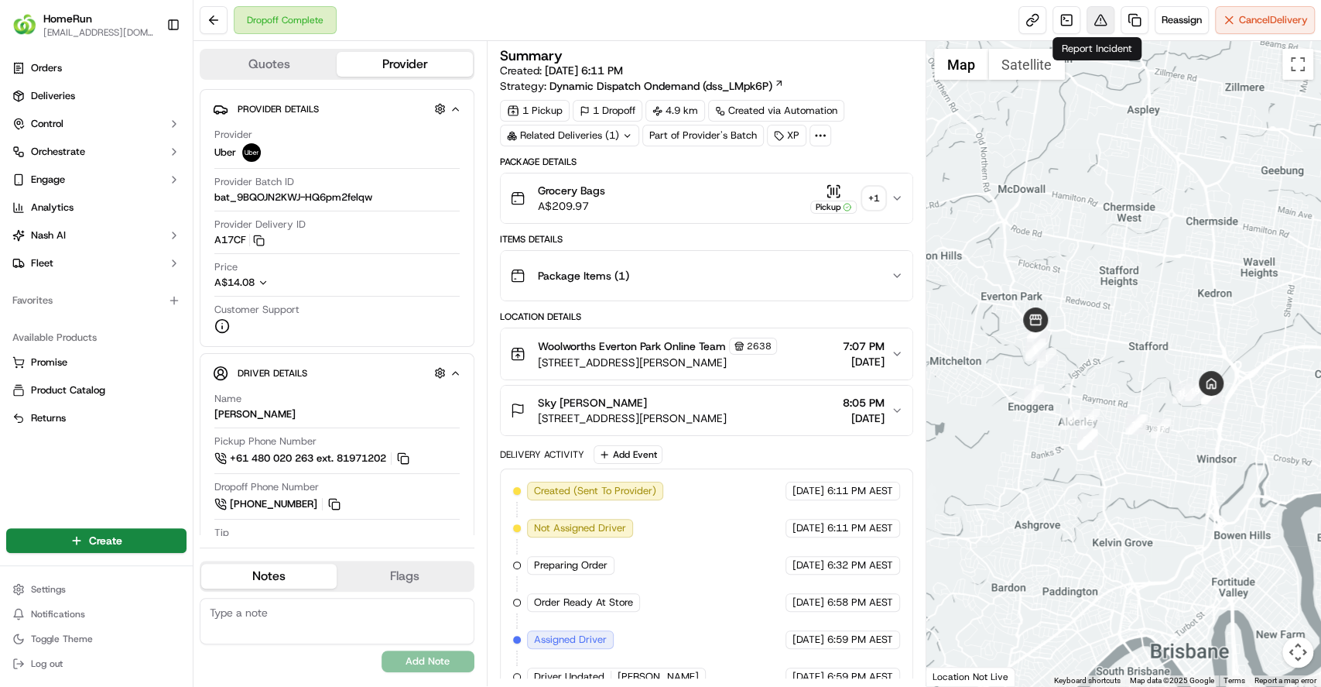
click at [1087, 15] on button at bounding box center [1101, 20] width 28 height 28
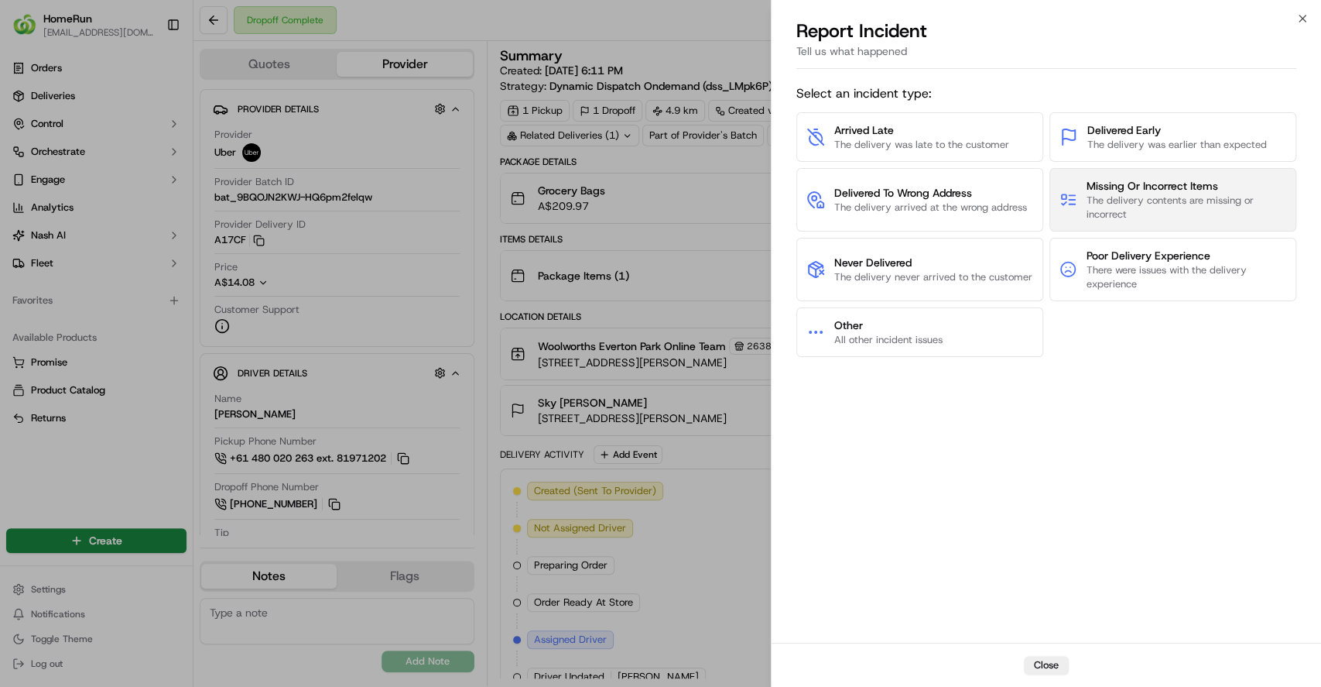
click at [1107, 178] on span "Missing Or Incorrect Items" at bounding box center [1187, 185] width 200 height 15
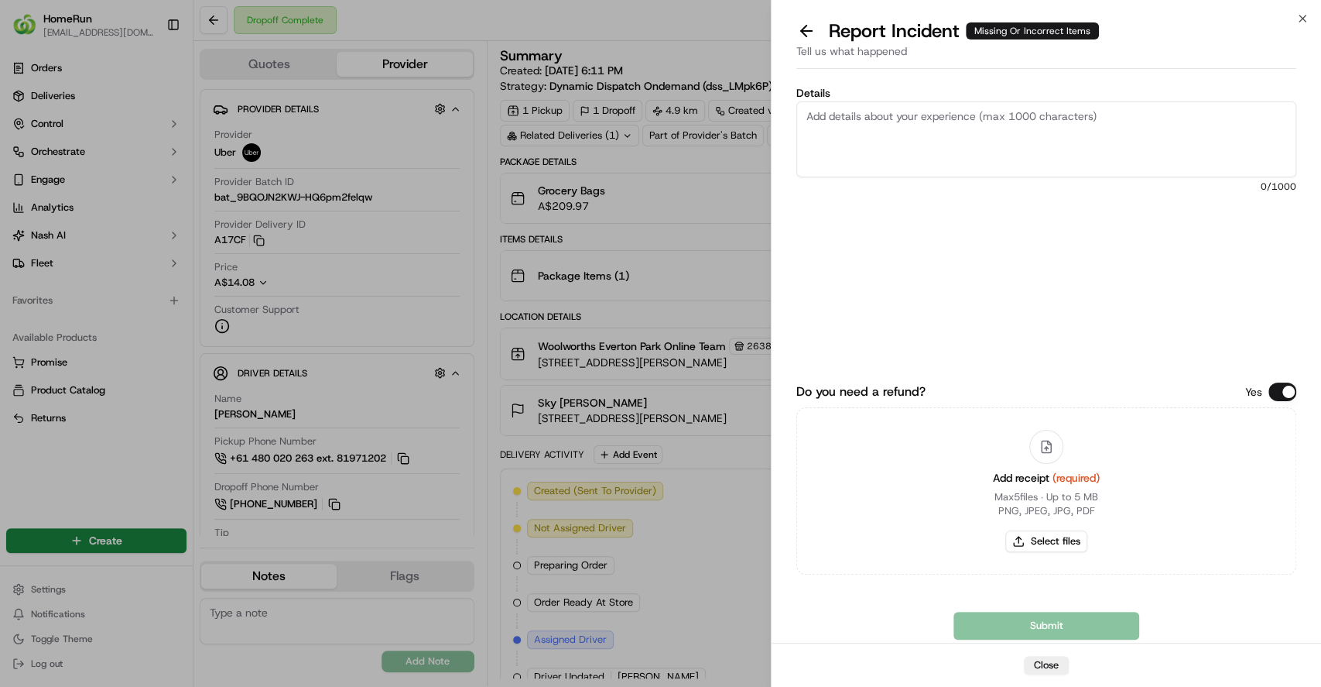
click at [1017, 149] on textarea "Details" at bounding box center [1046, 139] width 500 height 76
type textarea "Incorrect items delivered"
click at [1043, 539] on button "Select files" at bounding box center [1046, 541] width 82 height 22
type input "C:\fakepath\269901559 invoice.pdf"
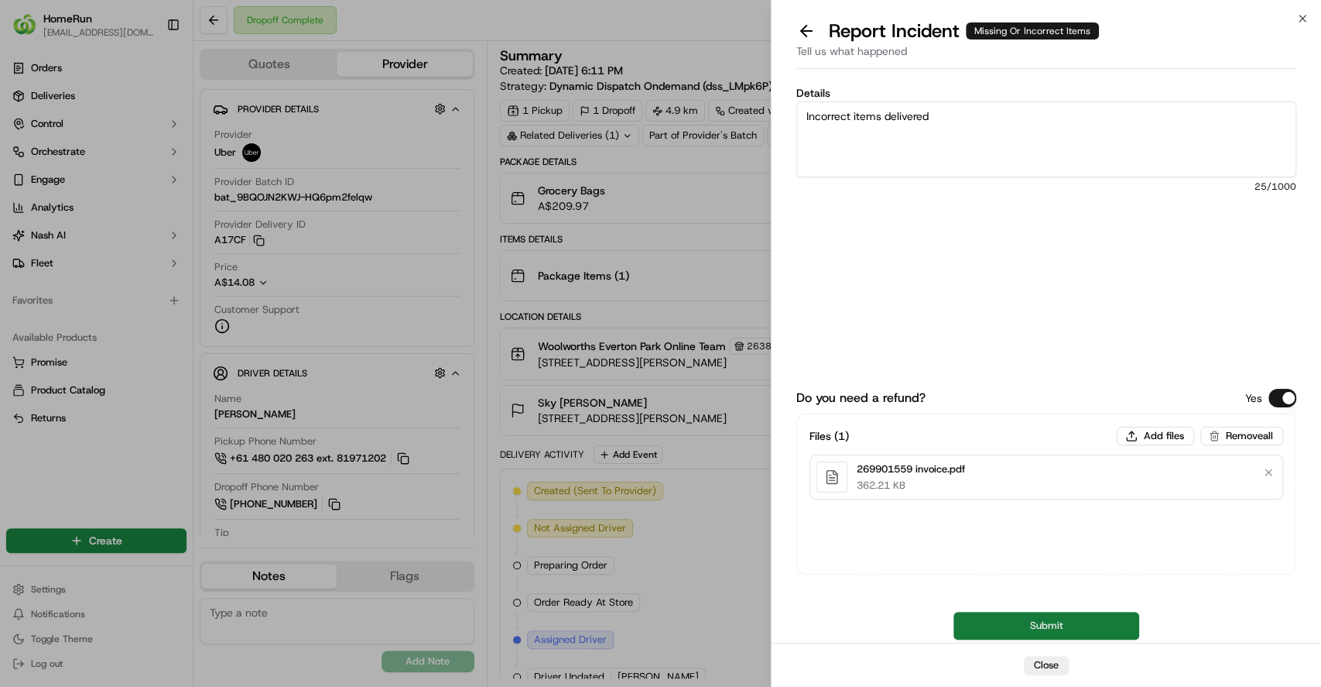
click at [1079, 626] on button "Submit" at bounding box center [1047, 625] width 186 height 28
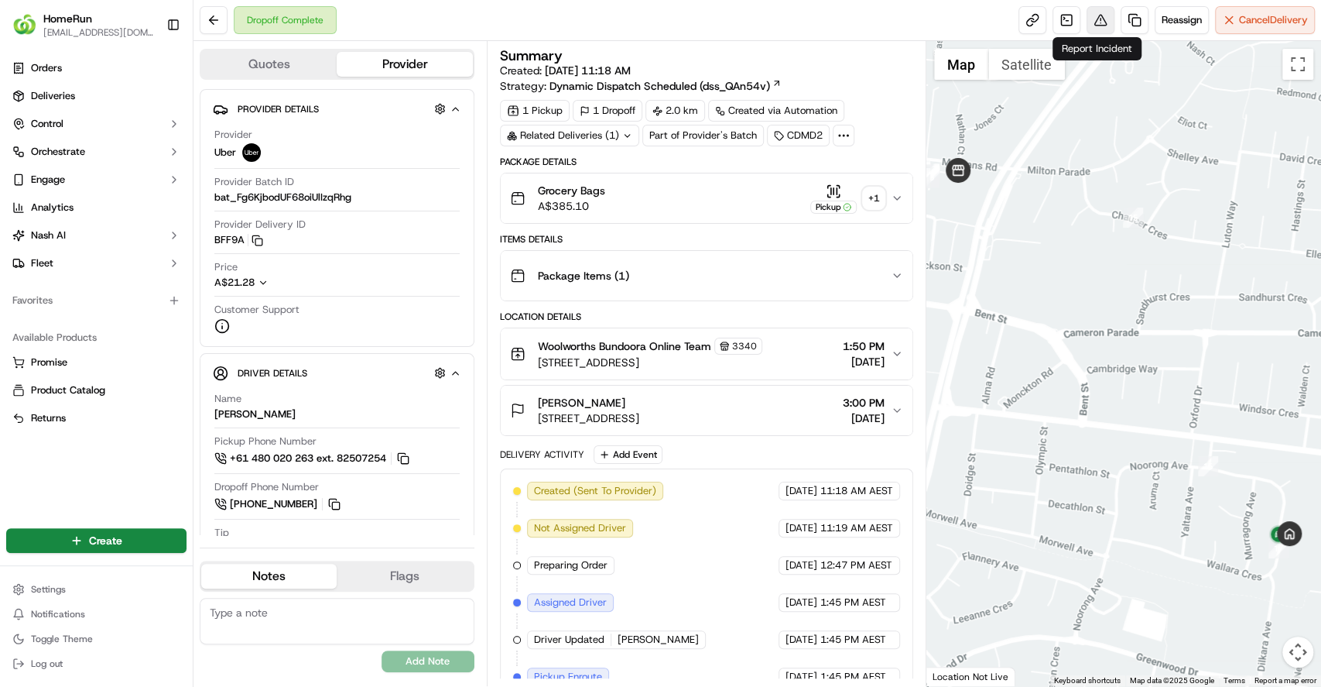
click at [1101, 20] on button at bounding box center [1101, 20] width 28 height 28
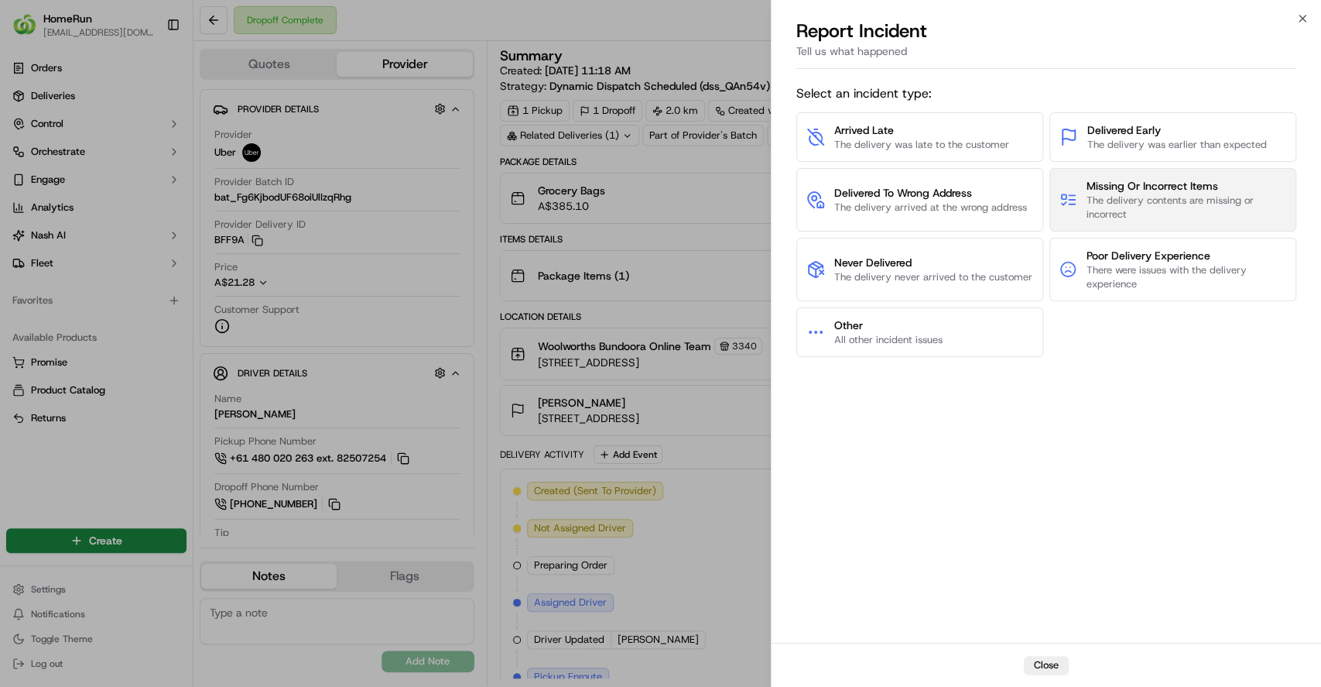
click at [1114, 202] on span "The delivery contents are missing or incorrect" at bounding box center [1187, 207] width 200 height 28
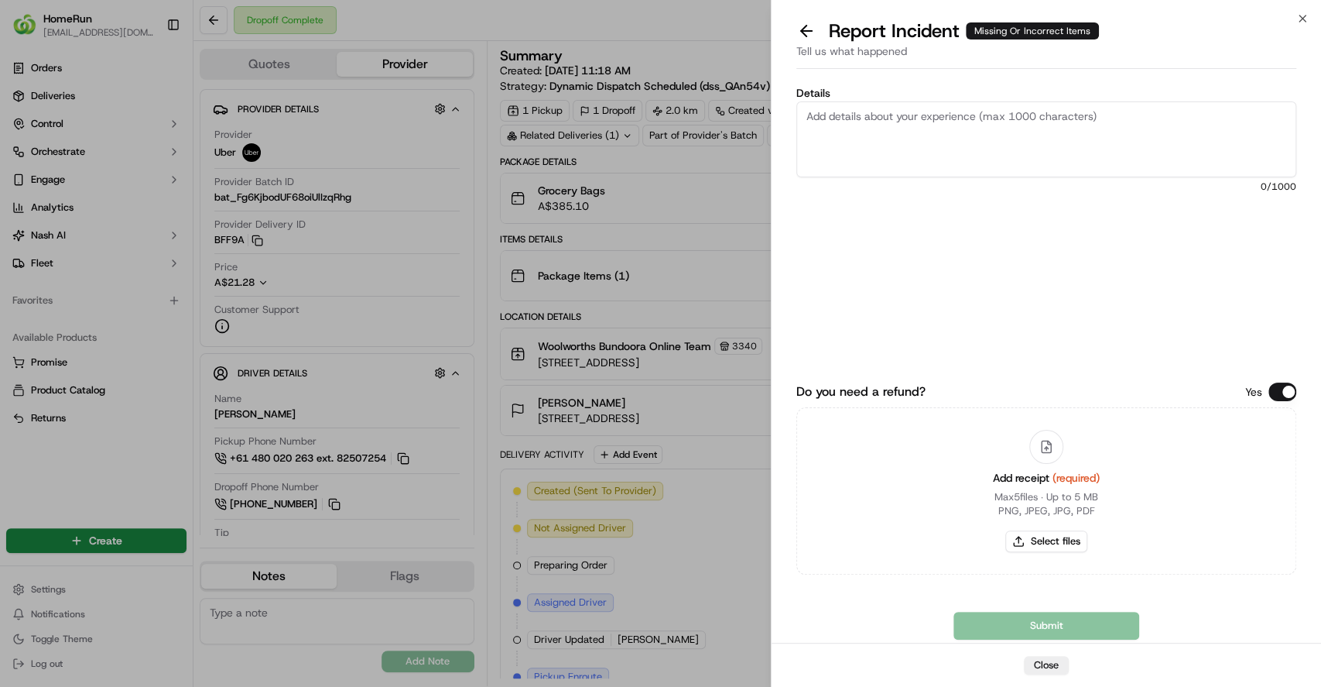
click at [1038, 127] on textarea "Details" at bounding box center [1046, 139] width 500 height 76
paste textarea "1 - 2 - 3 - 7 - 15 - 16 - 17 - 22 - 23 - 24 - 25 - 26 - 27 - 28 - 29 - 31 - 34 …"
click at [883, 112] on textarea "Missing items - 1 - 2 - 3 - 7 - 15 - 16 - 17 - 22 - 23 - 24 - 25 - 26 - 27 - 28…" at bounding box center [1046, 139] width 500 height 76
click at [1028, 136] on textarea "Missing items - lines missing; 1 - 2 - 3 - 7 - 15 - 16 - 17 - 22 - 23 - 24 - 25…" at bounding box center [1046, 139] width 500 height 76
click at [1054, 133] on textarea "Missing items - lines missing; 1 - 2 - 3 - 7 - 15 - 16 - 17 - 22 - 23 - 24 - 25…" at bounding box center [1046, 139] width 500 height 76
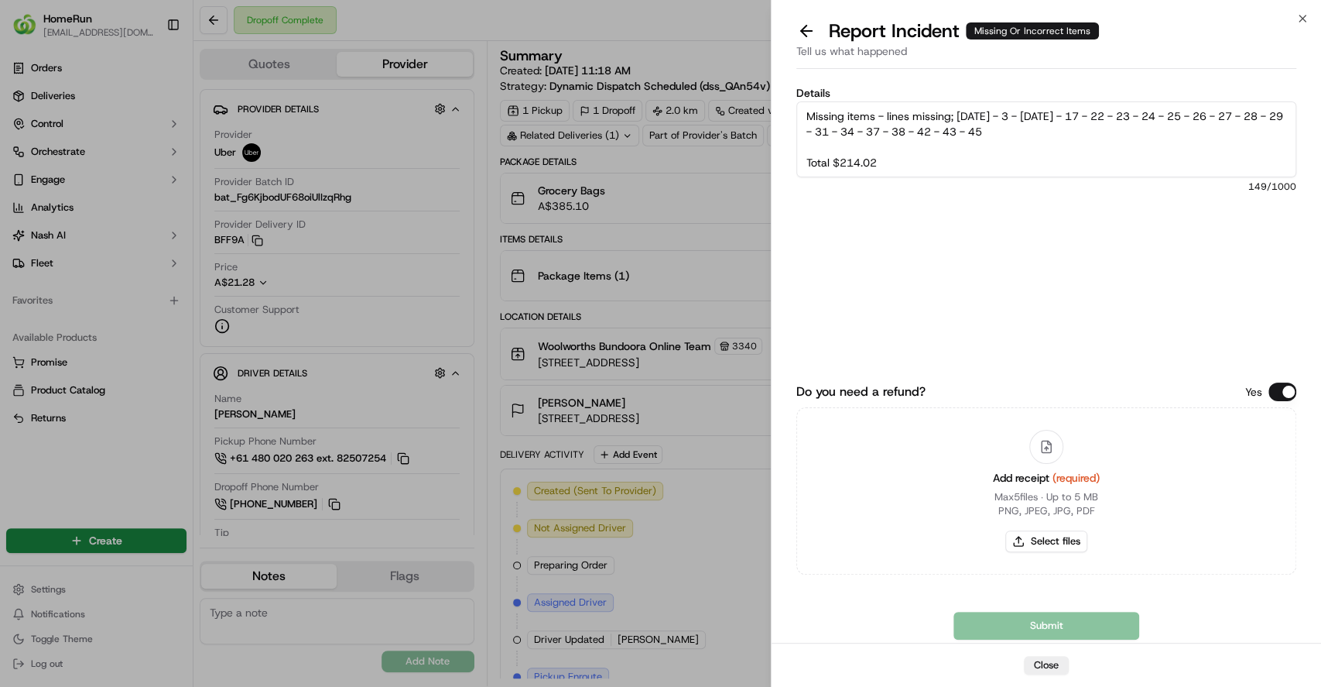
type textarea "Missing items - lines missing; 1 - 2 - 3 - 7 - 15 - 16 - 17 - 22 - 23 - 24 - 25…"
click at [1053, 540] on button "Select files" at bounding box center [1046, 541] width 82 height 22
type input "C:\fakepath\270108823 invoice.pdf"
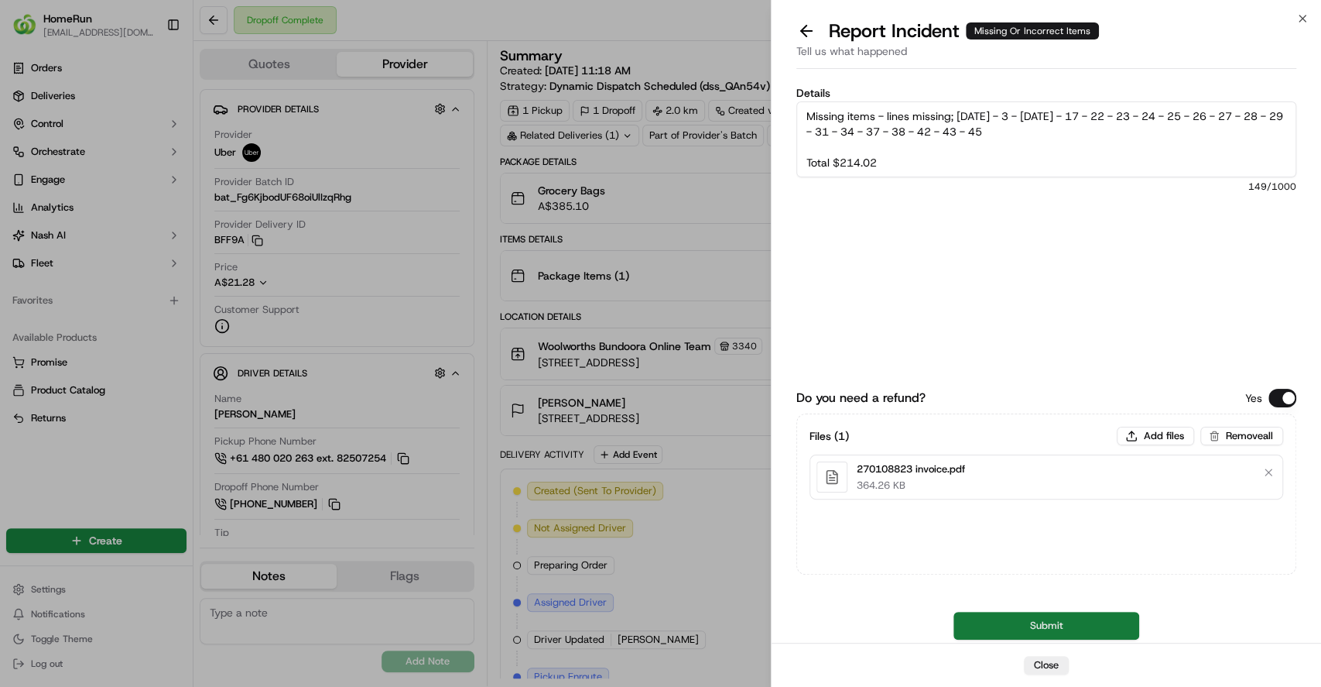
click at [1026, 620] on button "Submit" at bounding box center [1047, 625] width 186 height 28
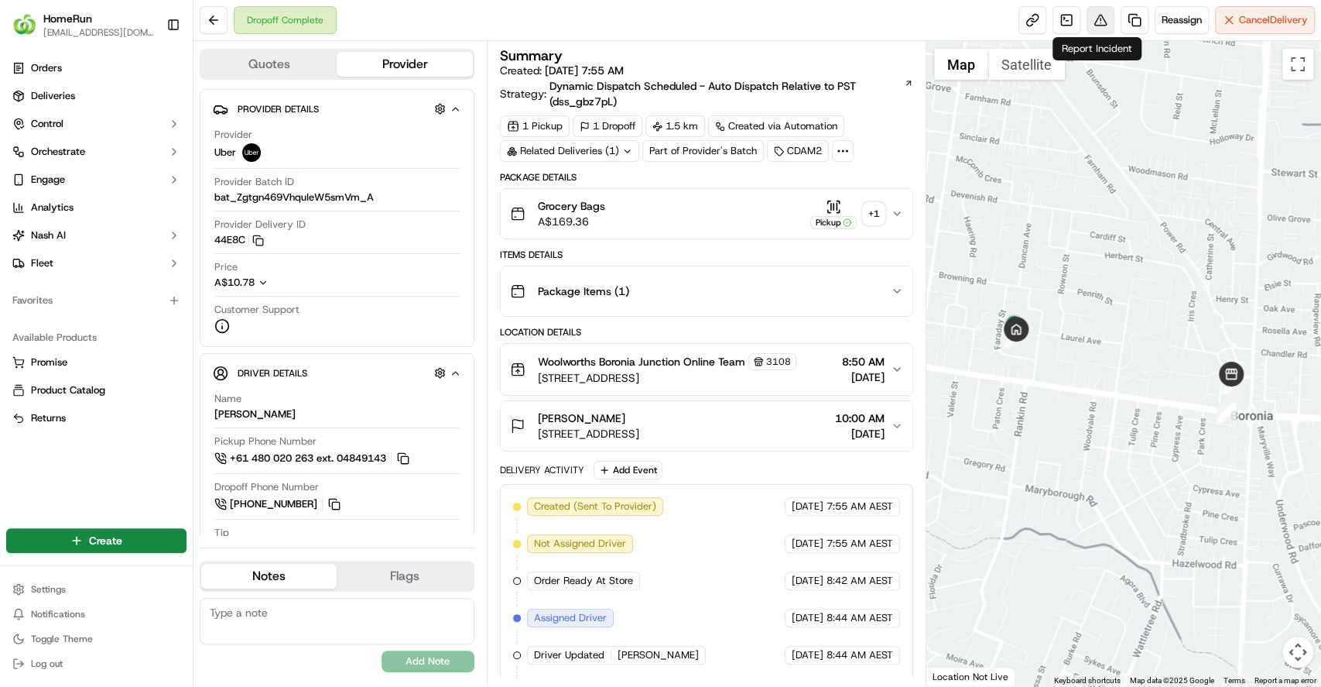
click at [1109, 19] on button at bounding box center [1101, 20] width 28 height 28
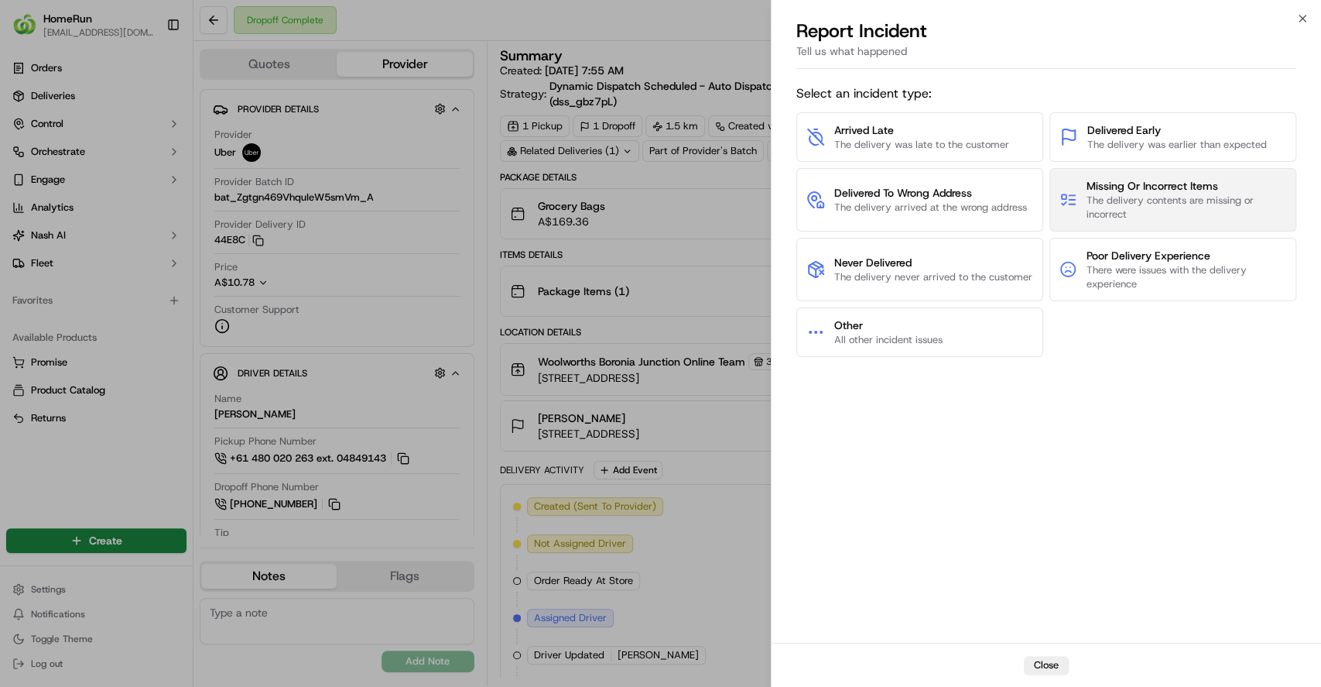
click at [1105, 187] on span "Missing Or Incorrect Items" at bounding box center [1187, 185] width 200 height 15
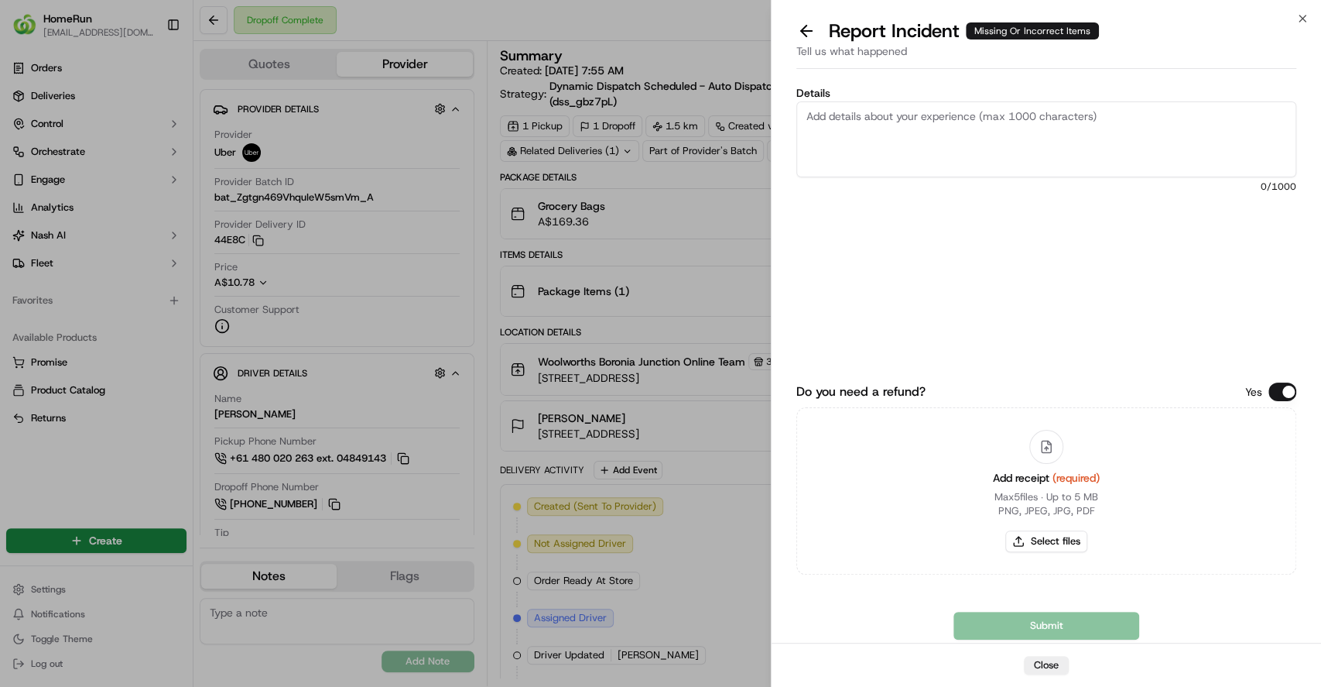
click at [1095, 152] on textarea "Details" at bounding box center [1046, 139] width 500 height 76
type textarea "Incorrect order delivered"
click at [1046, 528] on div "Add receipt (required) Max 5 files ∙ Up to 5 MB PNG, JPEG, JPG, PDF Select files" at bounding box center [1047, 490] width 132 height 141
click at [1047, 540] on button "Select files" at bounding box center [1046, 541] width 82 height 22
type input "C:\fakepath\270170725 invoice.pdf"
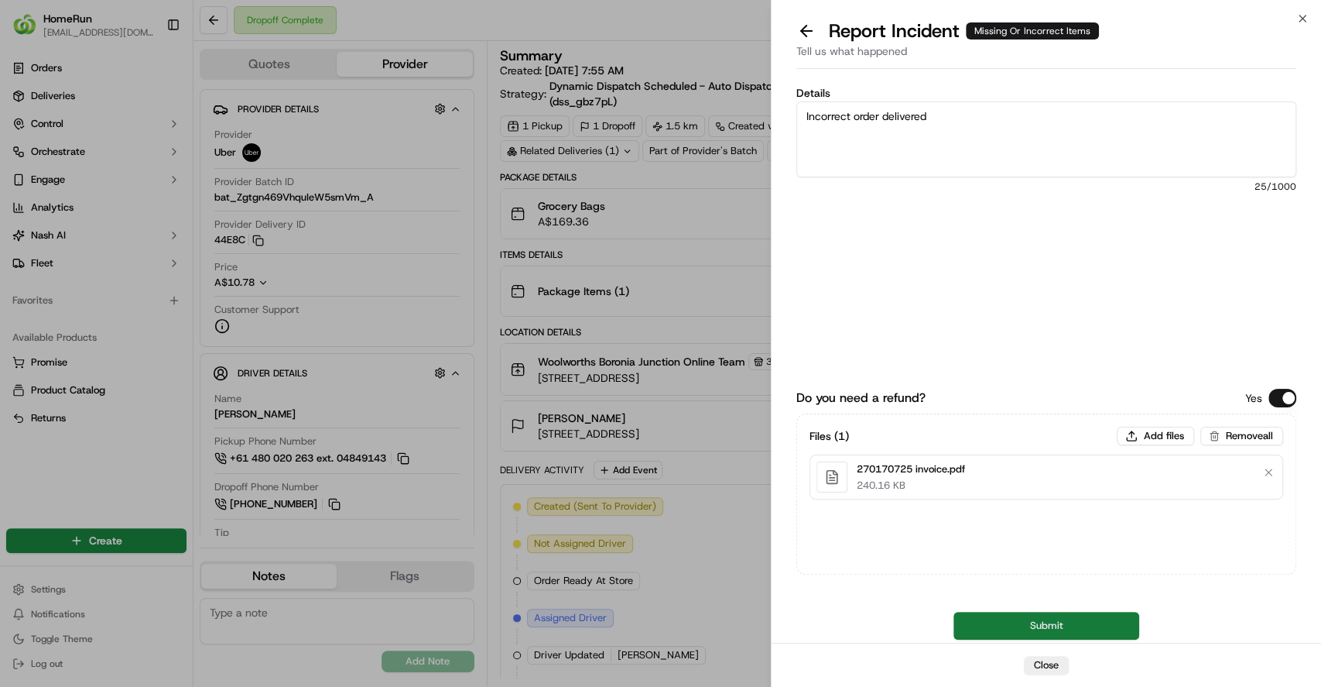
click at [1003, 621] on button "Submit" at bounding box center [1047, 625] width 186 height 28
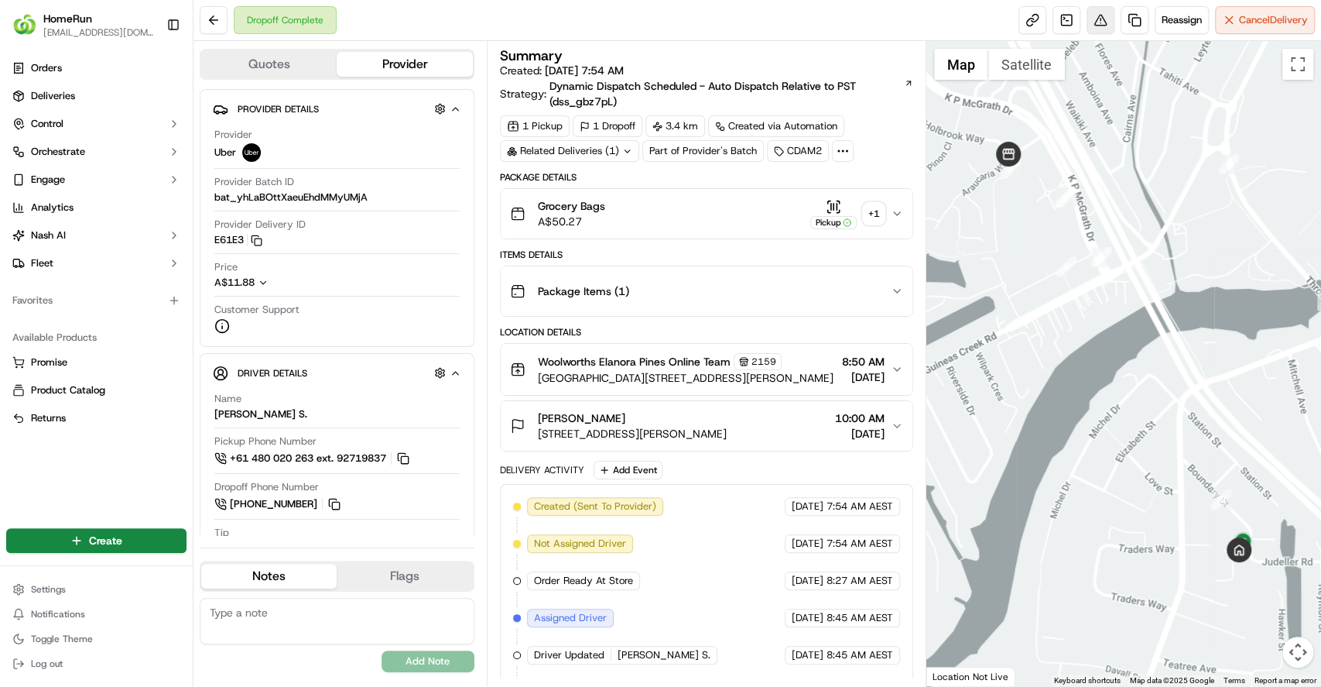
click at [1102, 24] on button at bounding box center [1101, 20] width 28 height 28
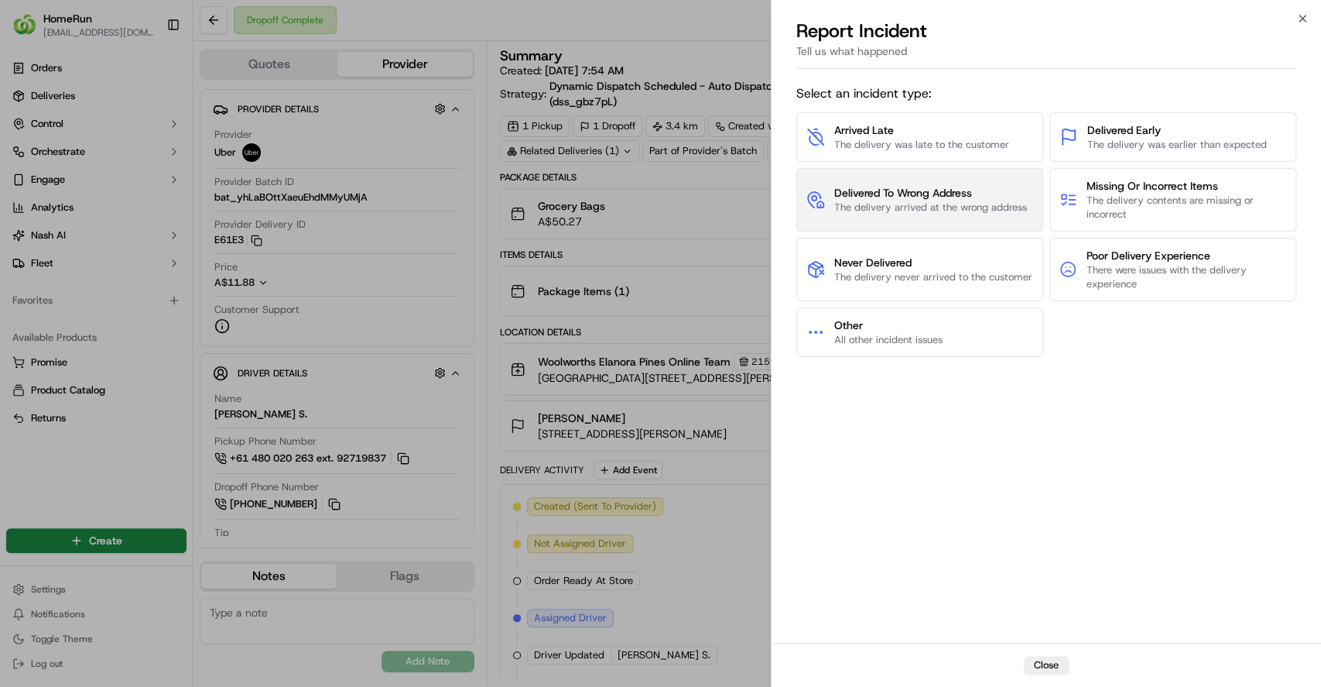
click at [976, 198] on span "Delivered To Wrong Address" at bounding box center [930, 192] width 193 height 15
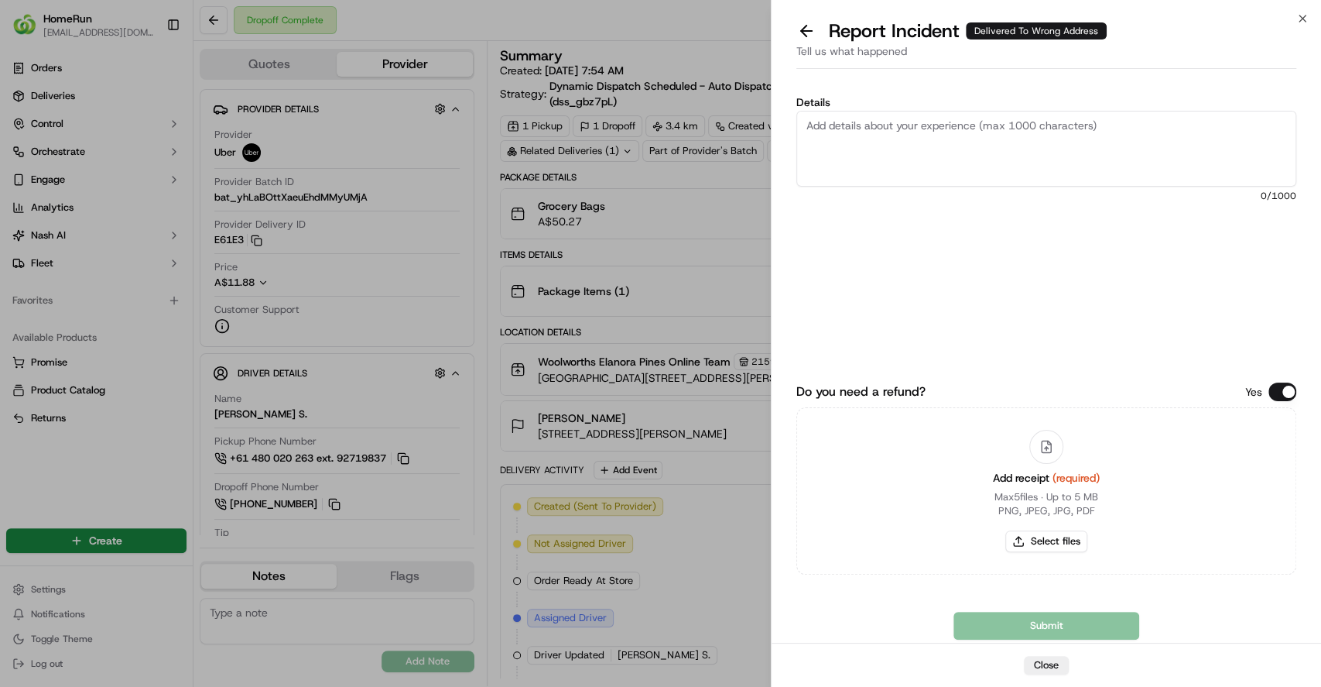
click at [933, 122] on textarea "Details" at bounding box center [1046, 149] width 500 height 76
type textarea "Delivered to incorrect address -"
click at [815, 39] on button at bounding box center [806, 31] width 33 height 22
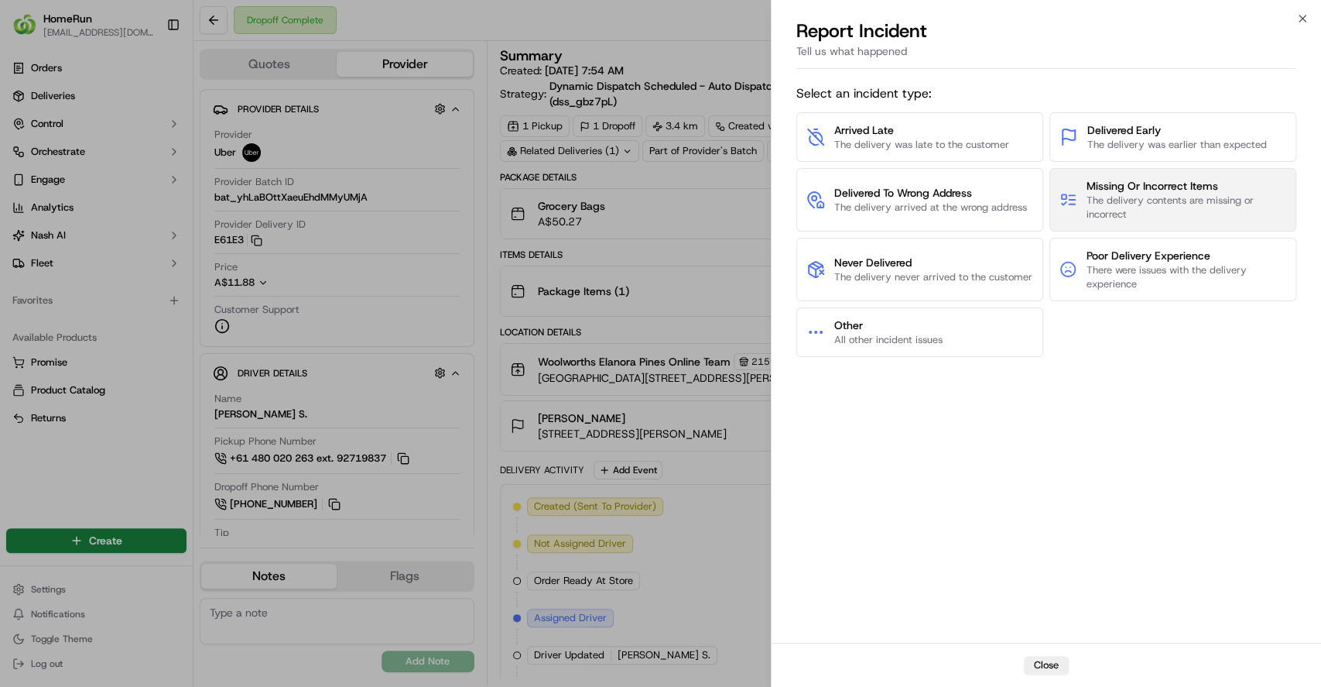
click at [1094, 186] on span "Missing Or Incorrect Items" at bounding box center [1187, 185] width 200 height 15
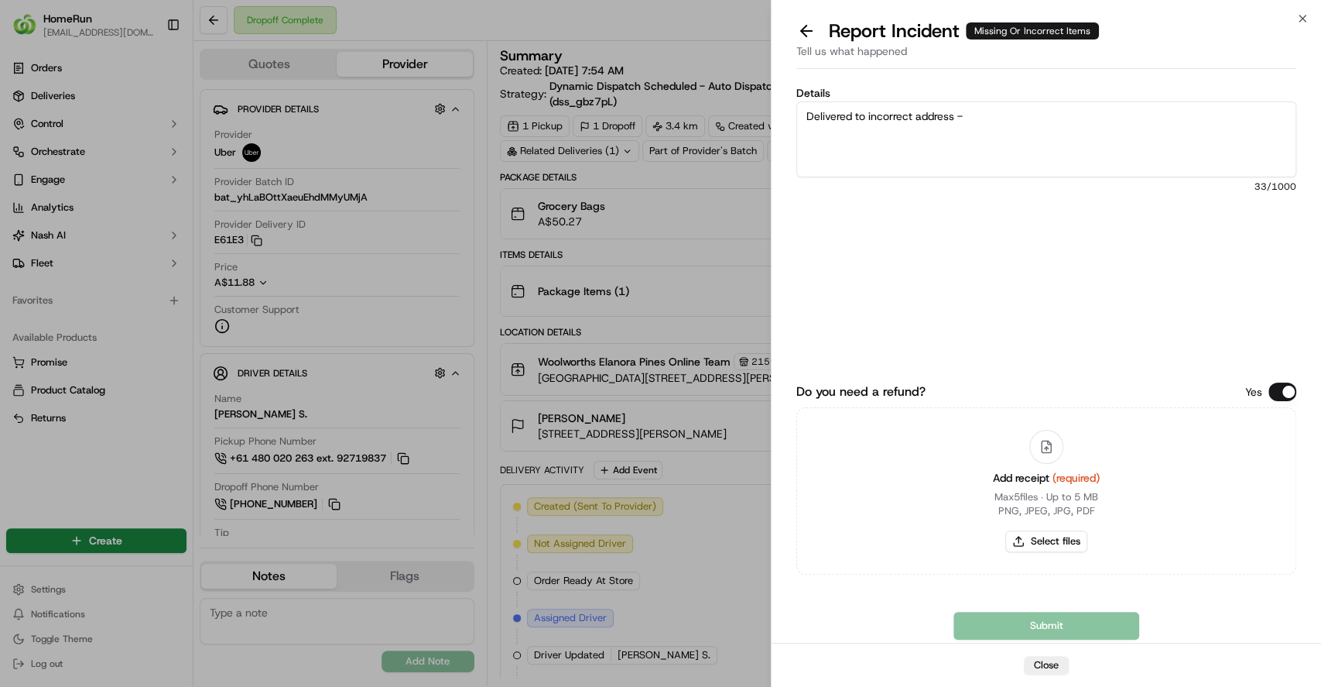
drag, startPoint x: 980, startPoint y: 118, endPoint x: 678, endPoint y: 89, distance: 303.3
click at [678, 89] on body "HomeRun vliang1@woolworths.com.au Toggle Sidebar Orders Deliveries Control Orch…" at bounding box center [660, 343] width 1321 height 687
paste textarea "Judith [LAST_NAME] called because she received a delivery that was not hers."
drag, startPoint x: 911, startPoint y: 115, endPoint x: 843, endPoint y: 126, distance: 69.0
click at [843, 126] on textarea "Judith [LAST_NAME] called because she received a delivery that was not hers." at bounding box center [1046, 139] width 500 height 76
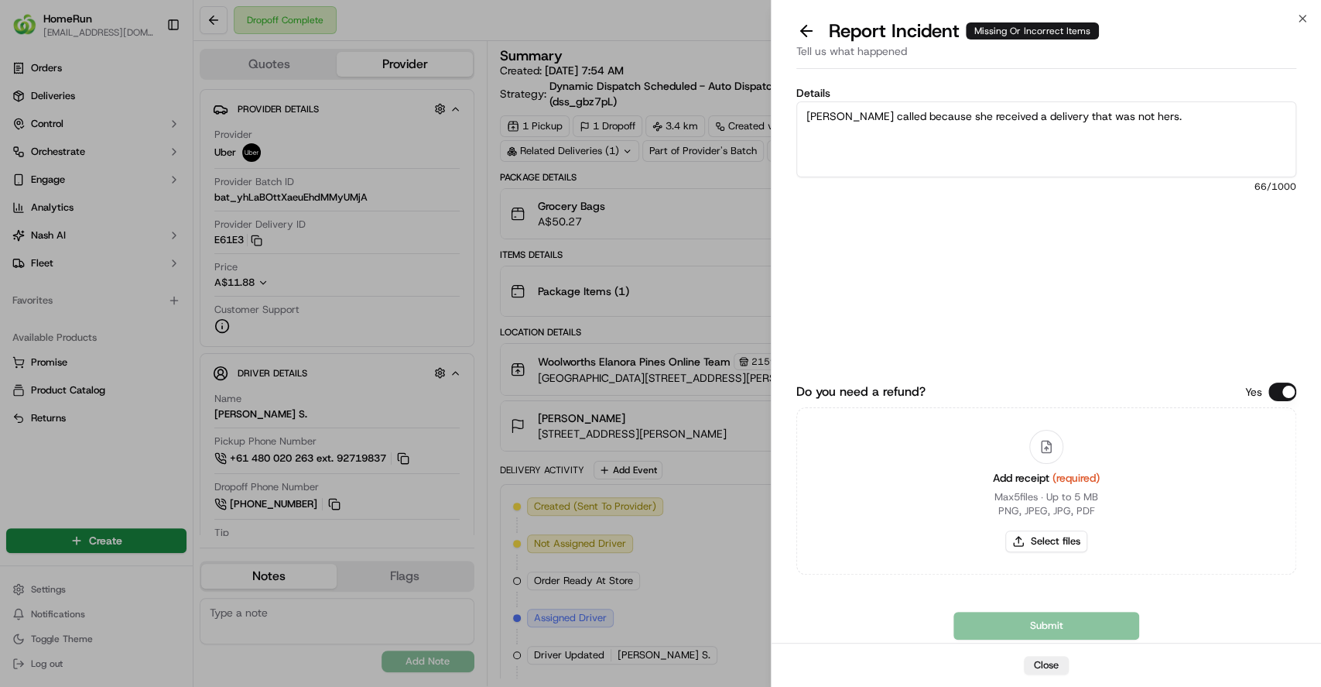
click at [803, 115] on textarea "Judith called because she received a delivery that was not hers." at bounding box center [1046, 139] width 500 height 76
type textarea "Customer Judith called because she received a delivery that was not hers."
click at [1033, 542] on button "Select files" at bounding box center [1046, 541] width 82 height 22
type input "C:\fakepath\270140422 invoice.pdf"
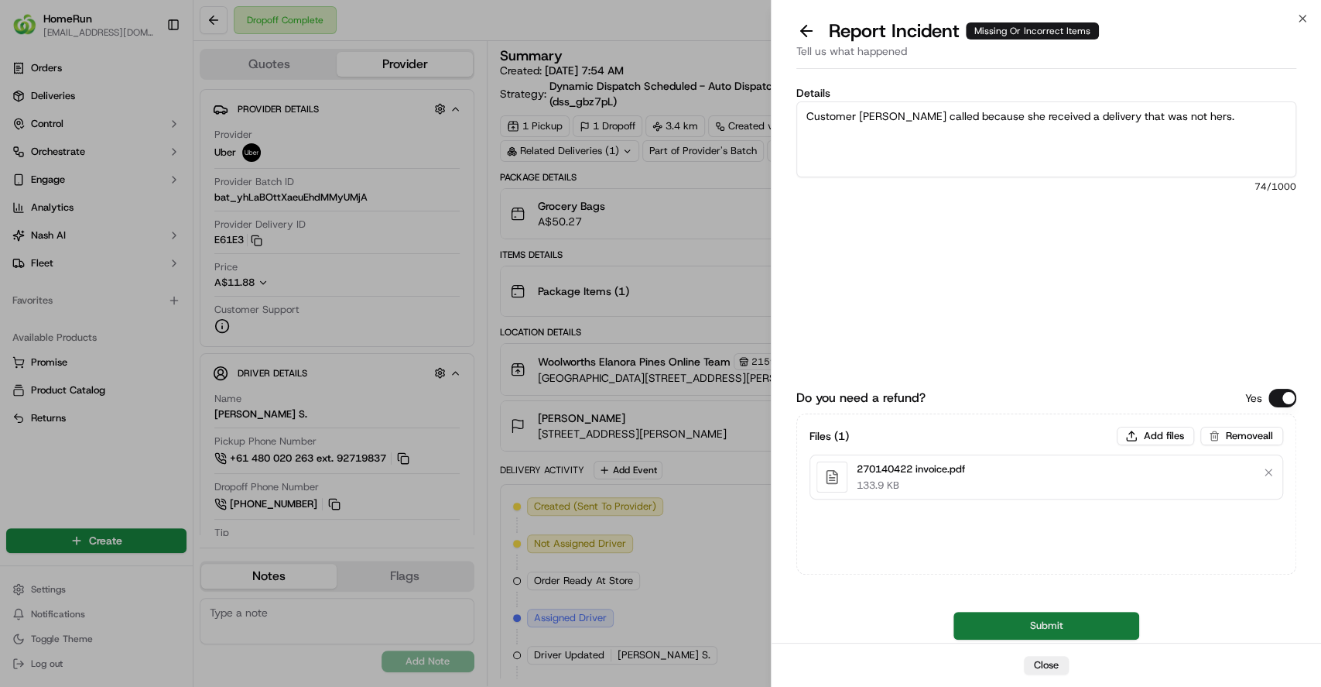
click at [1035, 623] on button "Submit" at bounding box center [1047, 625] width 186 height 28
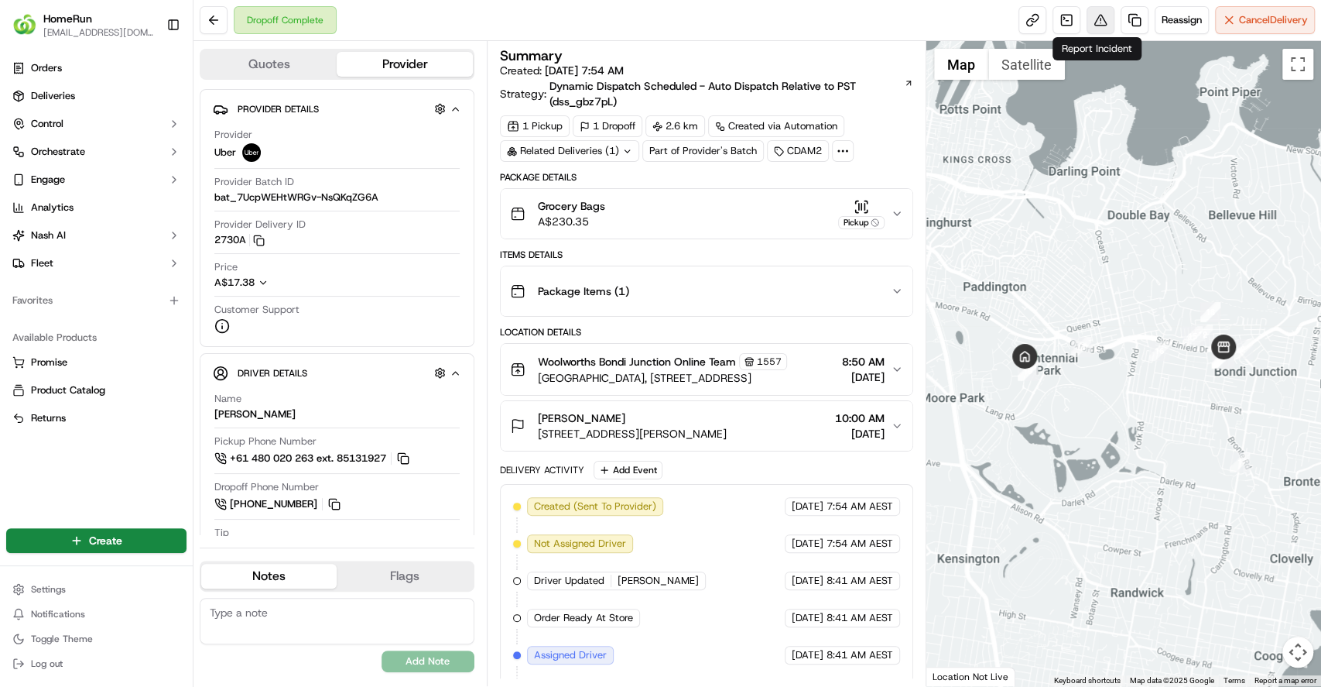
click at [1092, 15] on button at bounding box center [1101, 20] width 28 height 28
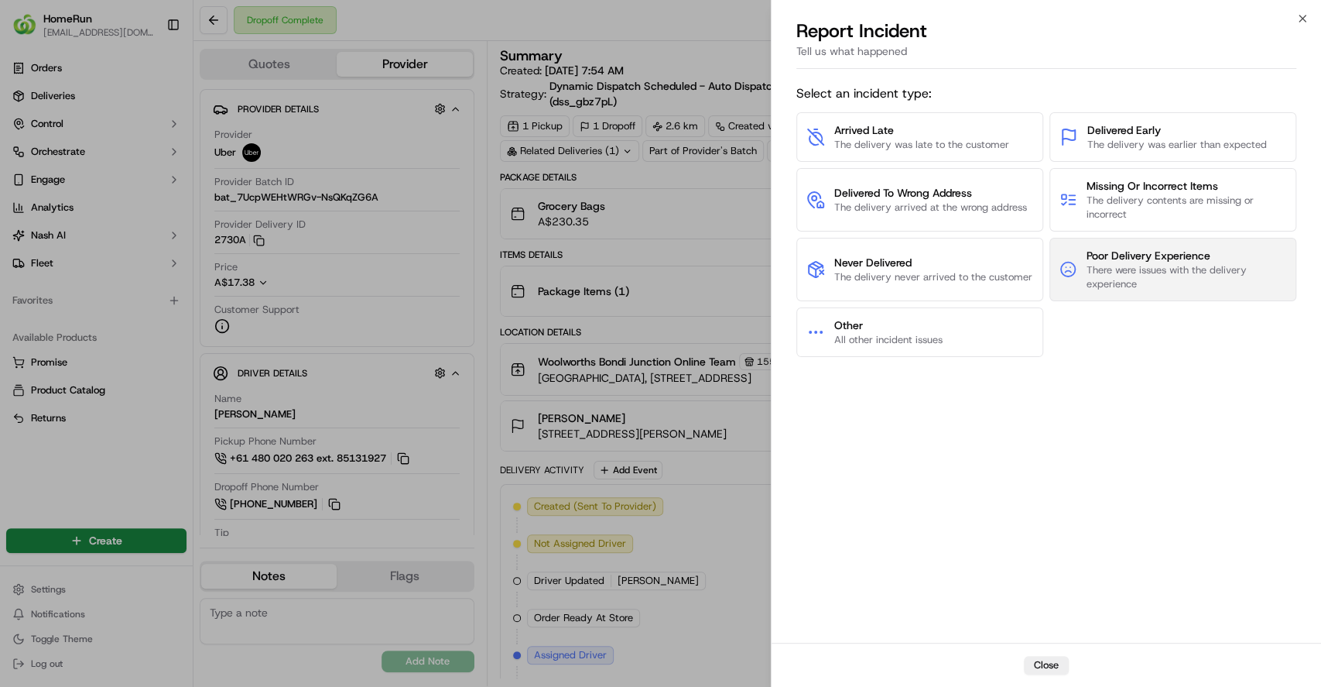
click at [1114, 275] on span "There were issues with the delivery experience" at bounding box center [1186, 277] width 200 height 28
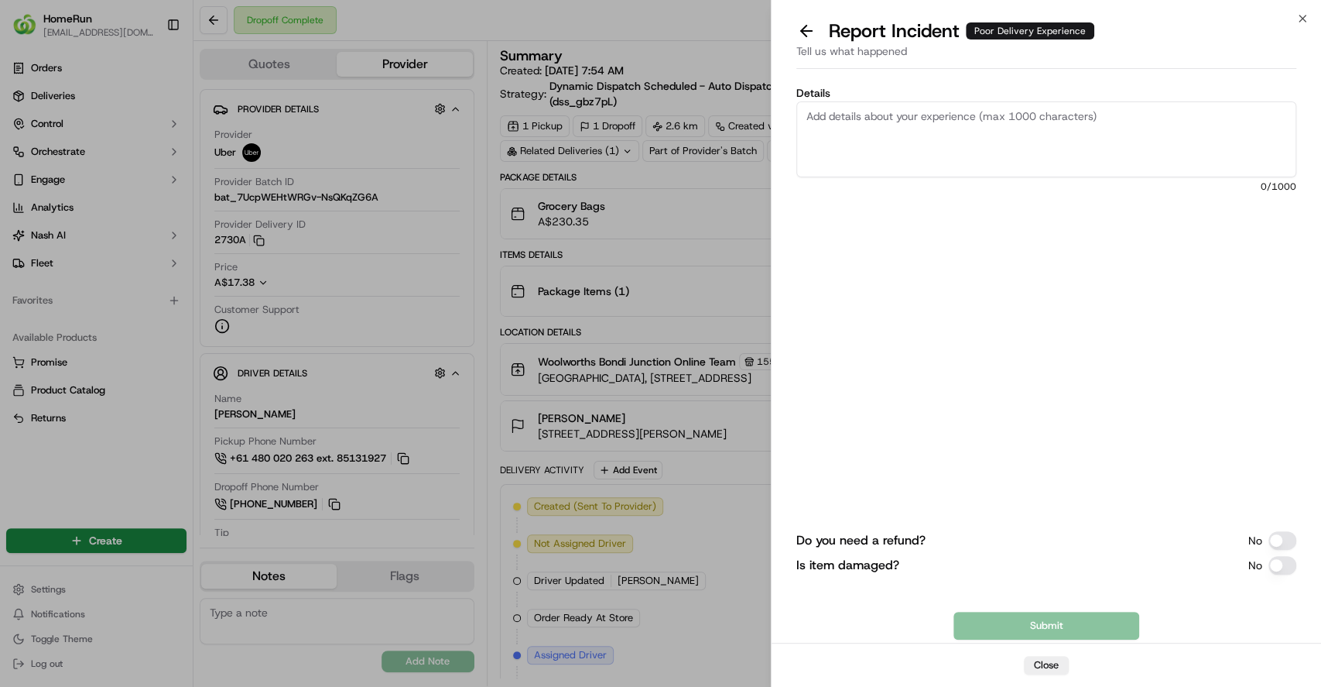
click at [937, 135] on textarea "Details" at bounding box center [1046, 139] width 500 height 76
paste textarea "The driver left the order unattended outside, ignoring delivery instructions, a…"
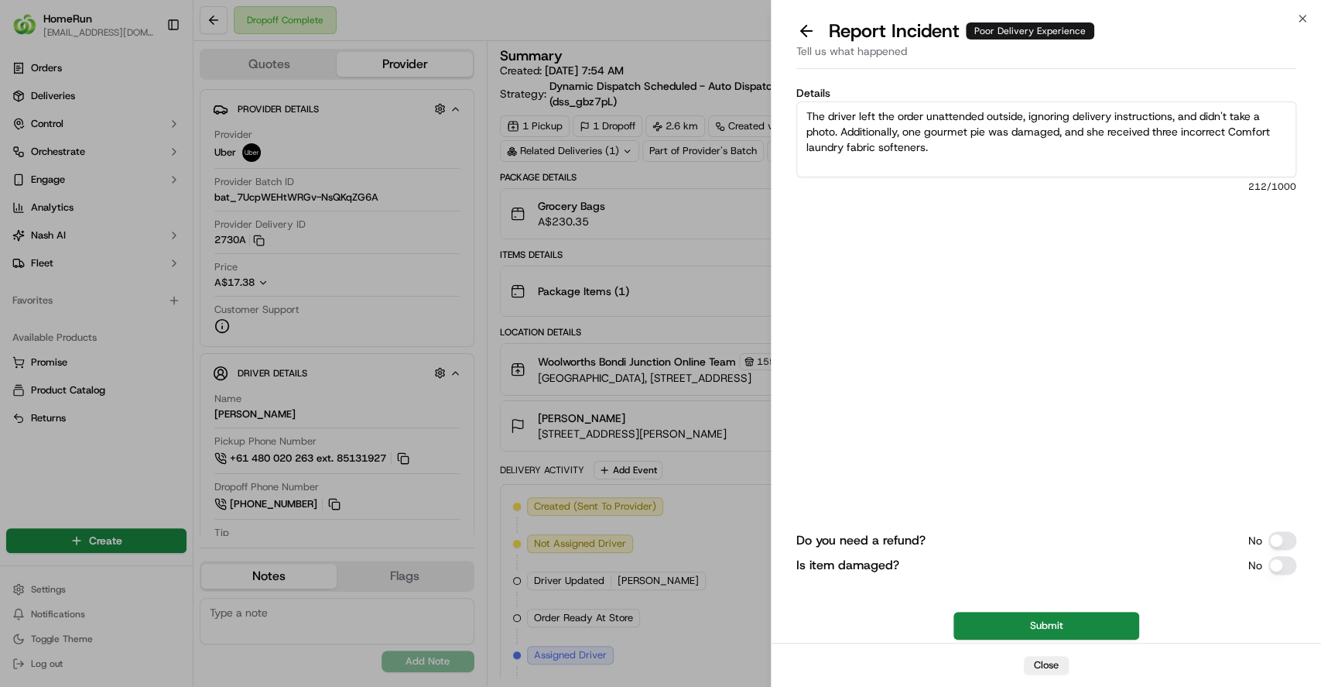
type textarea "The driver left the order unattended outside, ignoring delivery instructions, a…"
drag, startPoint x: 1063, startPoint y: 631, endPoint x: 1034, endPoint y: 502, distance: 132.6
click at [1034, 502] on div "Do you need a refund? No Is item damaged? No Submit" at bounding box center [1046, 482] width 500 height 316
click at [1282, 563] on button "Is item damaged?" at bounding box center [1283, 565] width 28 height 19
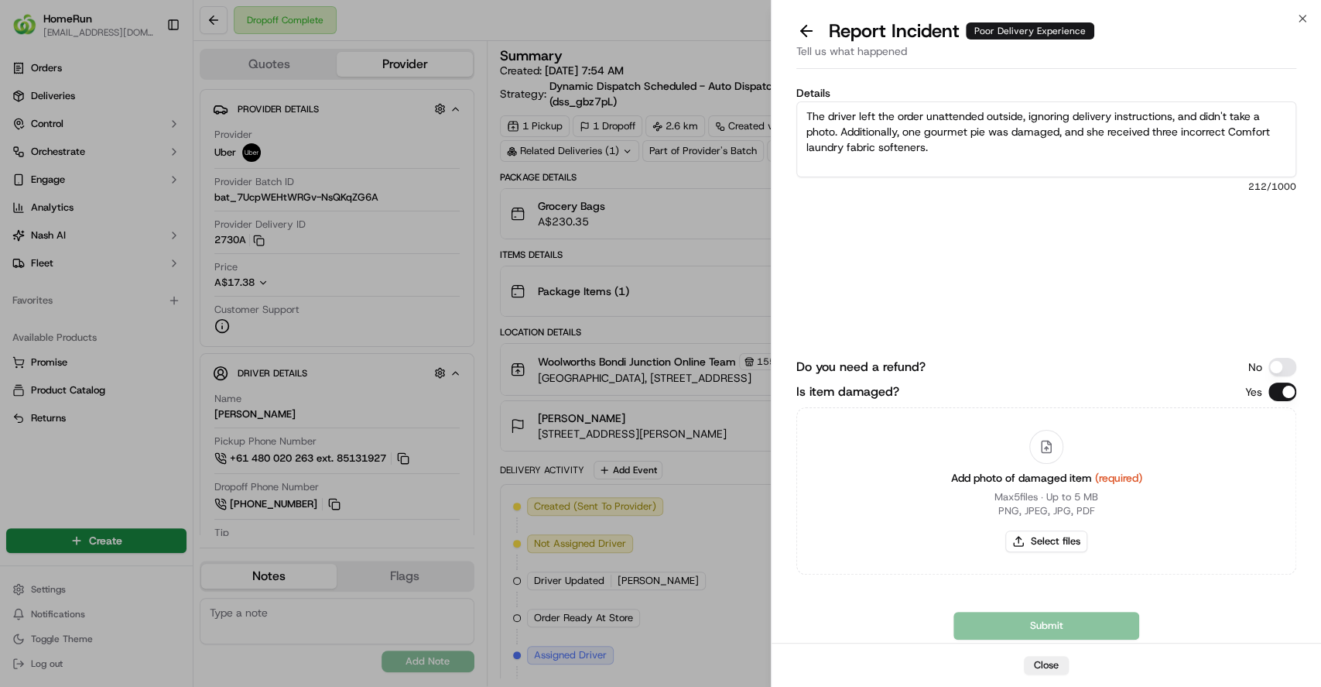
click at [1277, 387] on button "Is item damaged?" at bounding box center [1283, 391] width 28 height 19
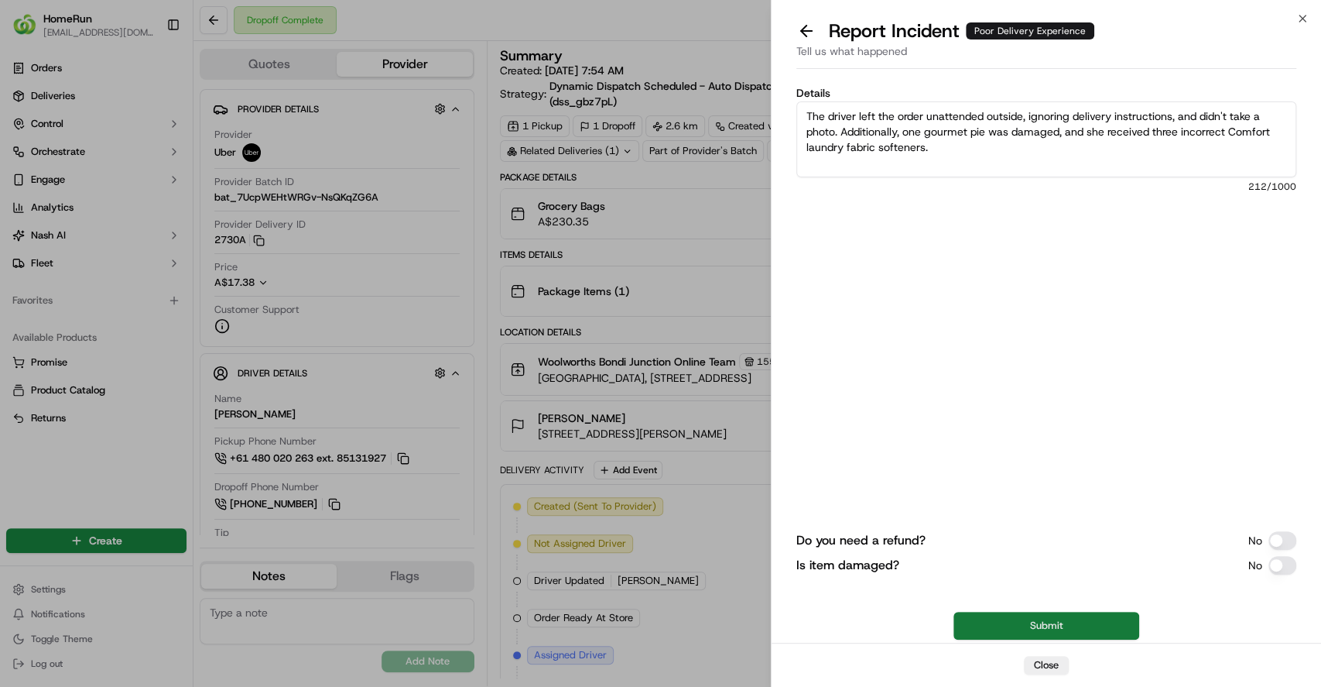
click at [1073, 618] on button "Submit" at bounding box center [1047, 625] width 186 height 28
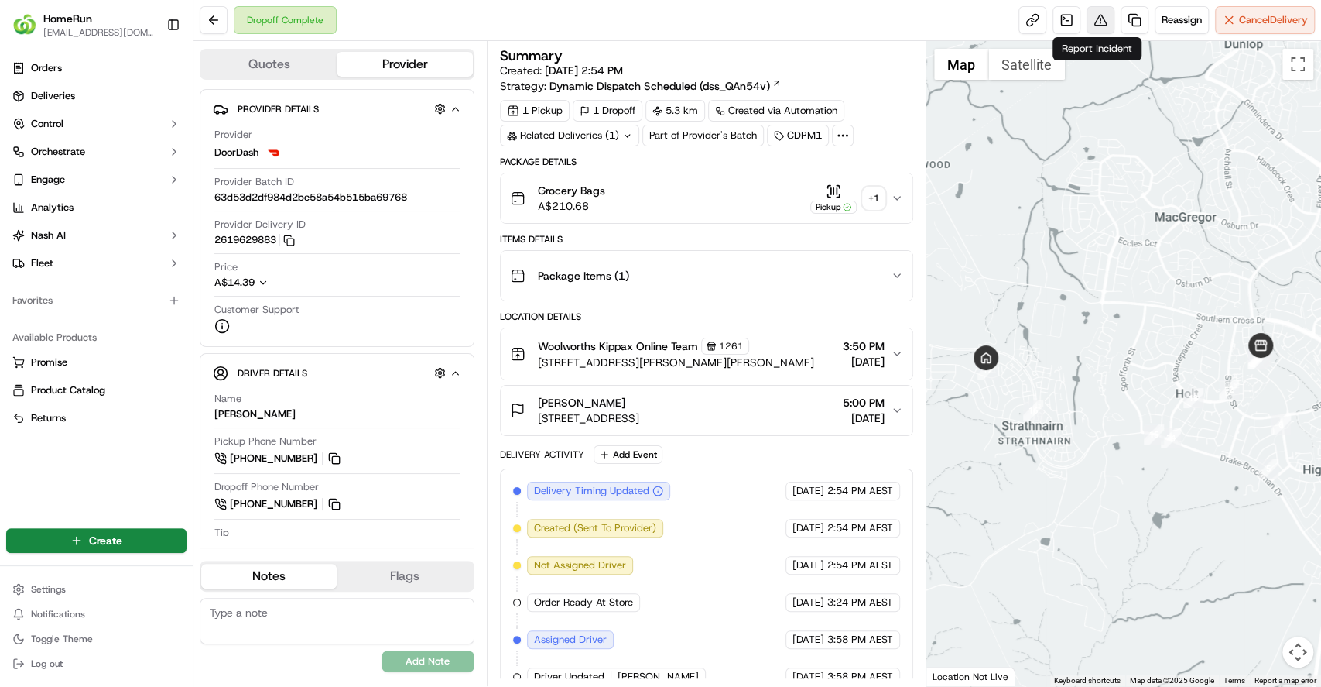
click at [1091, 20] on button at bounding box center [1101, 20] width 28 height 28
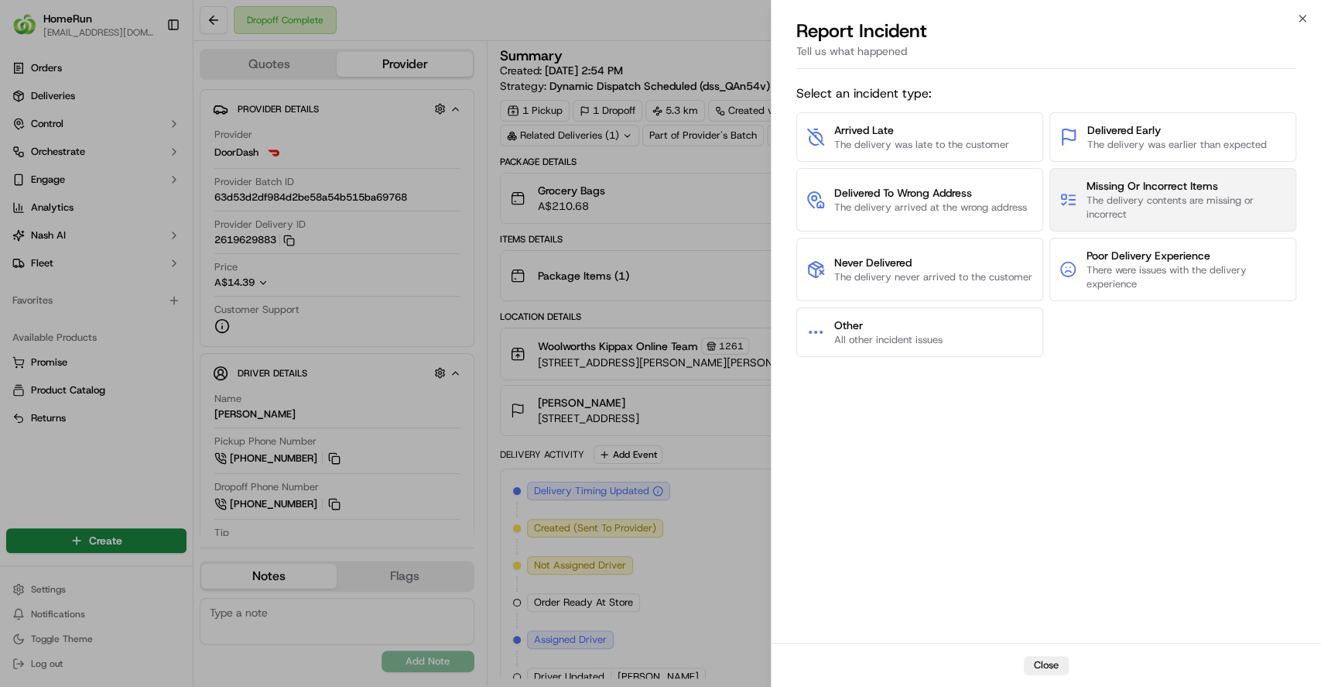
click at [1129, 198] on span "The delivery contents are missing or incorrect" at bounding box center [1187, 207] width 200 height 28
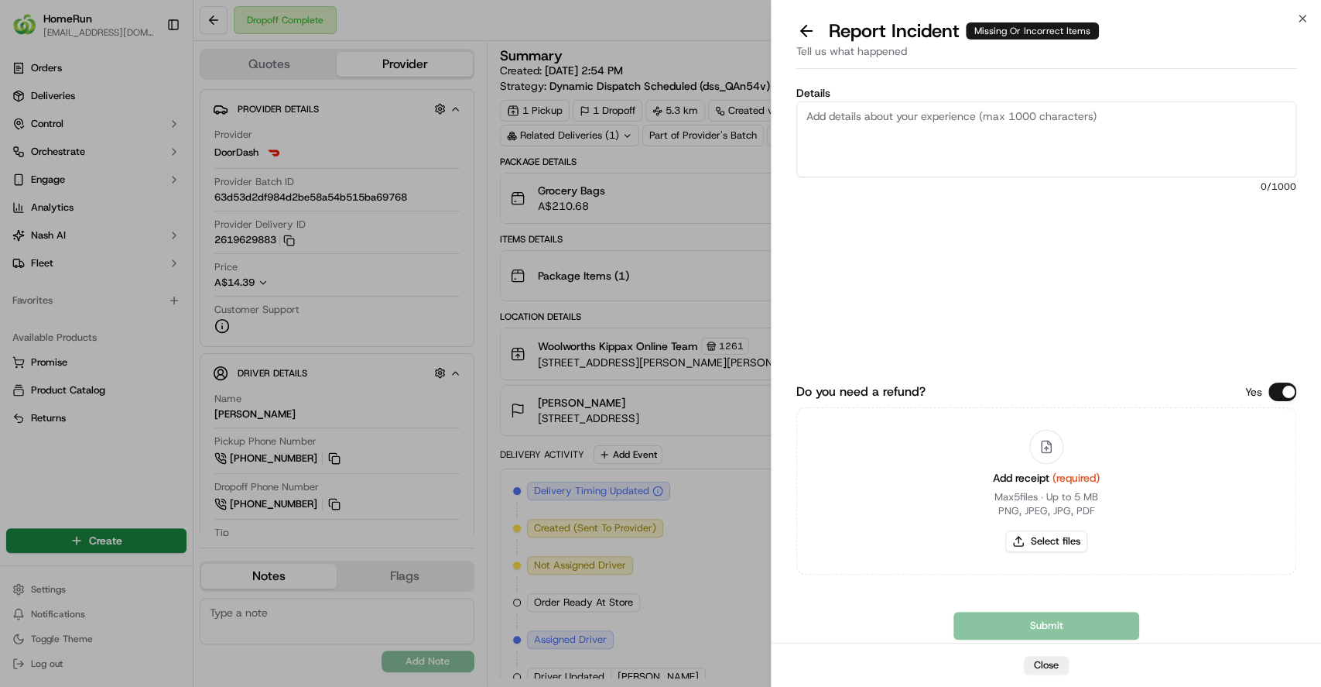
click at [992, 152] on textarea "Details" at bounding box center [1046, 139] width 500 height 76
type textarea "Incorrect items delivered"
click at [1013, 539] on button "Select files" at bounding box center [1046, 541] width 82 height 22
type input "C:\fakepath\270112095 invoice.pdf"
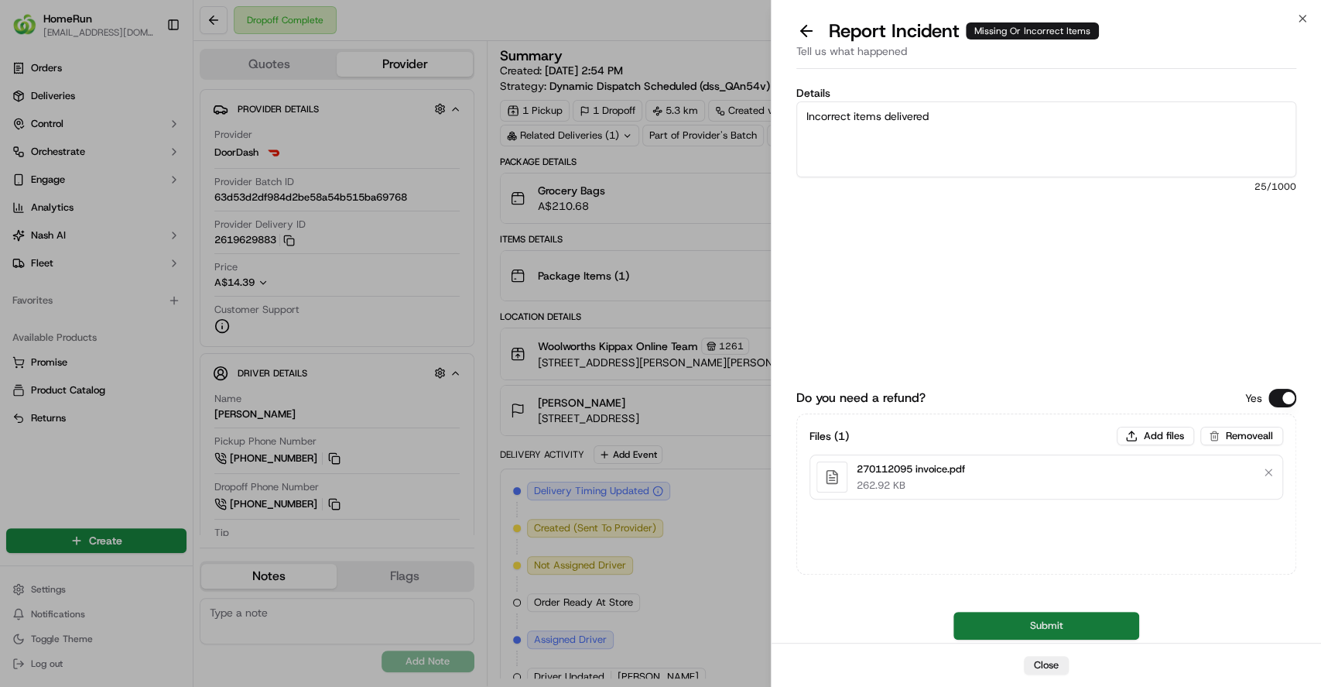
click at [1009, 626] on button "Submit" at bounding box center [1047, 625] width 186 height 28
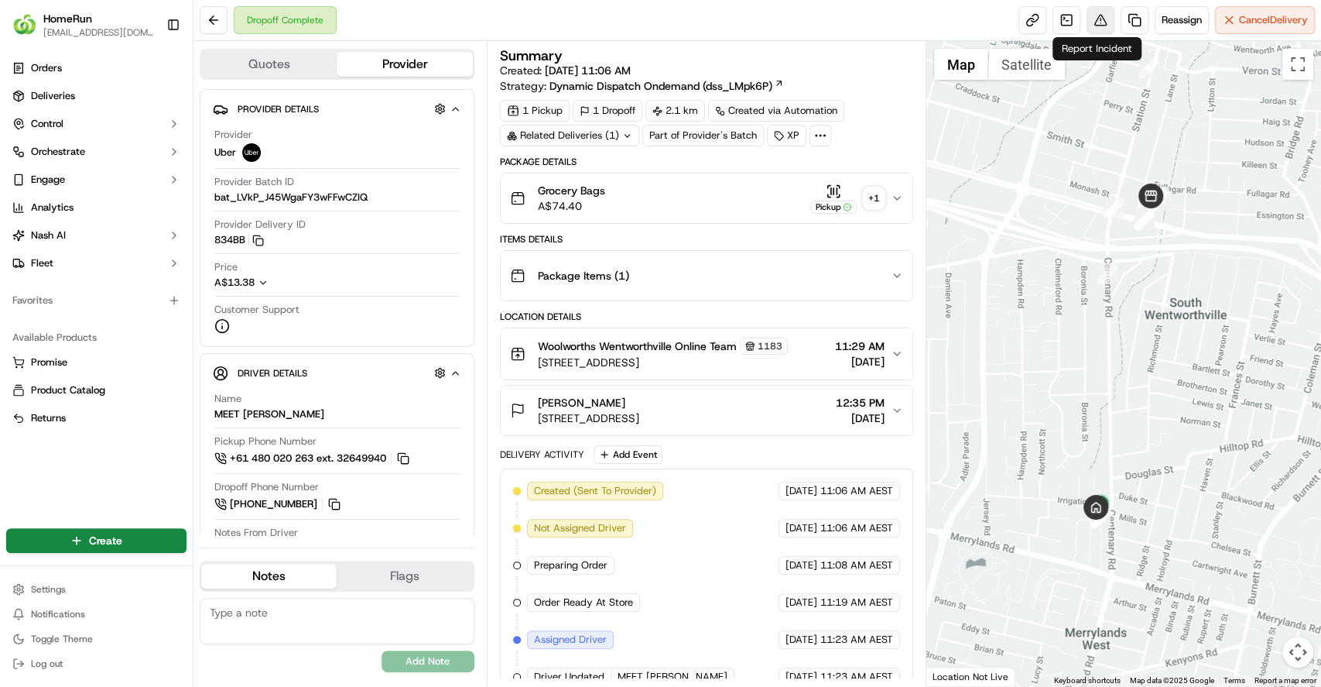
click at [1108, 18] on button at bounding box center [1101, 20] width 28 height 28
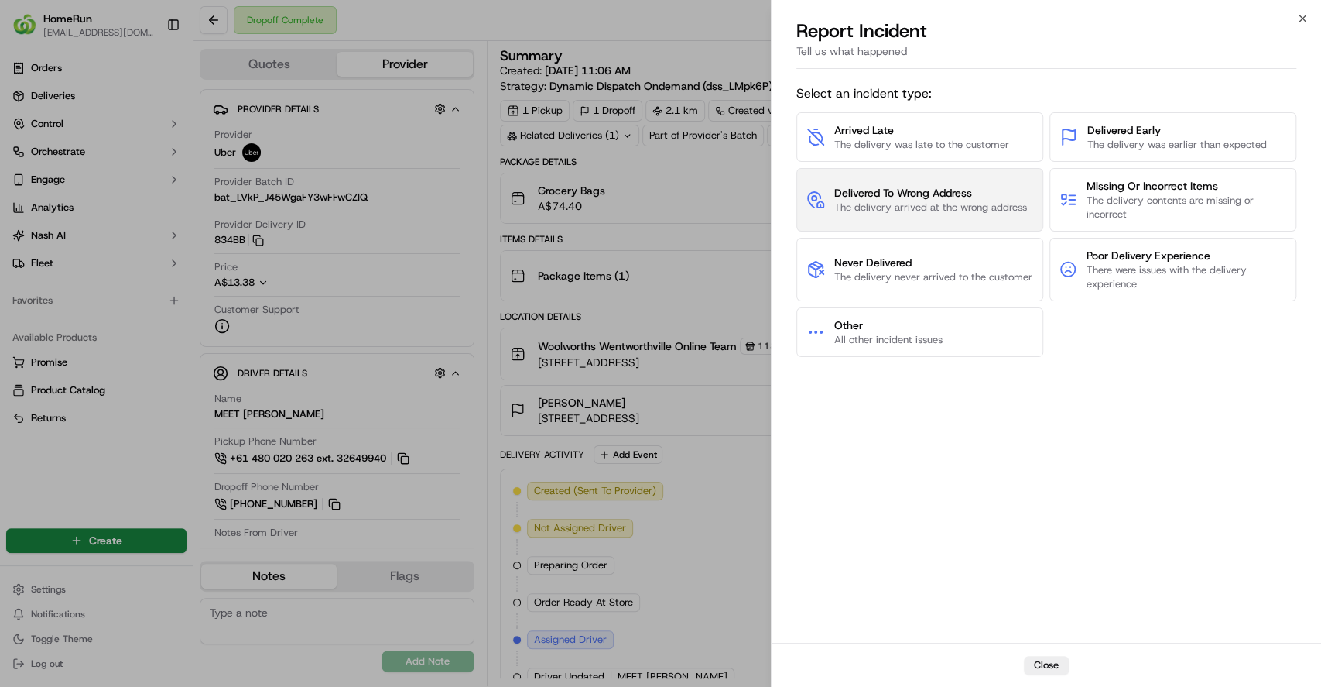
click at [888, 205] on span "The delivery arrived at the wrong address" at bounding box center [930, 207] width 193 height 14
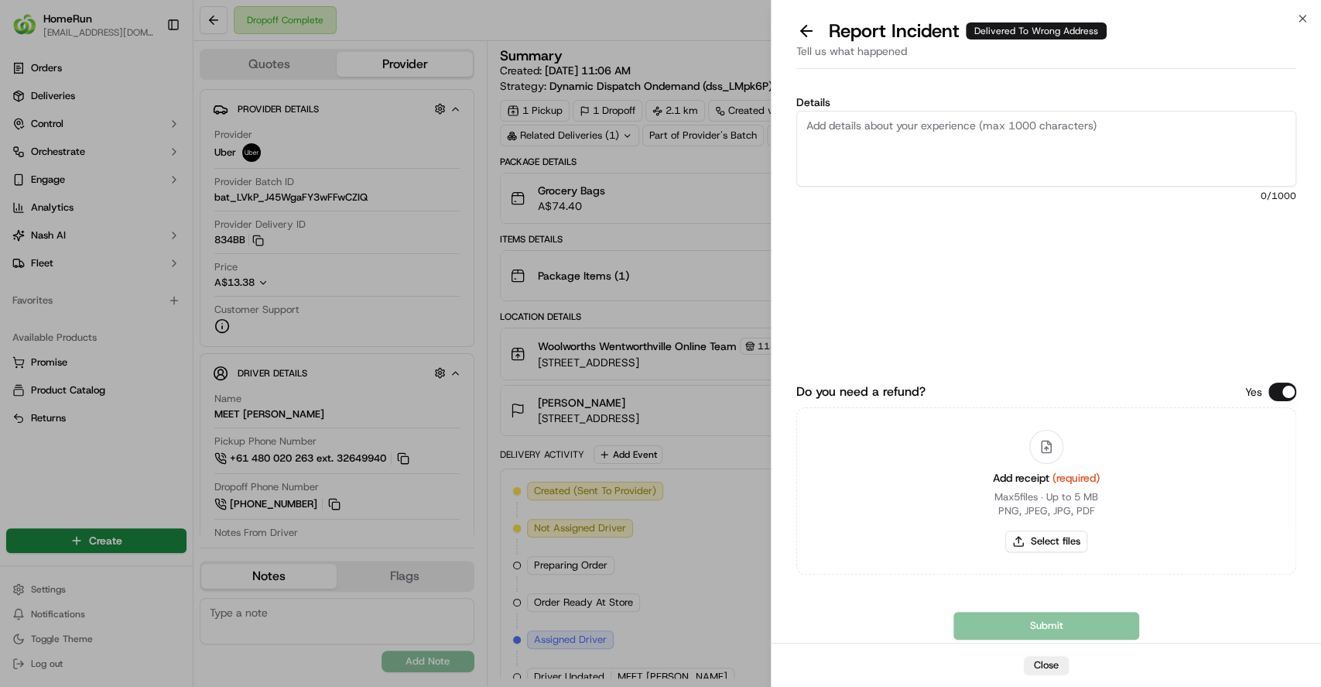
click at [871, 150] on textarea "Details" at bounding box center [1046, 149] width 500 height 76
drag, startPoint x: 1003, startPoint y: 148, endPoint x: 485, endPoint y: 104, distance: 519.6
click at [485, 104] on body "HomeRun vliang1@woolworths.com.au Toggle Sidebar Orders Deliveries Control Orch…" at bounding box center [660, 343] width 1321 height 687
paste textarea "Sukhpreet contacted Woolworths Online because their order was delivered to the …"
click at [802, 128] on textarea "Sukhpreet contacted Woolworths Online because their order was delivered to the …" at bounding box center [1046, 149] width 500 height 76
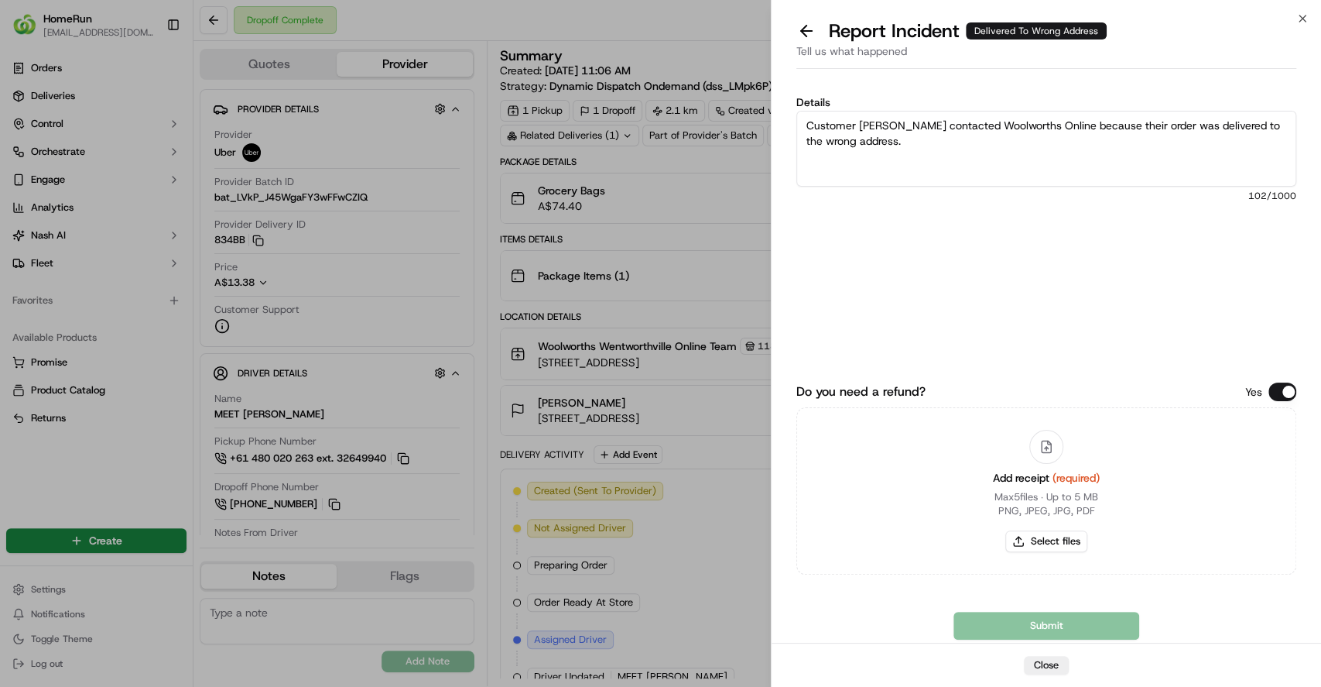
type textarea "Customer Sukhpreet contacted Woolworths Online because their order was delivere…"
click at [1016, 541] on button "Select files" at bounding box center [1046, 541] width 82 height 22
type input "C:\fakepath\193485723 invoice.pdf"
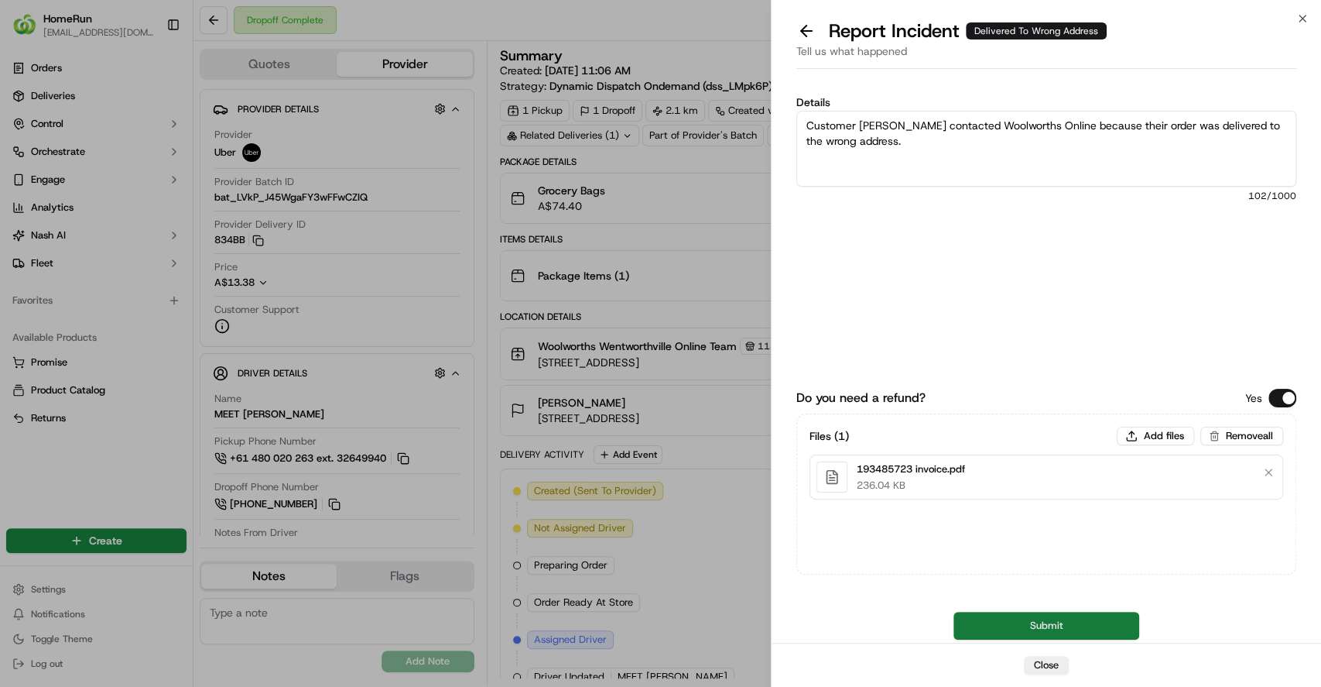
click at [1063, 629] on button "Submit" at bounding box center [1047, 625] width 186 height 28
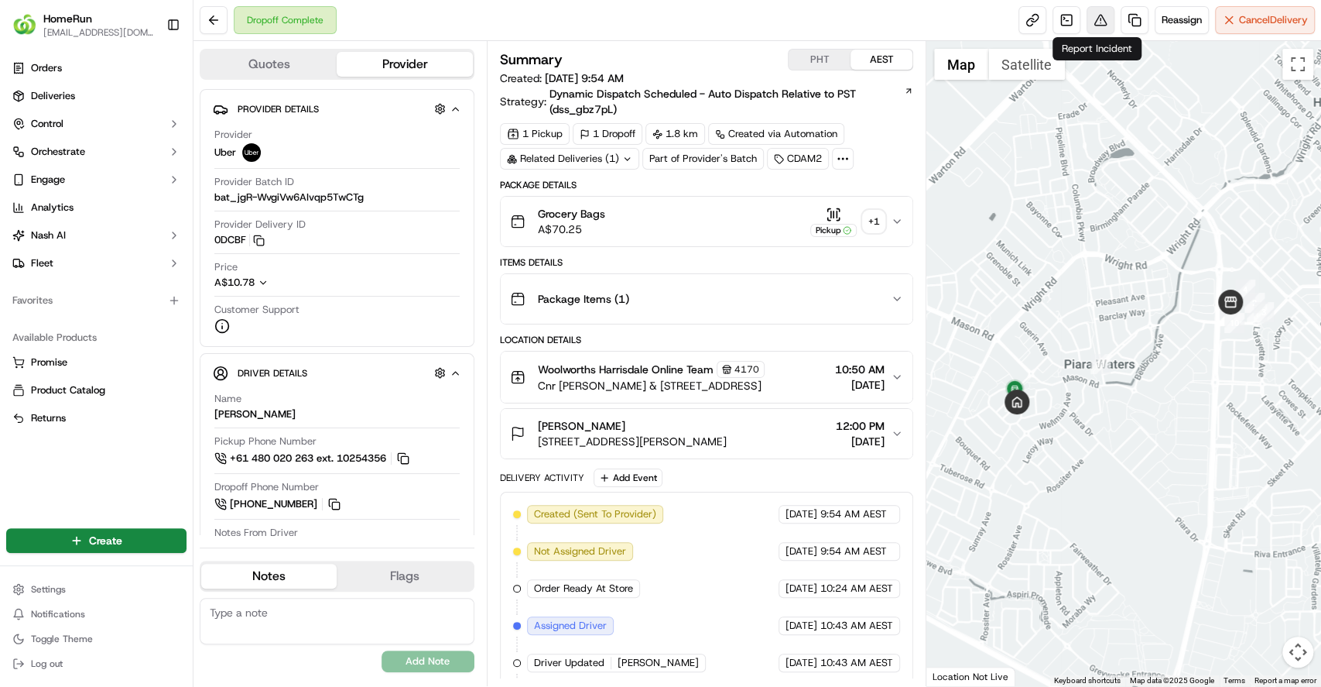
click at [1096, 15] on button at bounding box center [1101, 20] width 28 height 28
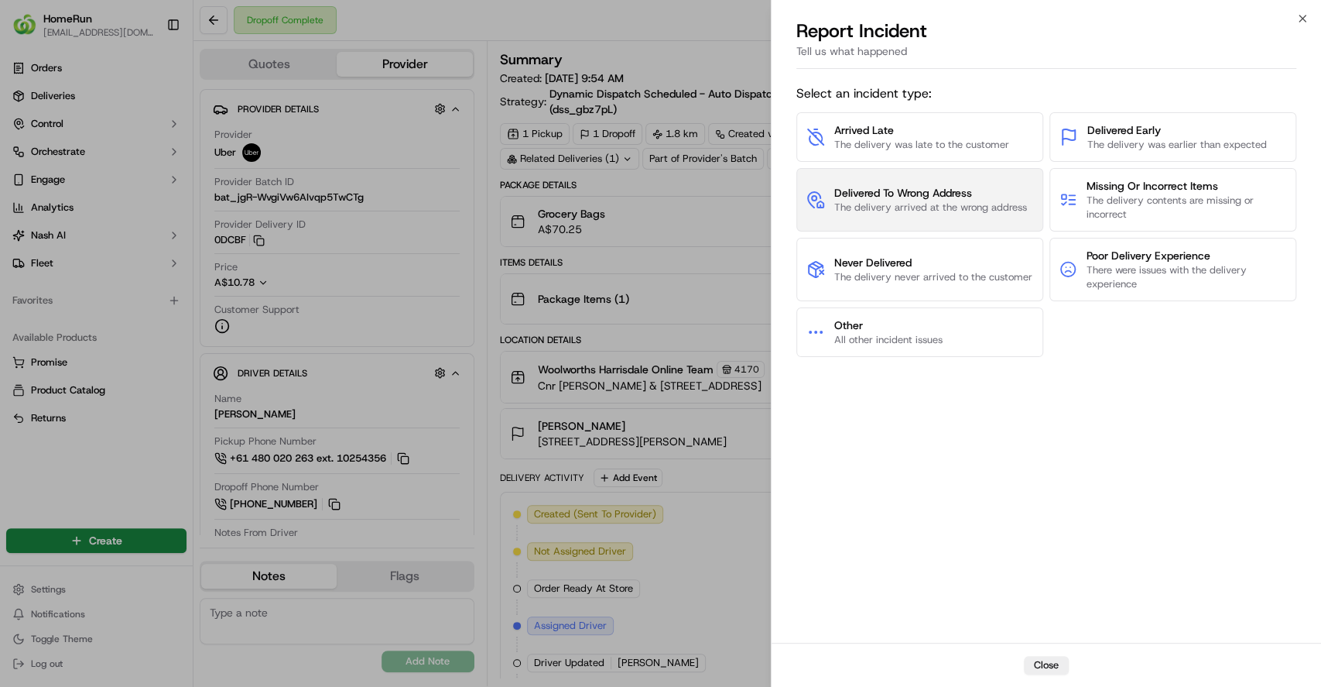
click at [928, 185] on span "Delivered To Wrong Address" at bounding box center [930, 192] width 193 height 15
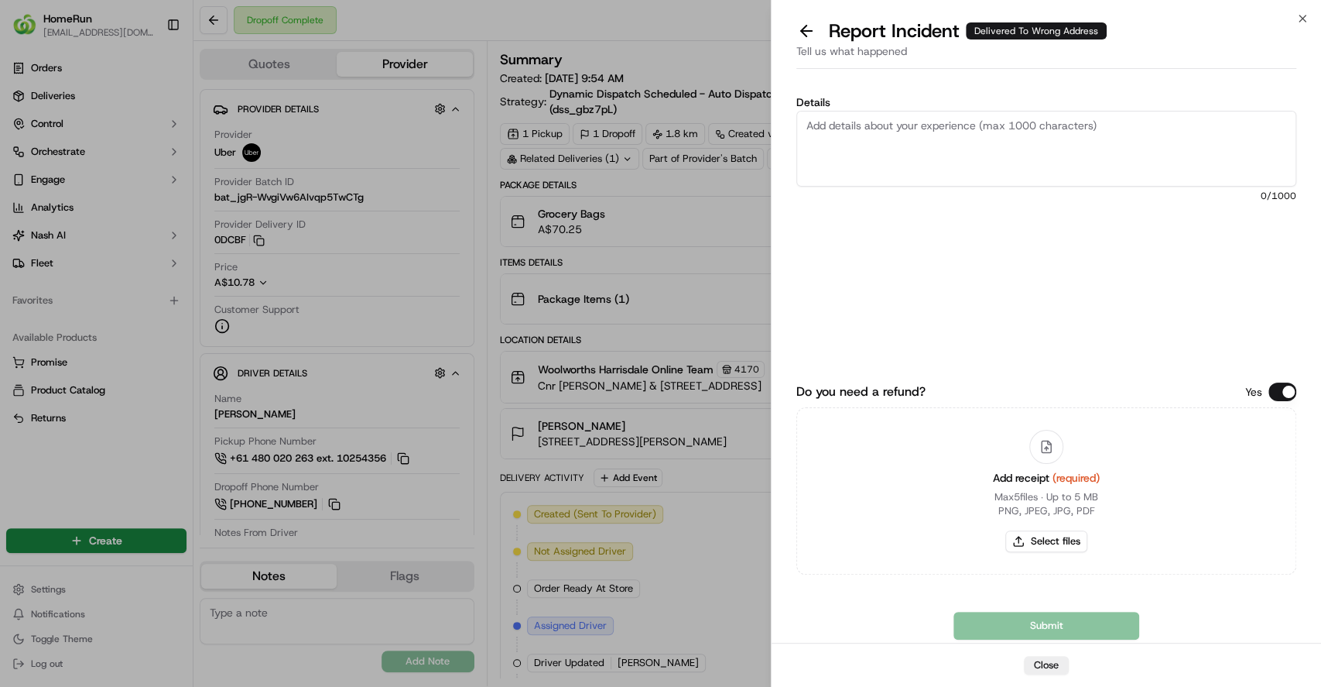
click at [916, 150] on textarea "Details" at bounding box center [1046, 149] width 500 height 76
type textarea "Delivered to incorrect address"
click at [1063, 533] on button "Select files" at bounding box center [1046, 541] width 82 height 22
type input "C:\fakepath\270194863 invoice.pdf"
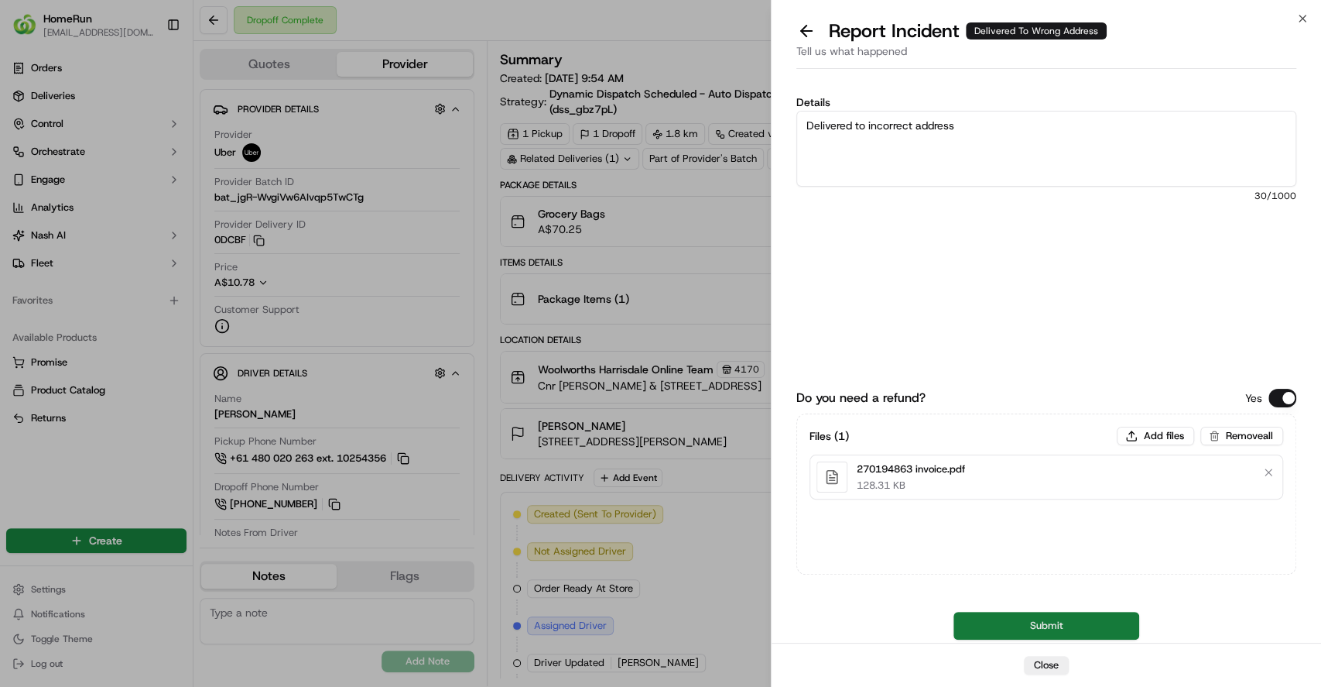
click at [1003, 625] on button "Submit" at bounding box center [1047, 625] width 186 height 28
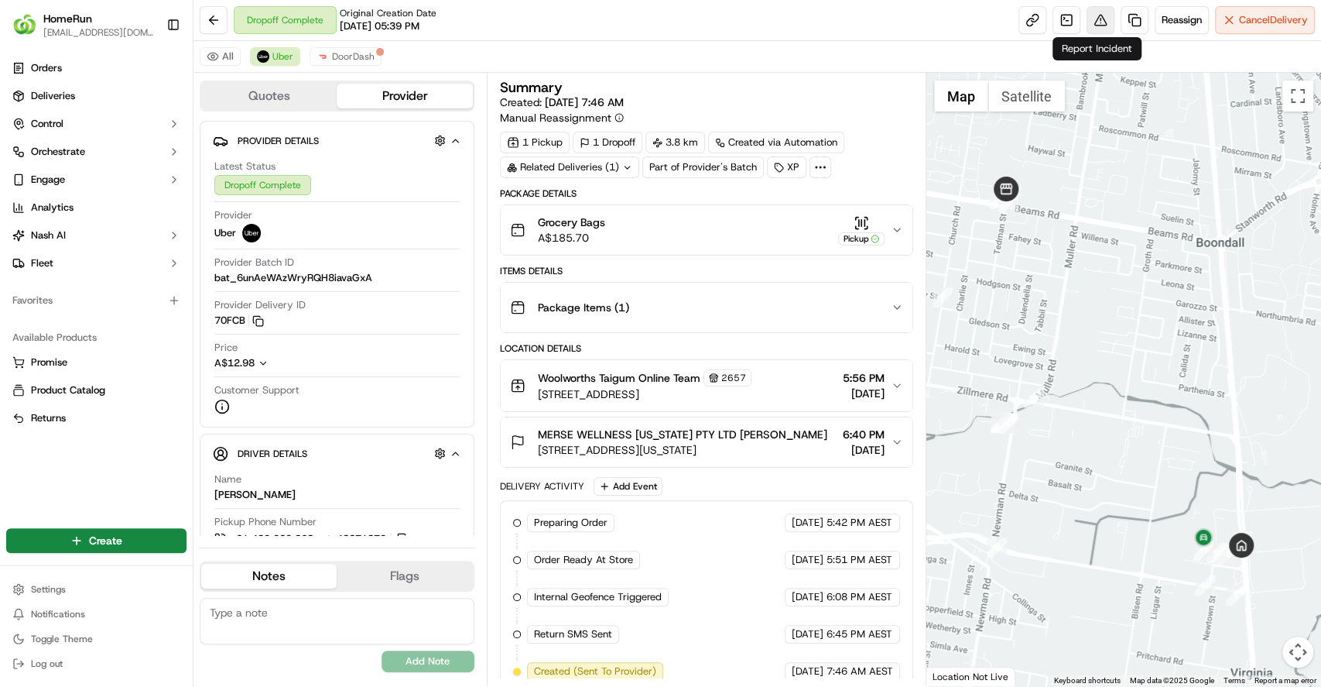
click at [1102, 14] on button at bounding box center [1101, 20] width 28 height 28
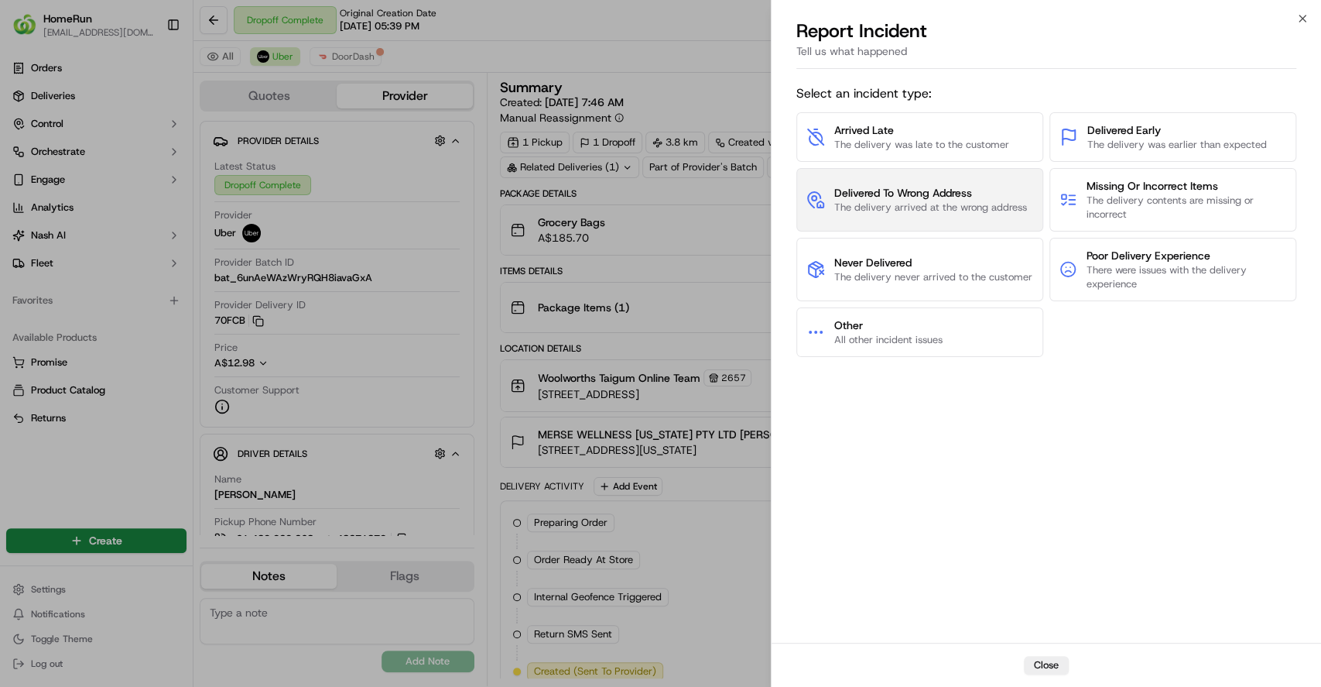
click at [875, 211] on span "The delivery arrived at the wrong address" at bounding box center [930, 207] width 193 height 14
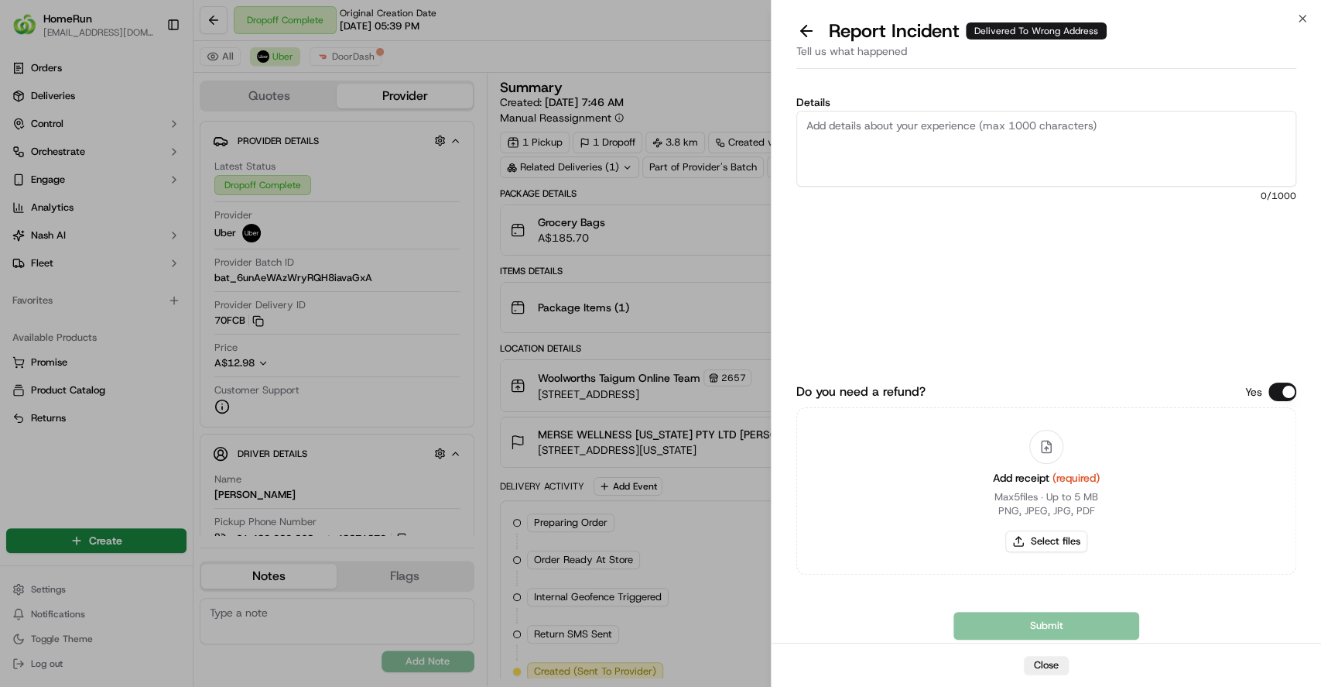
click at [898, 170] on textarea "Details" at bounding box center [1046, 149] width 500 height 76
paste textarea "The order was supposed to be delivered, but it was not. The delivery was resche…"
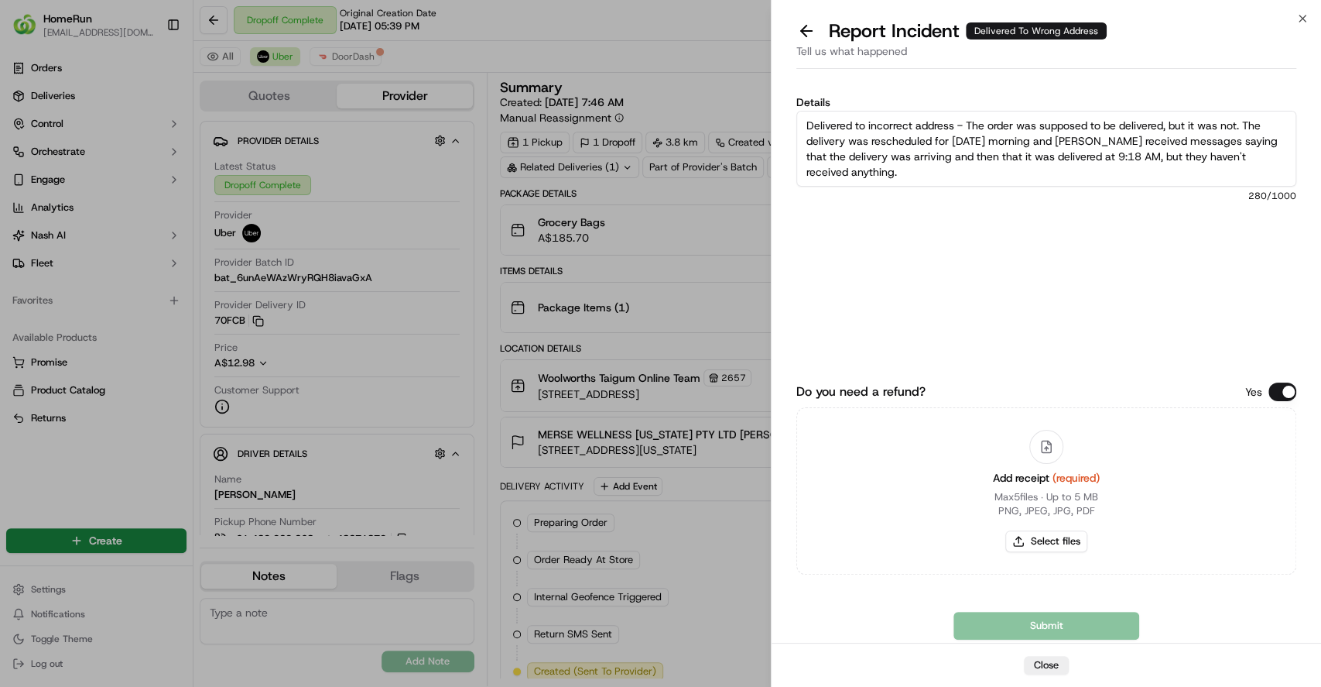
type textarea "Delivered to incorrect address - The order was supposed to be delivered, but it…"
click at [1065, 530] on button "Select files" at bounding box center [1046, 541] width 82 height 22
type input "C:\fakepath\270167786 invoice.pdf"
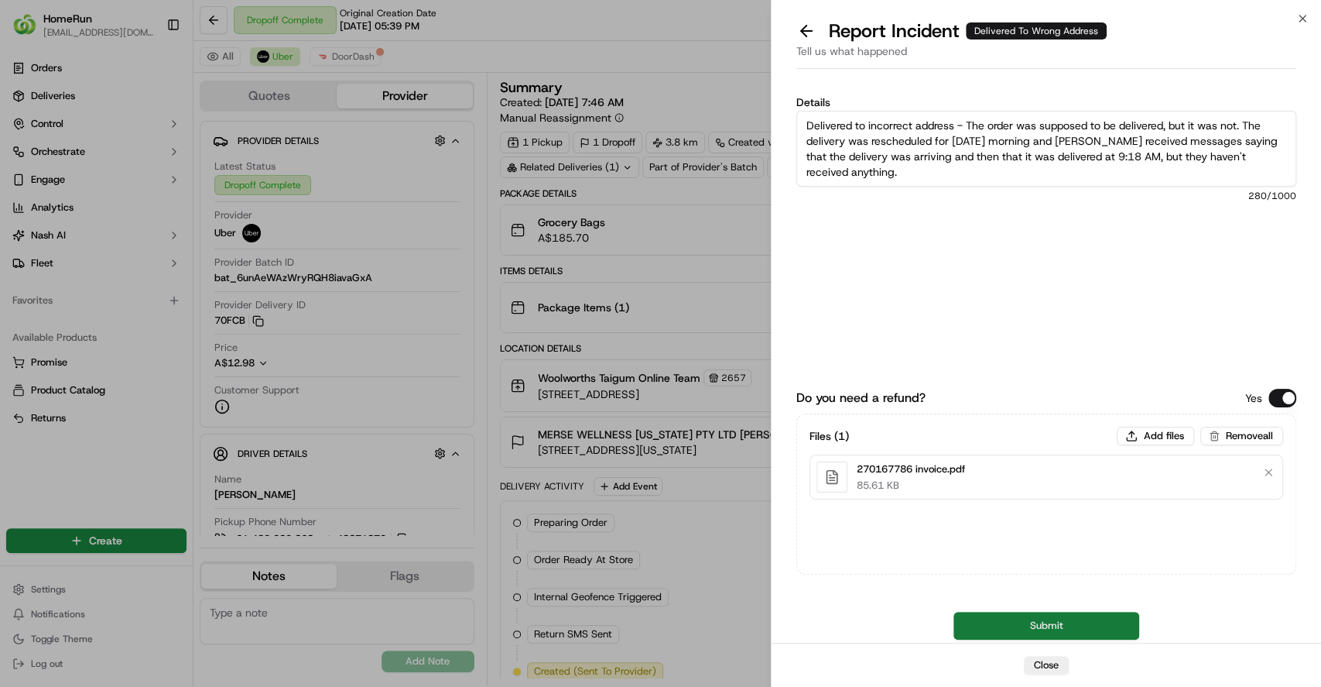
click at [1027, 619] on button "Submit" at bounding box center [1047, 625] width 186 height 28
